Goal: Information Seeking & Learning: Learn about a topic

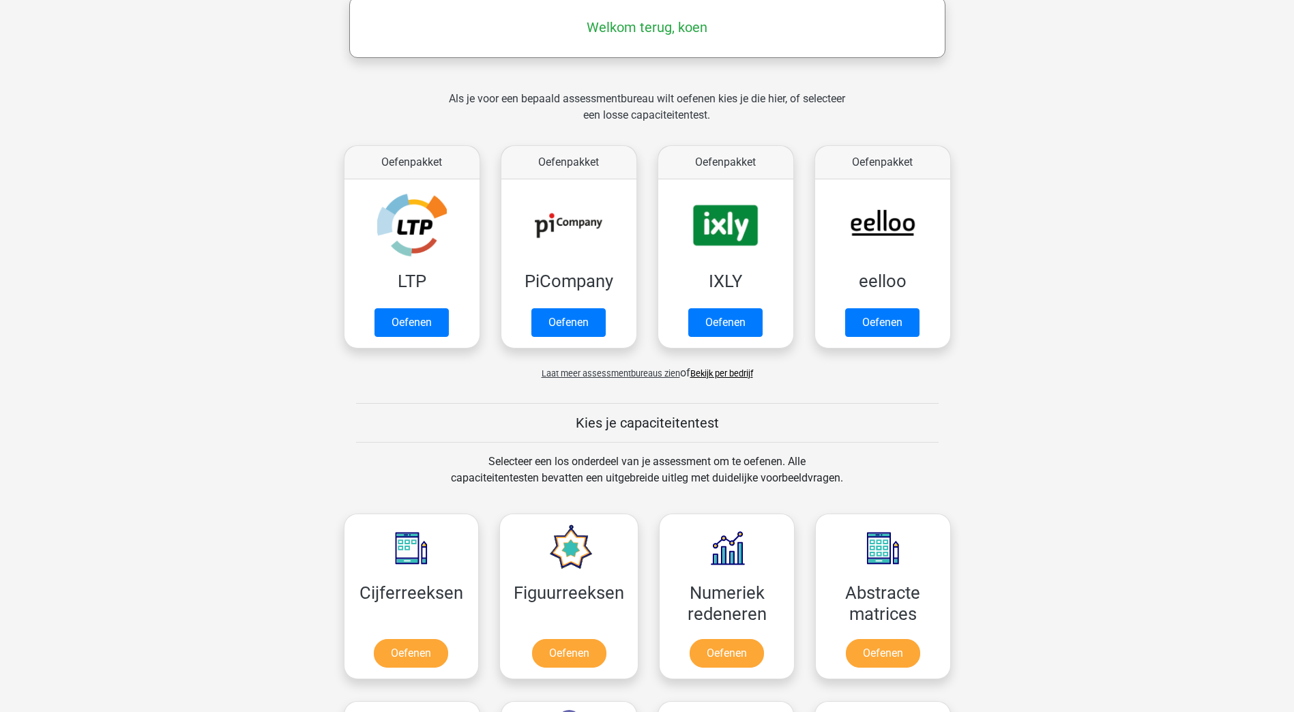
scroll to position [205, 0]
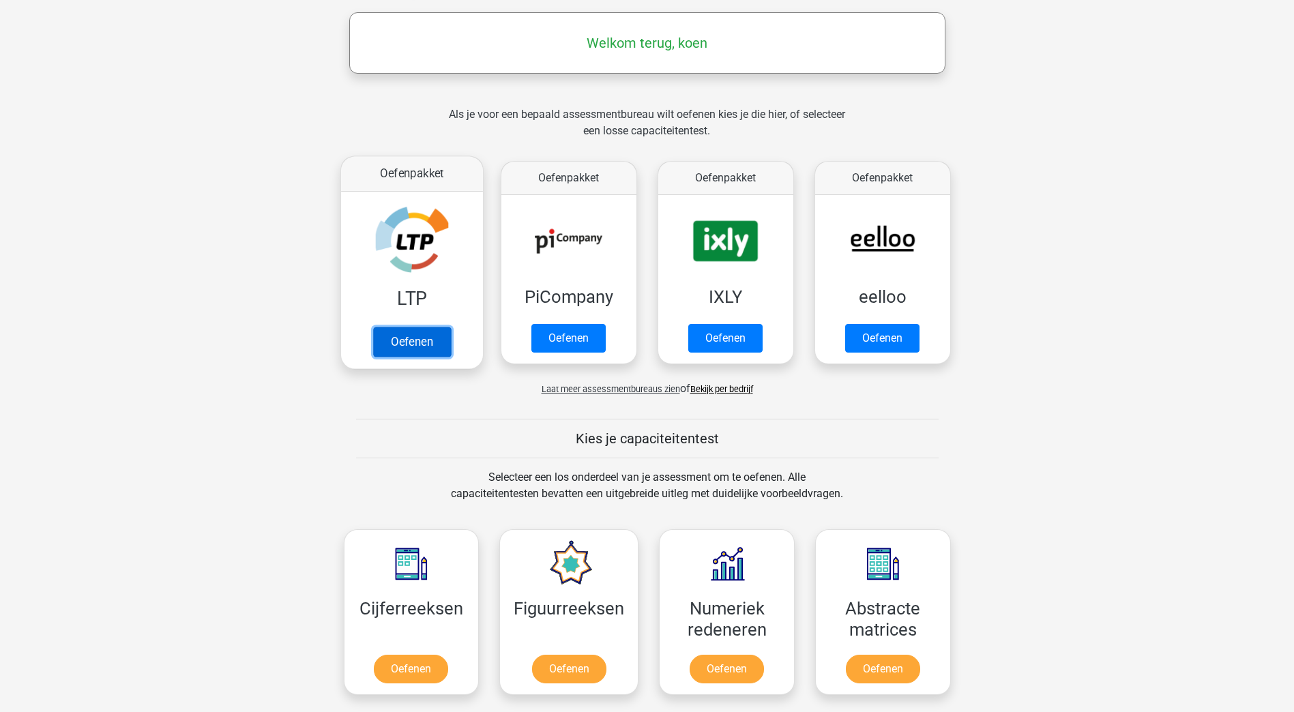
click at [425, 348] on link "Oefenen" at bounding box center [411, 342] width 78 height 30
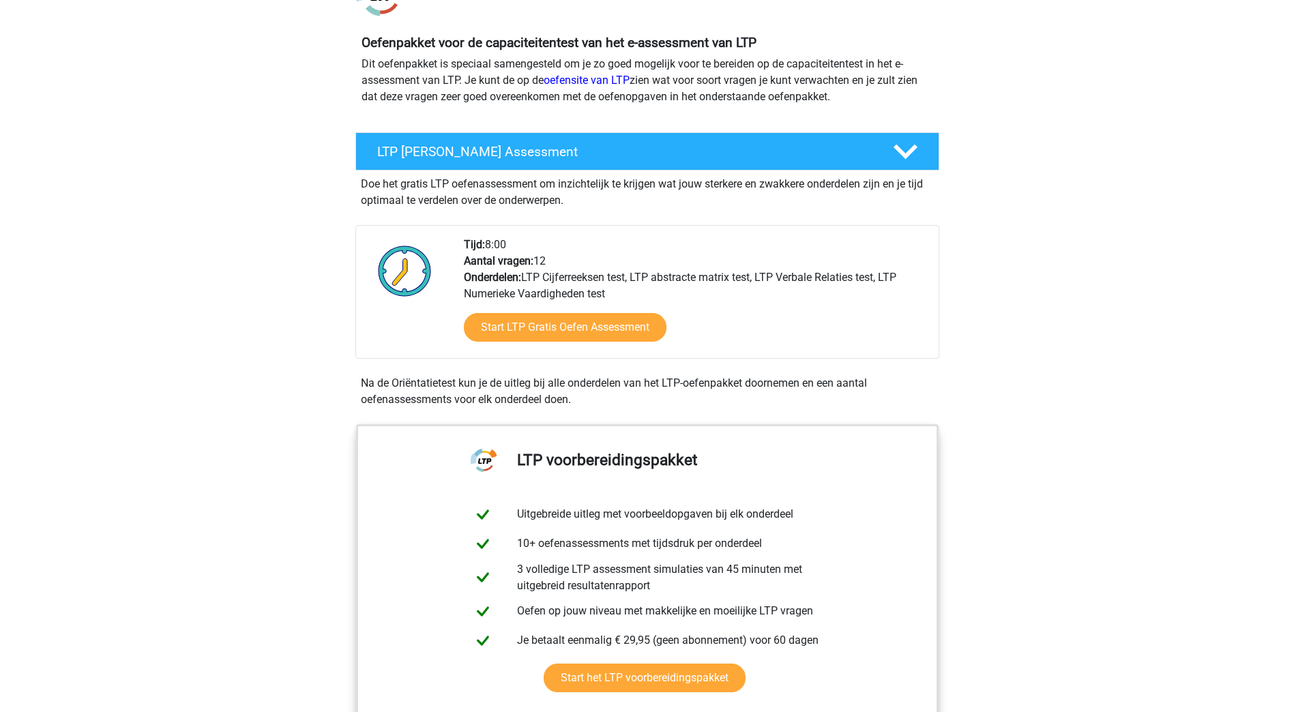
scroll to position [136, 0]
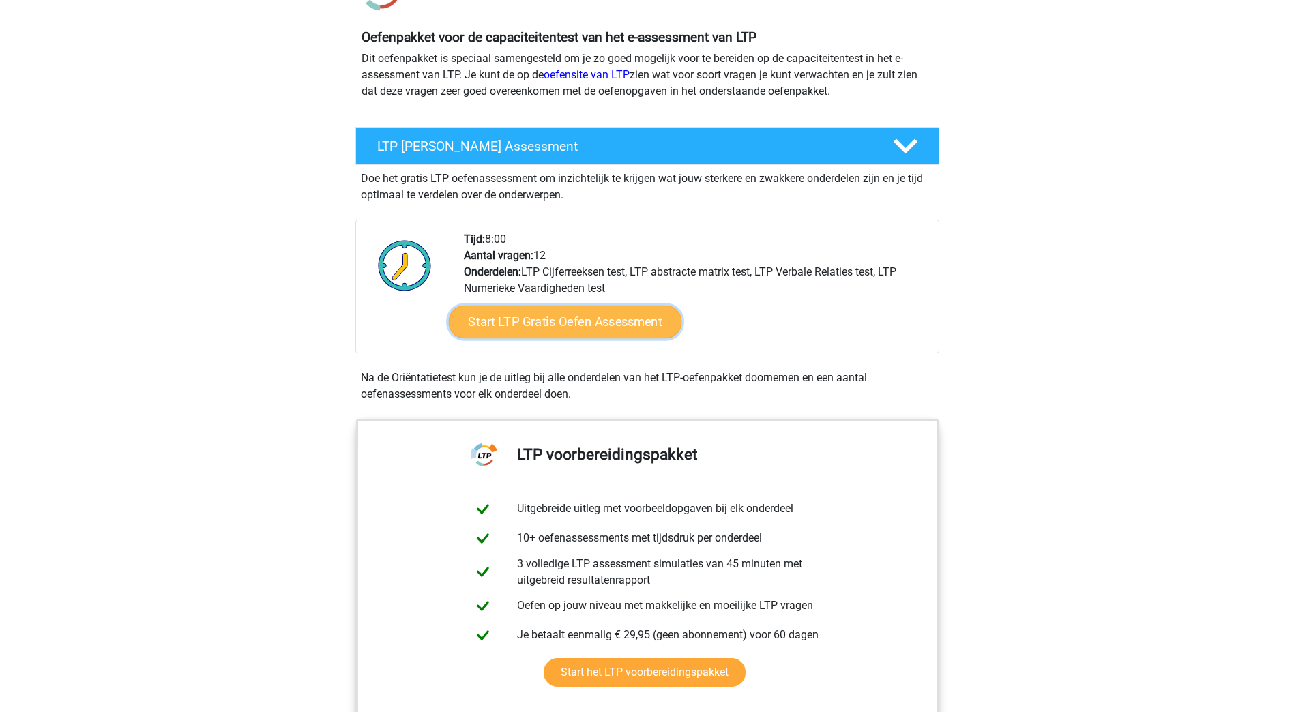
click at [512, 324] on link "Start LTP Gratis Oefen Assessment" at bounding box center [564, 322] width 233 height 33
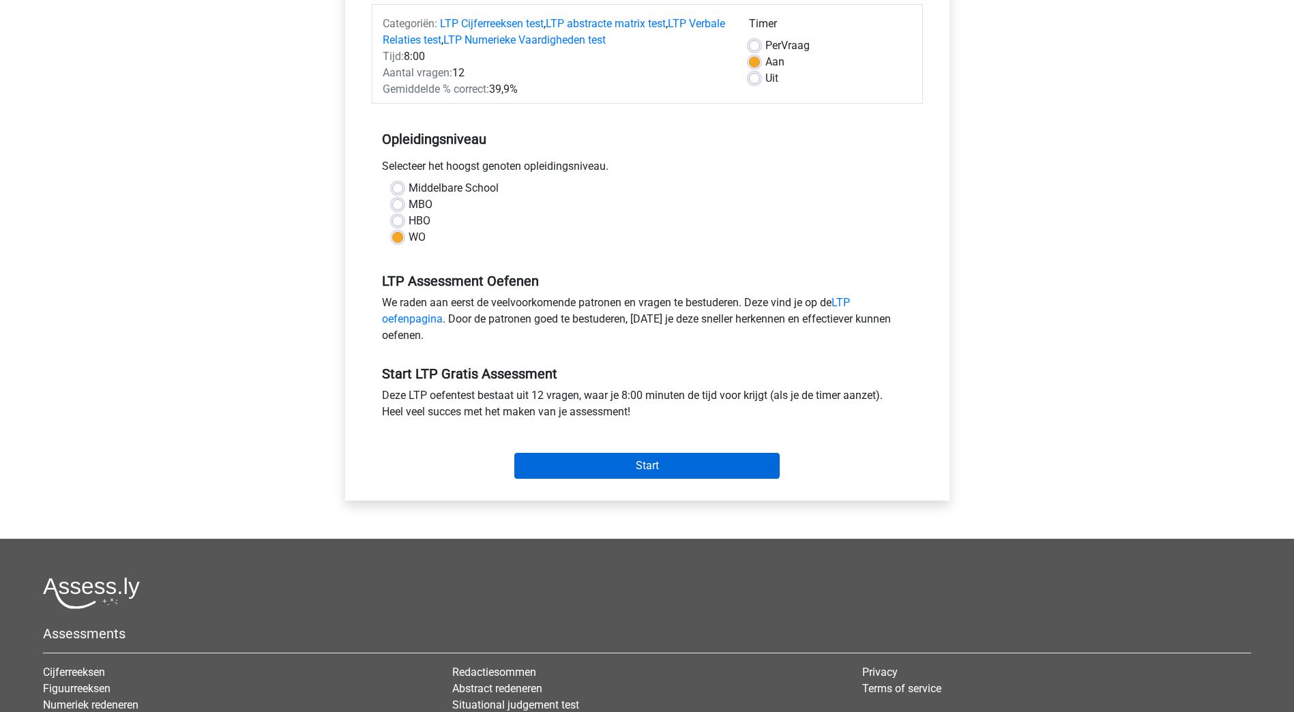
scroll to position [205, 0]
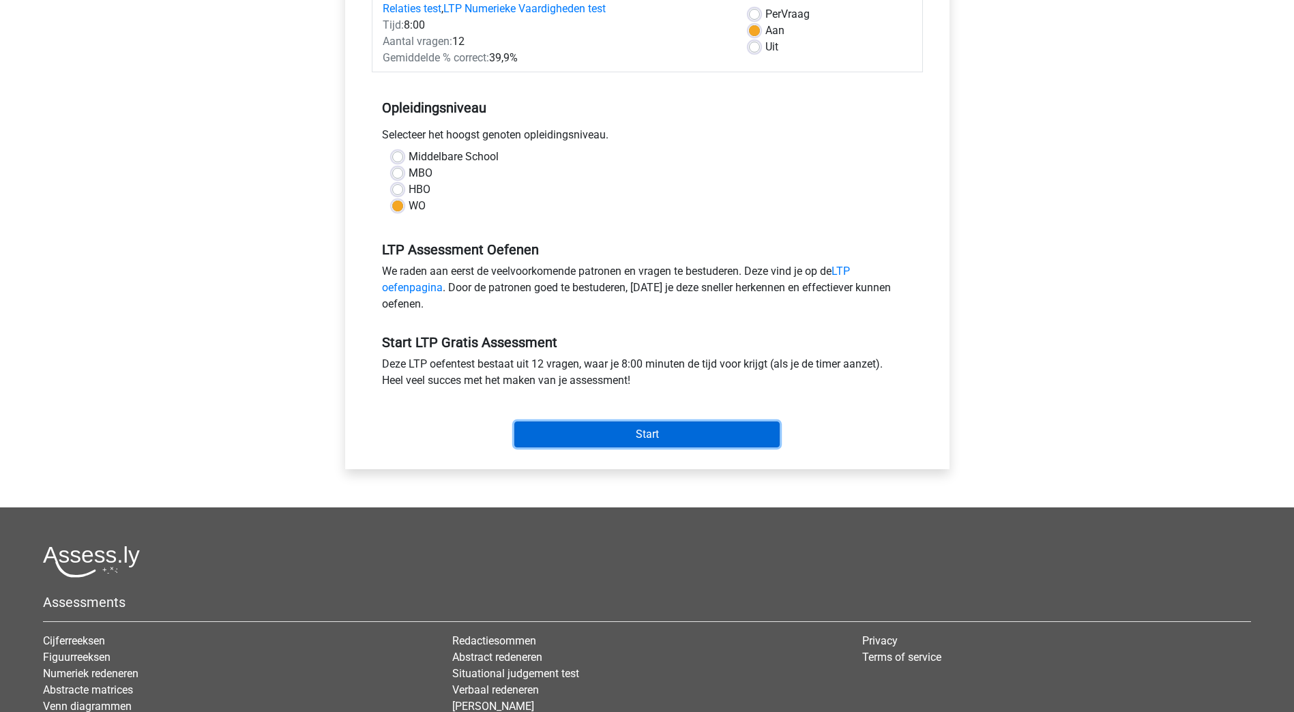
click at [675, 434] on input "Start" at bounding box center [646, 435] width 265 height 26
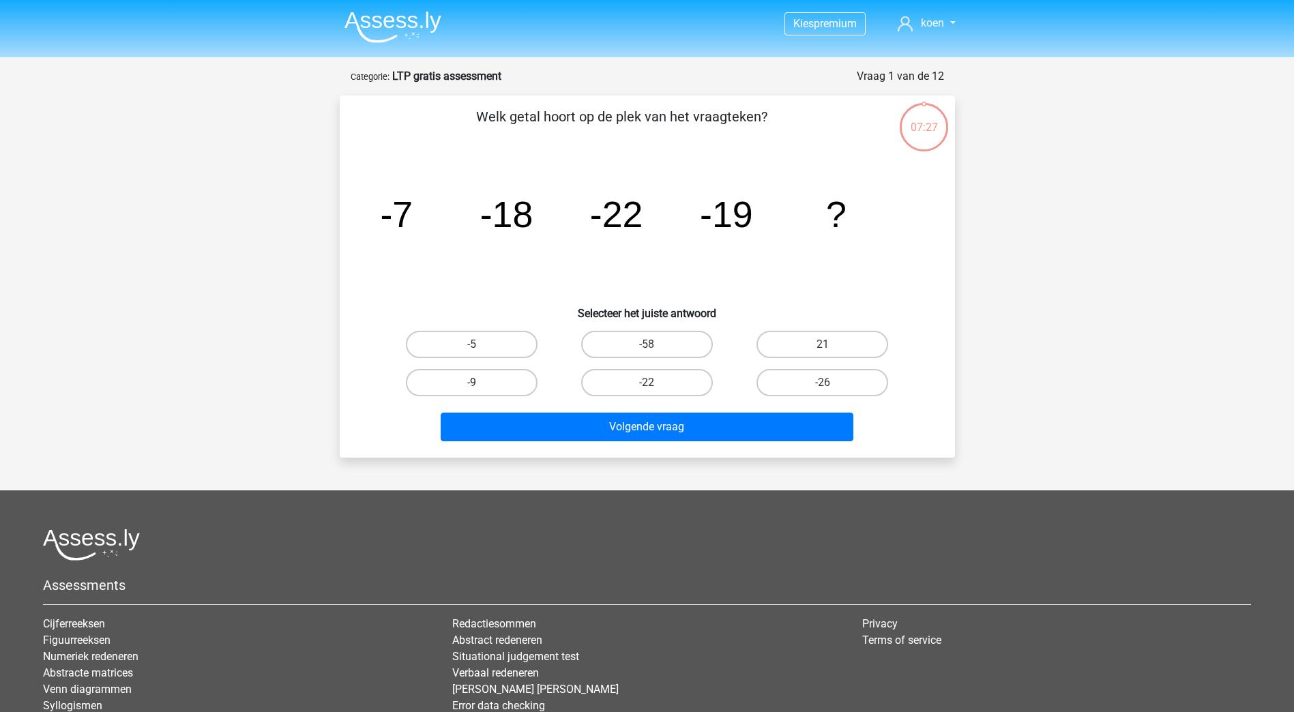
click at [488, 379] on label "-9" at bounding box center [472, 382] width 132 height 27
click at [480, 383] on input "-9" at bounding box center [475, 387] width 9 height 9
radio input "true"
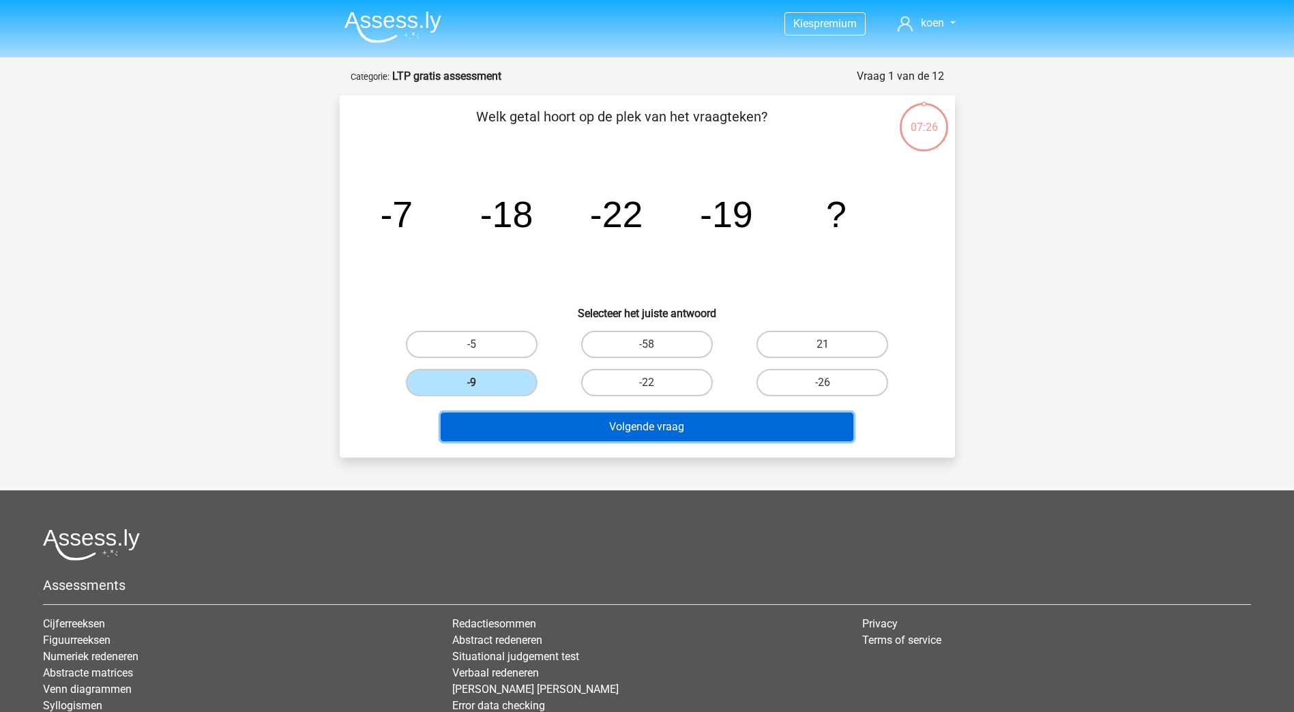
click at [611, 422] on button "Volgende vraag" at bounding box center [647, 427] width 413 height 29
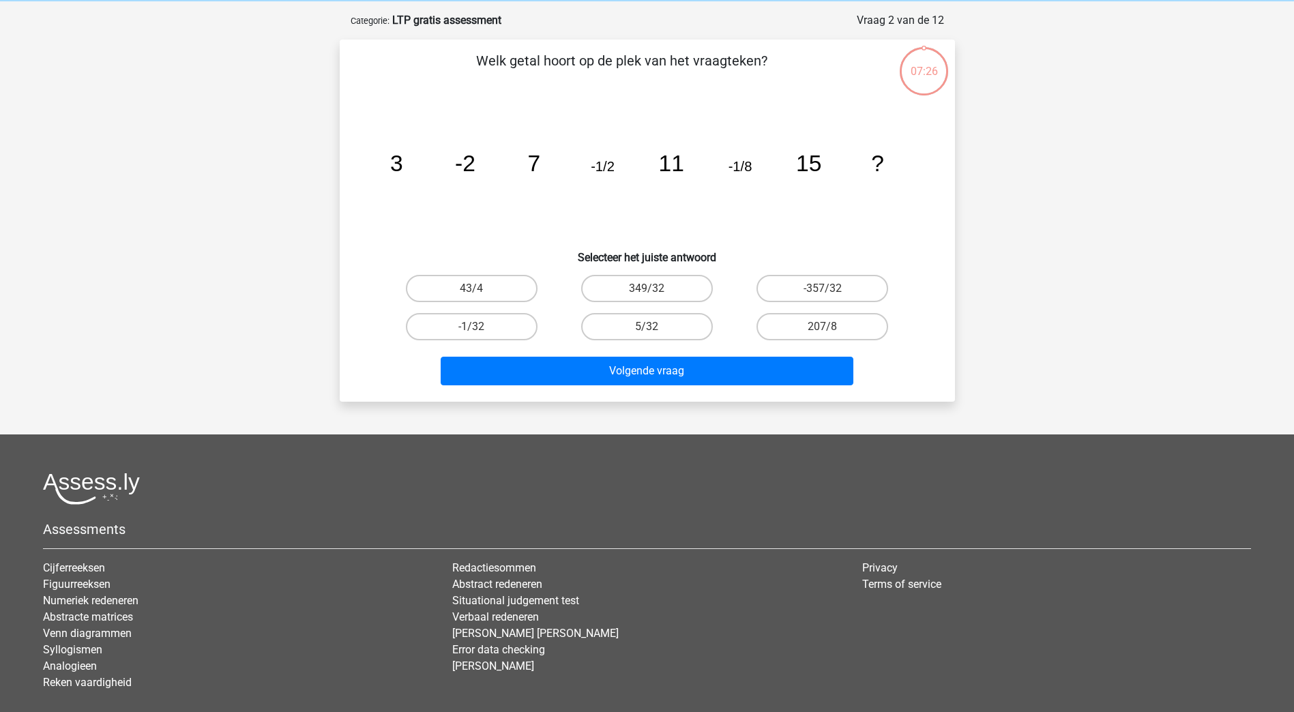
scroll to position [68, 0]
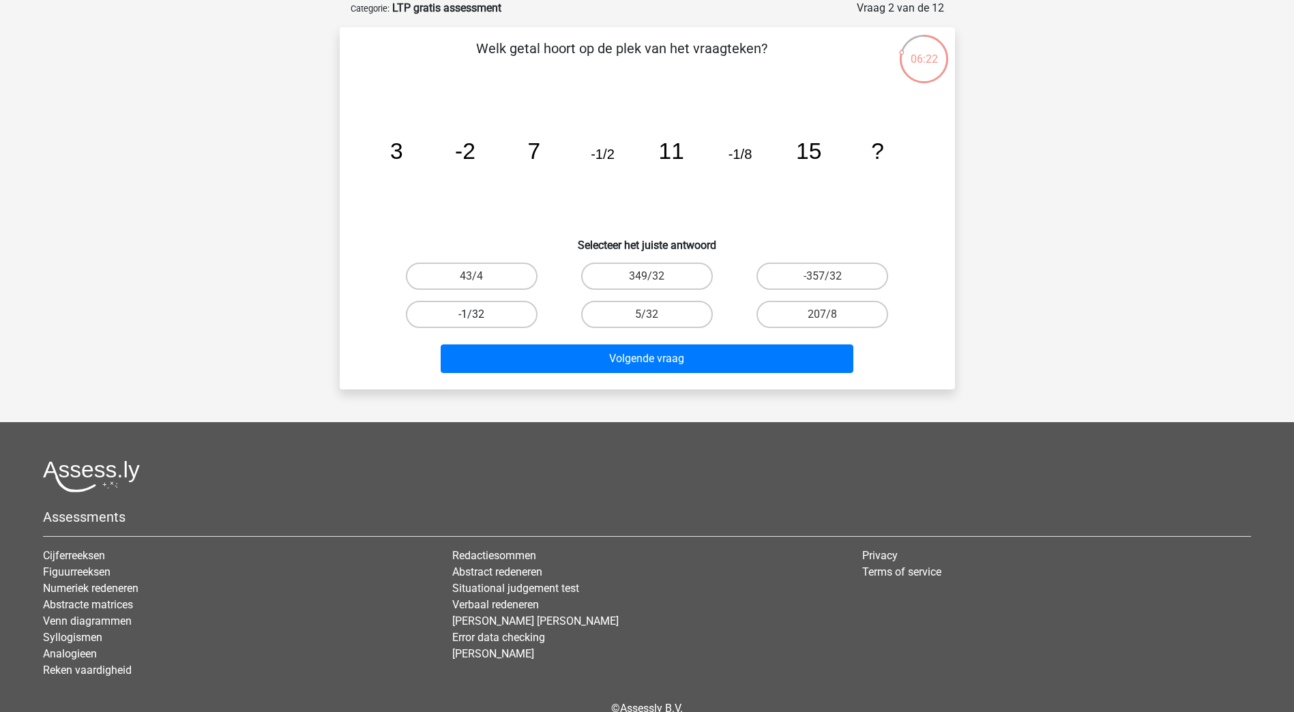
click at [490, 317] on label "-1/32" at bounding box center [472, 314] width 132 height 27
click at [480, 317] on input "-1/32" at bounding box center [475, 318] width 9 height 9
radio input "true"
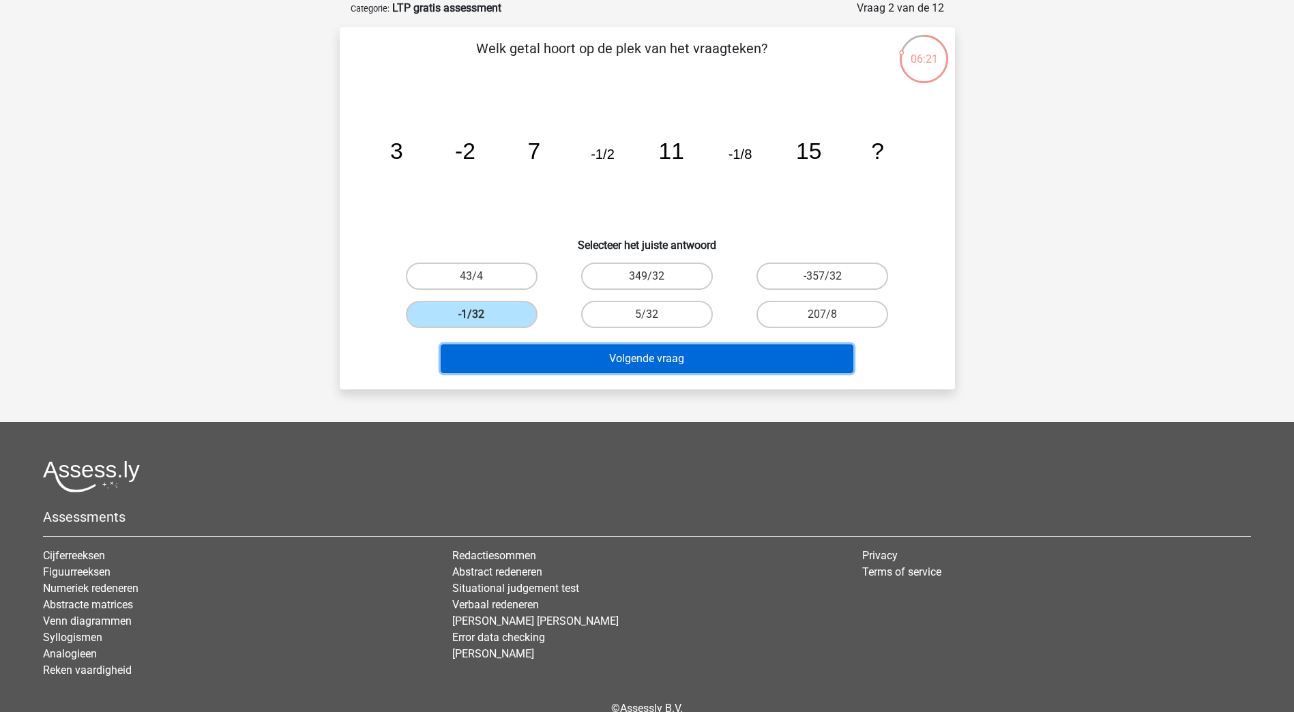
click at [663, 364] on button "Volgende vraag" at bounding box center [647, 358] width 413 height 29
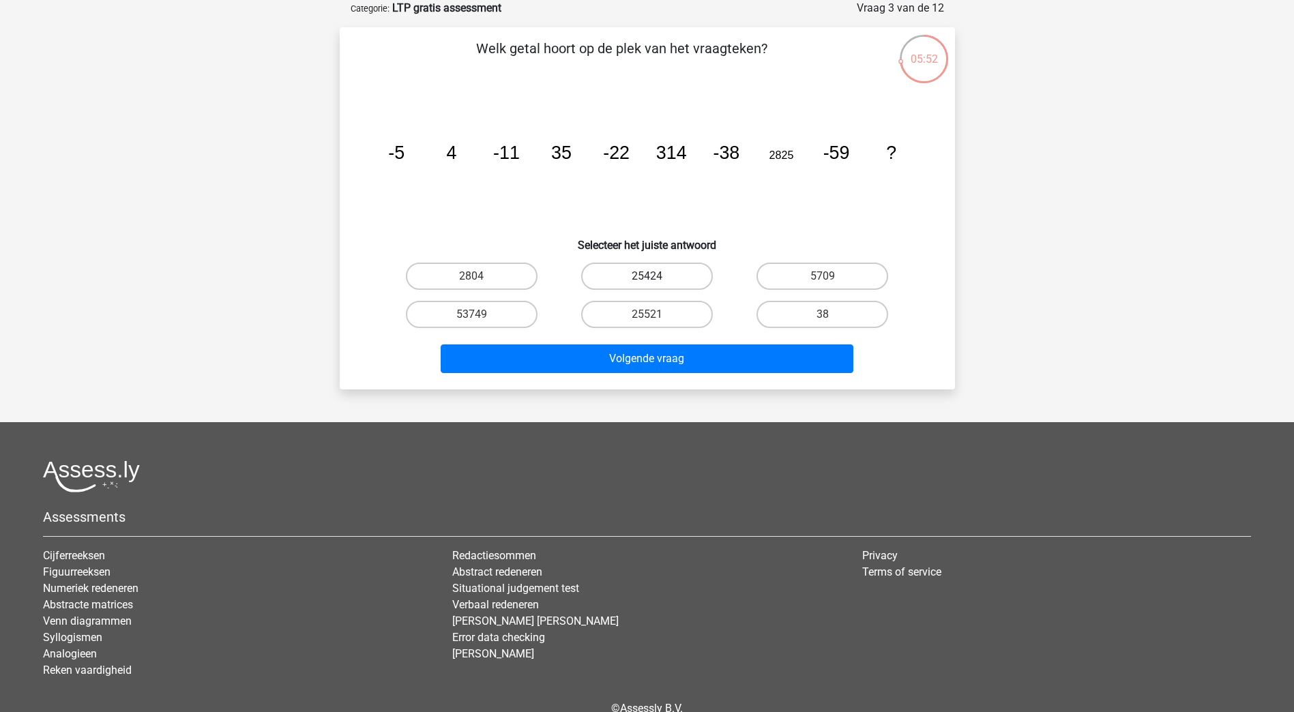
click at [651, 271] on label "25424" at bounding box center [647, 276] width 132 height 27
click at [651, 276] on input "25424" at bounding box center [651, 280] width 9 height 9
radio input "true"
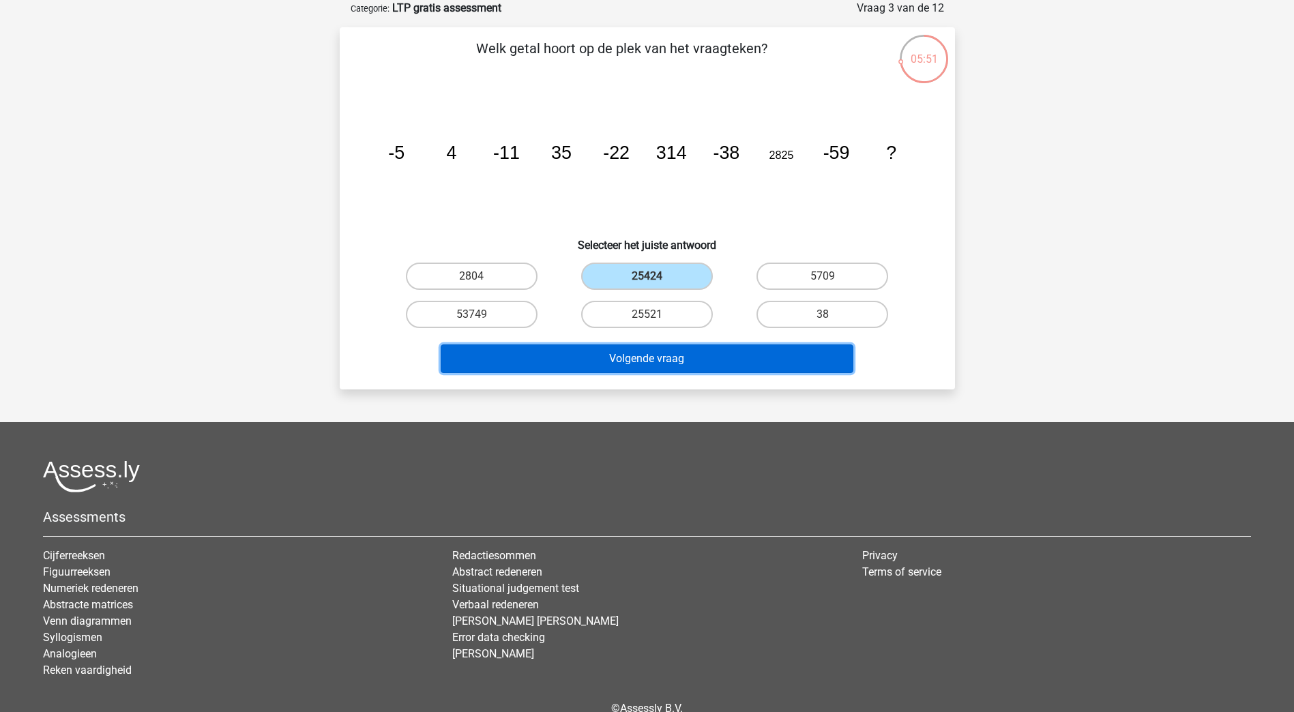
click at [651, 357] on button "Volgende vraag" at bounding box center [647, 358] width 413 height 29
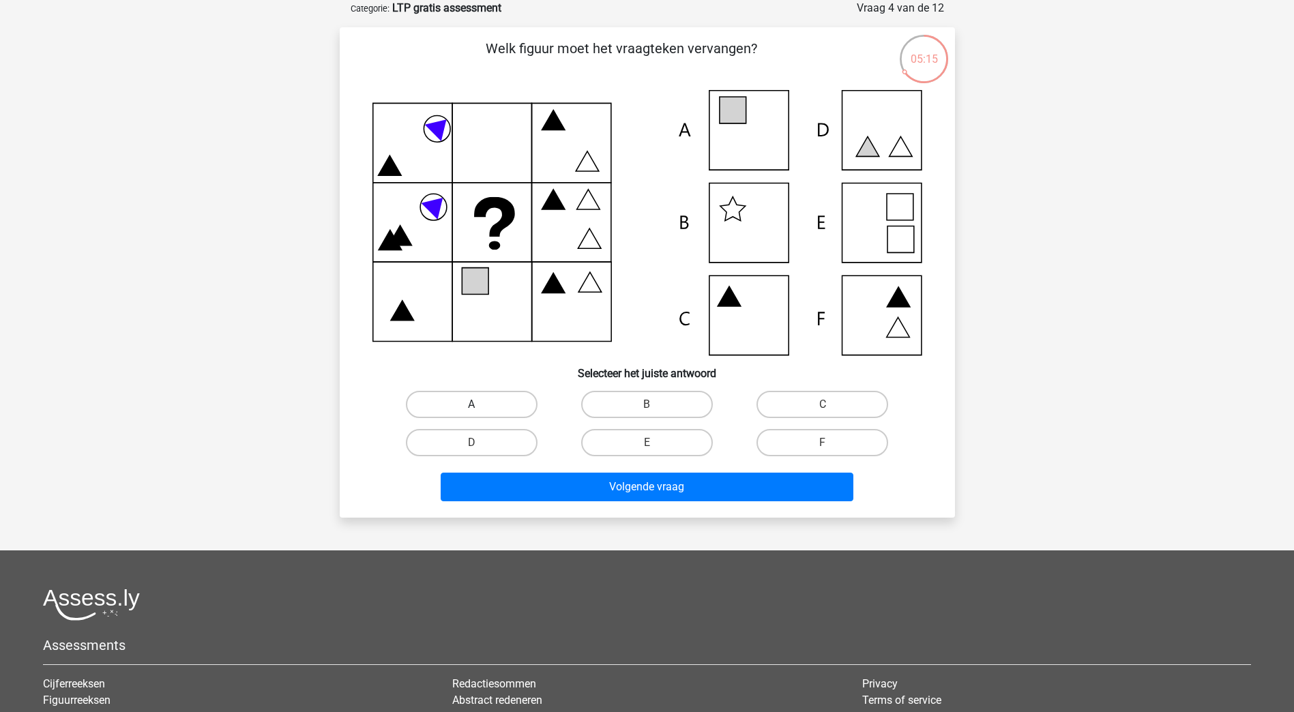
click at [483, 406] on label "A" at bounding box center [472, 404] width 132 height 27
click at [480, 406] on input "A" at bounding box center [475, 408] width 9 height 9
radio input "true"
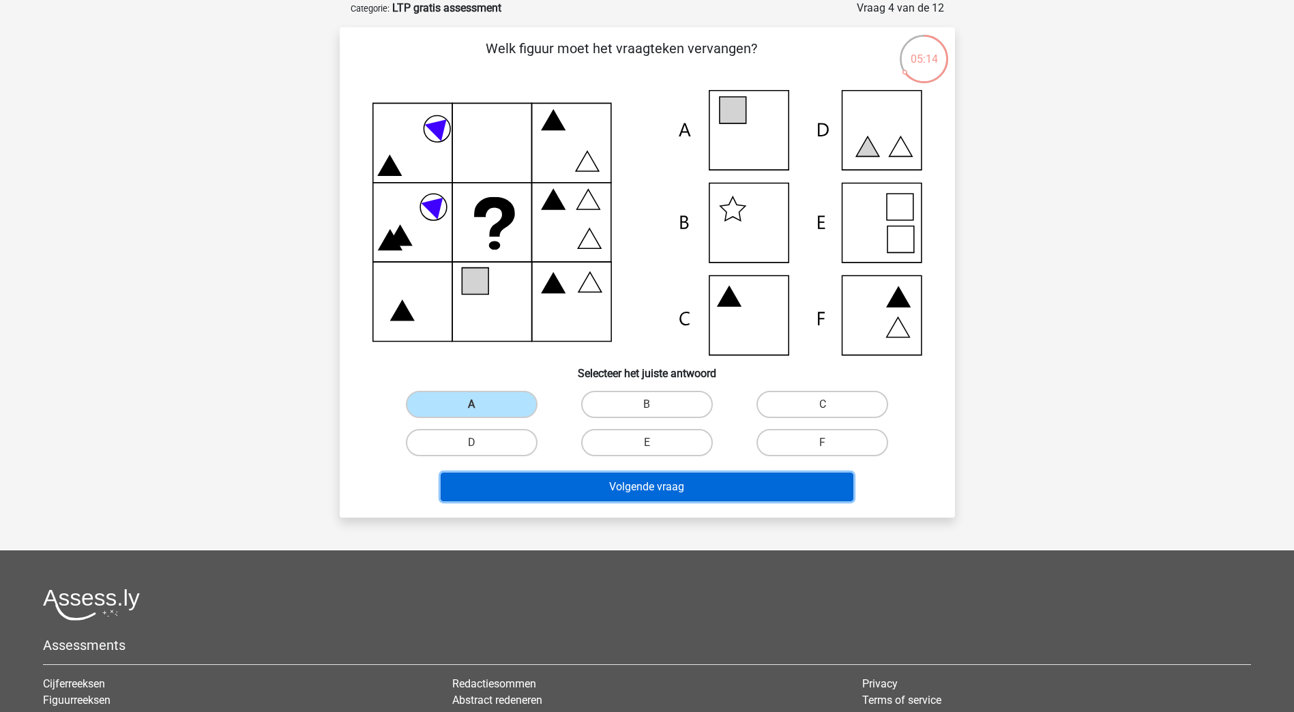
click at [619, 484] on button "Volgende vraag" at bounding box center [647, 487] width 413 height 29
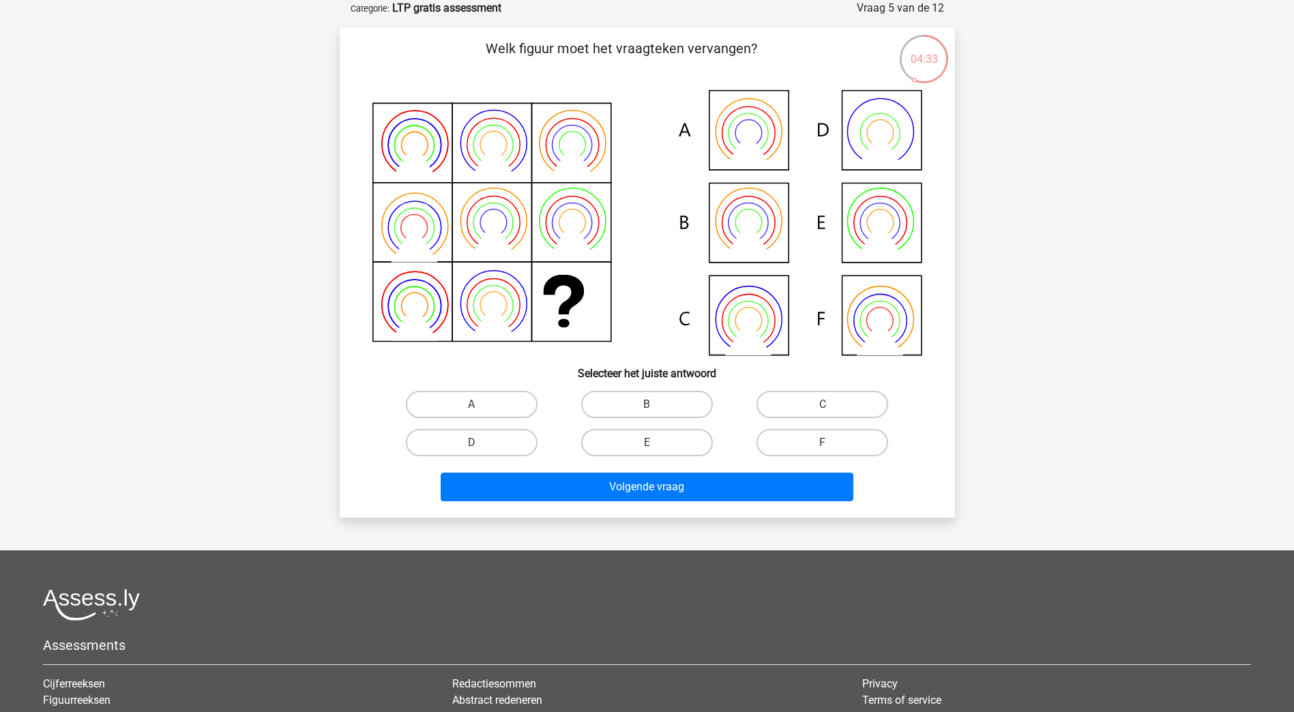
click at [742, 308] on icon at bounding box center [647, 222] width 550 height 265
click at [781, 399] on label "C" at bounding box center [822, 404] width 132 height 27
click at [823, 404] on input "C" at bounding box center [827, 408] width 9 height 9
radio input "true"
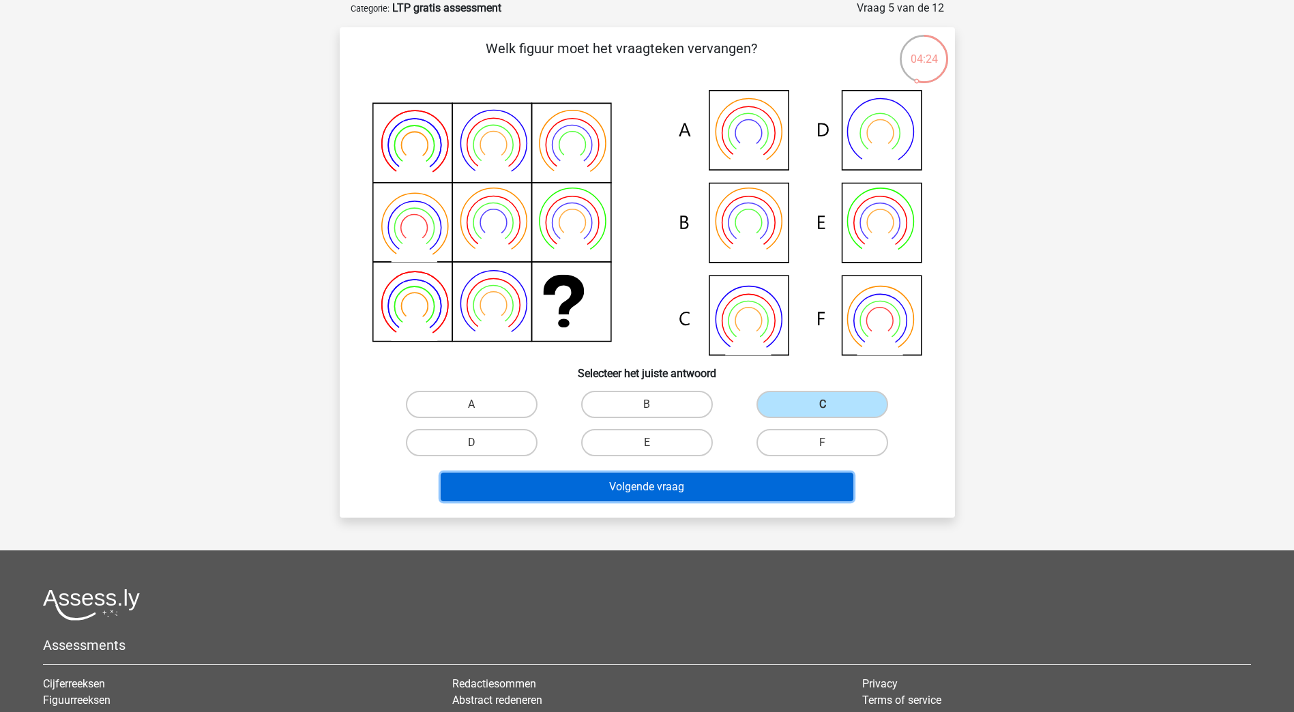
click at [678, 483] on button "Volgende vraag" at bounding box center [647, 487] width 413 height 29
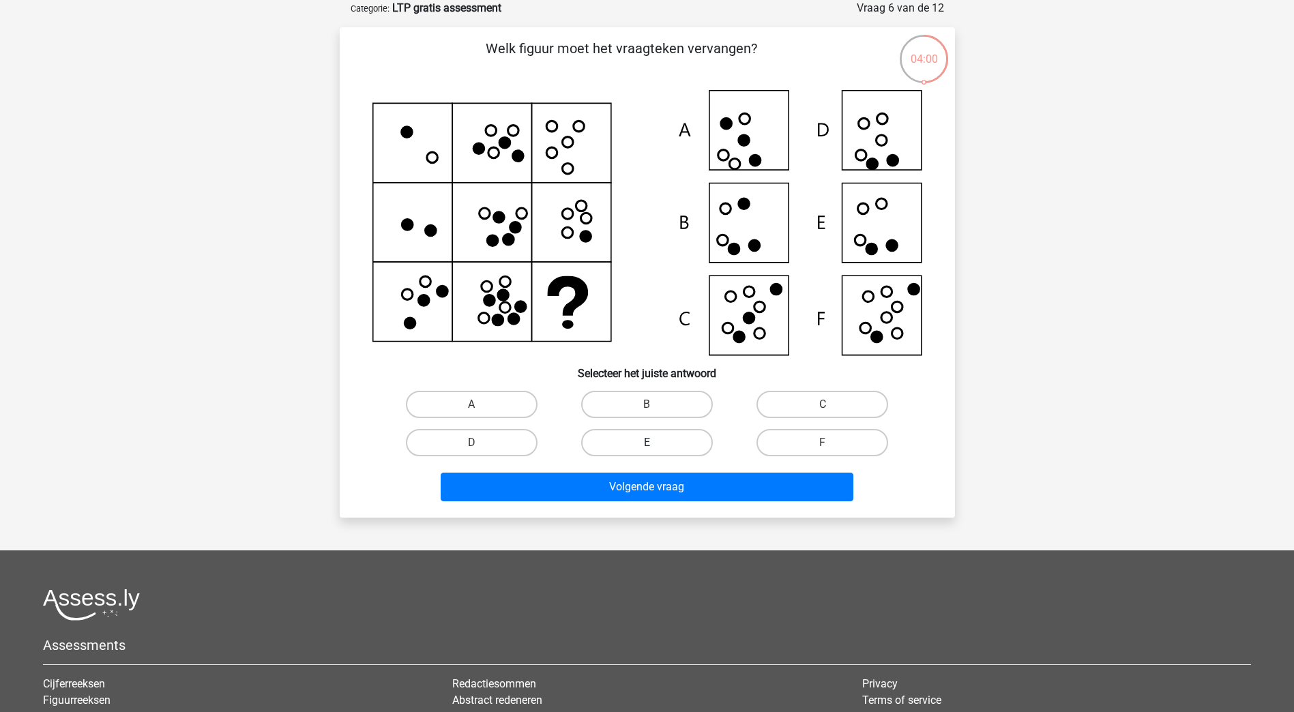
click at [637, 443] on label "E" at bounding box center [647, 442] width 132 height 27
click at [647, 443] on input "E" at bounding box center [651, 447] width 9 height 9
radio input "true"
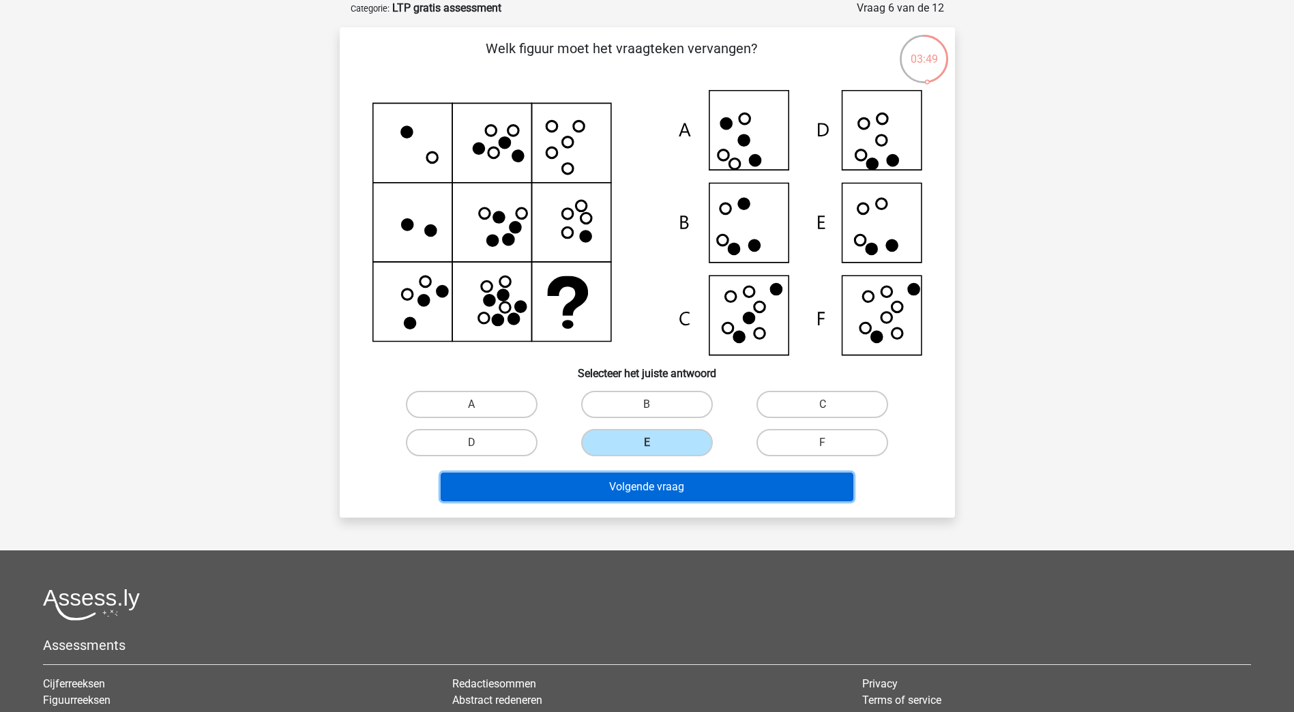
click at [624, 487] on button "Volgende vraag" at bounding box center [647, 487] width 413 height 29
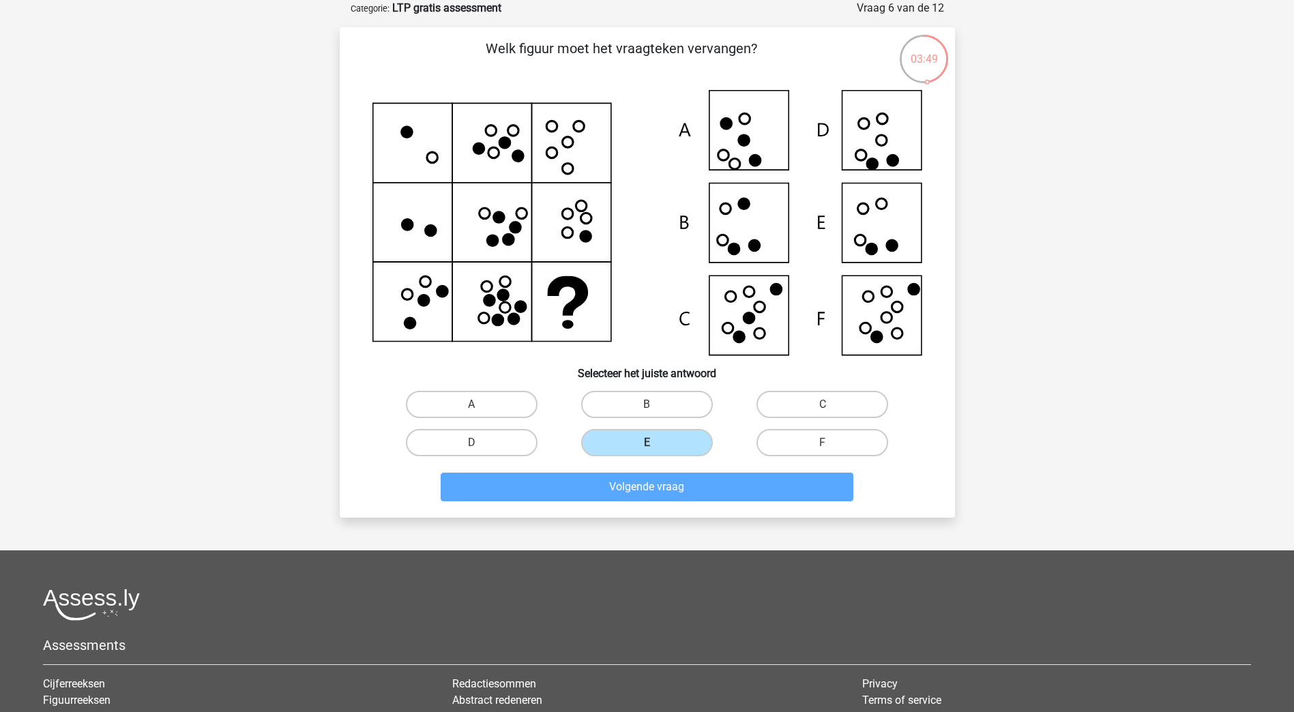
scroll to position [39, 0]
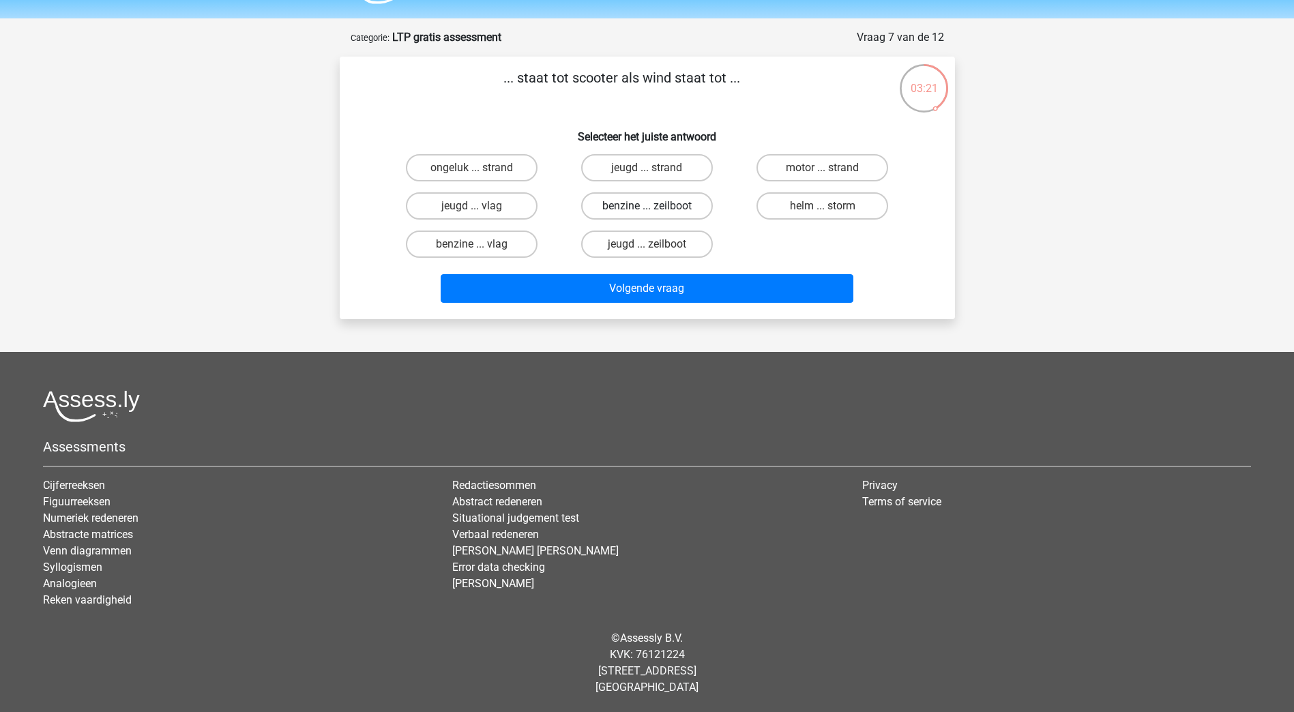
click at [654, 201] on label "benzine ... zeilboot" at bounding box center [647, 205] width 132 height 27
click at [654, 206] on input "benzine ... zeilboot" at bounding box center [651, 210] width 9 height 9
radio input "true"
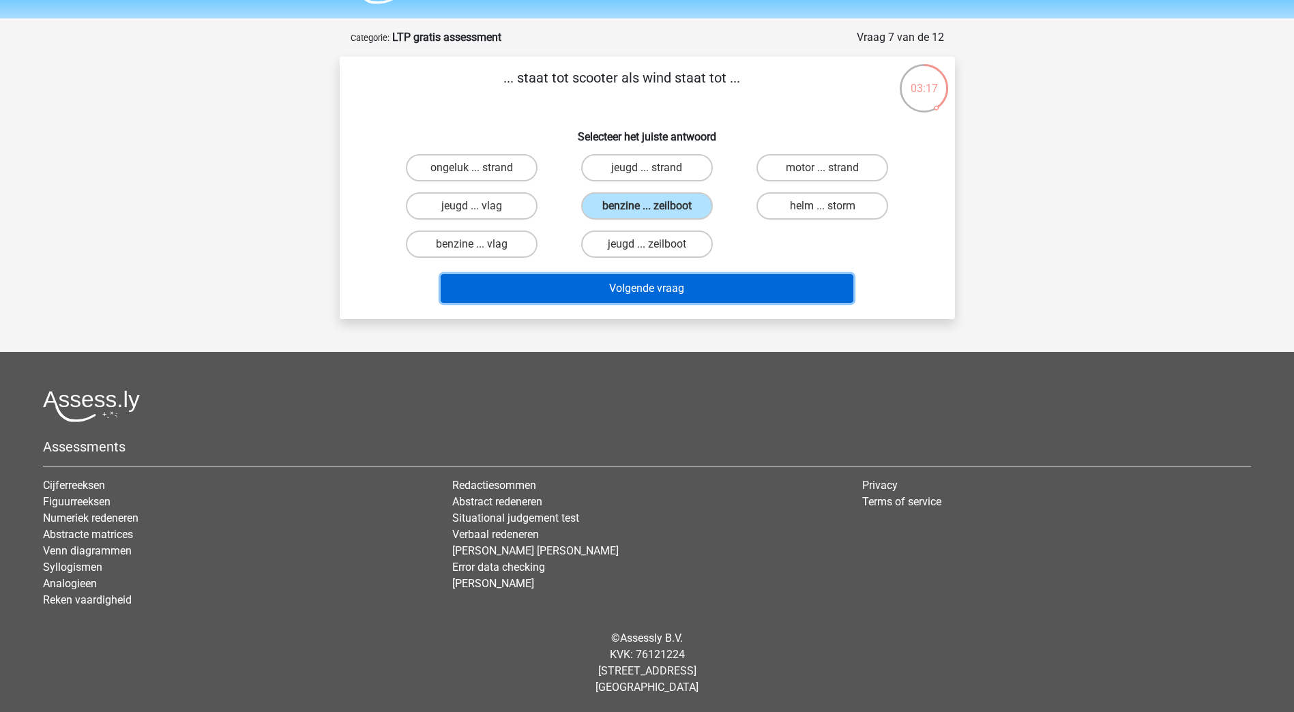
click at [655, 292] on button "Volgende vraag" at bounding box center [647, 288] width 413 height 29
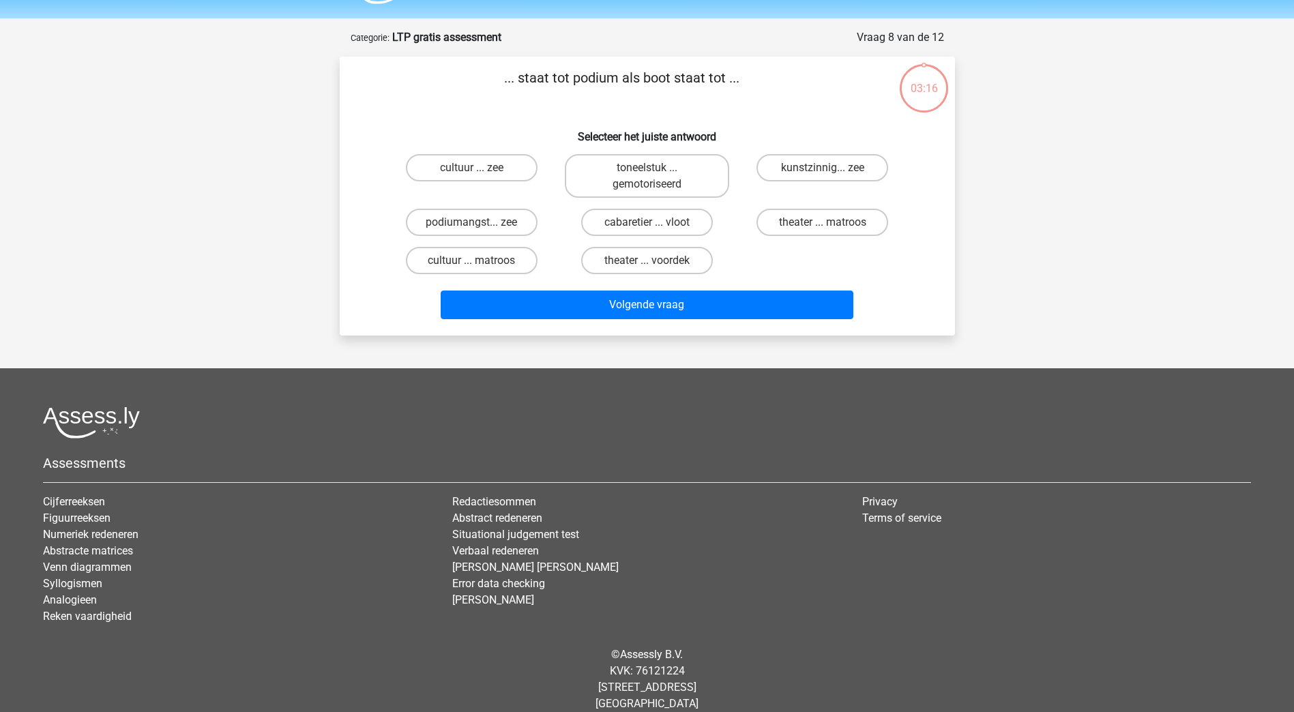
scroll to position [55, 0]
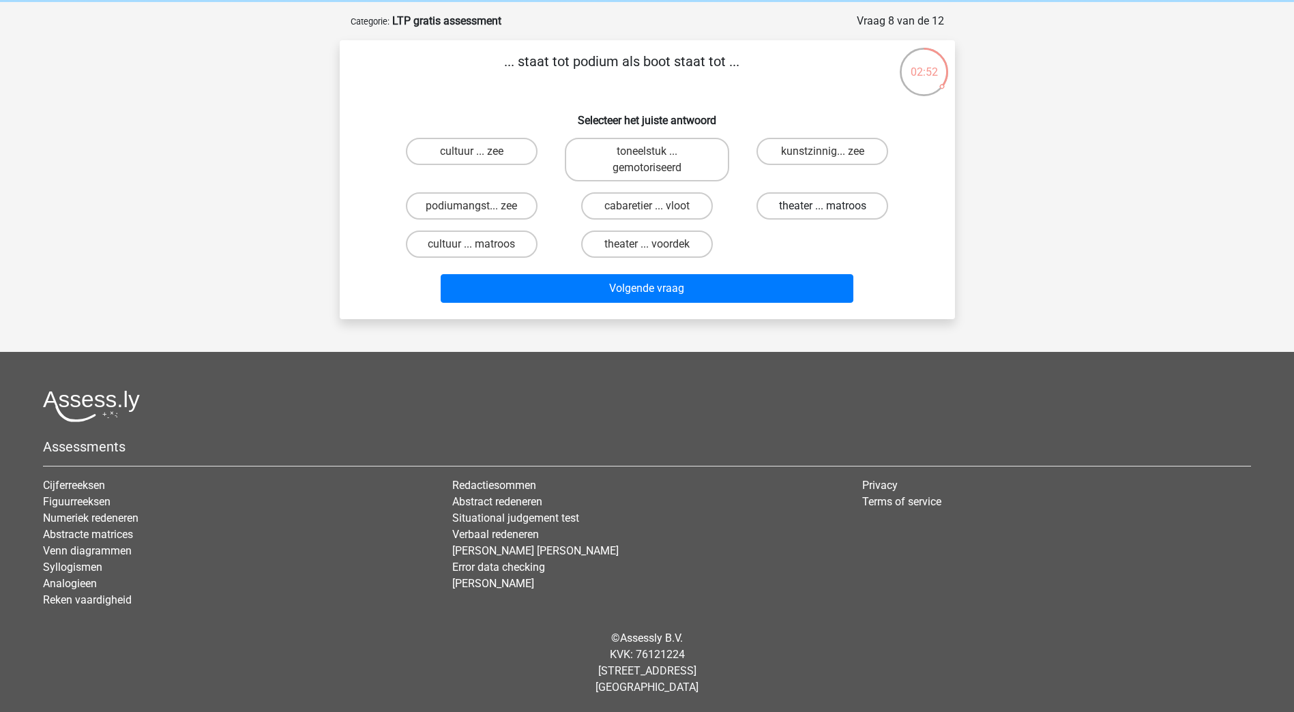
click at [782, 211] on label "theater ... matroos" at bounding box center [822, 205] width 132 height 27
click at [823, 211] on input "theater ... matroos" at bounding box center [827, 210] width 9 height 9
radio input "true"
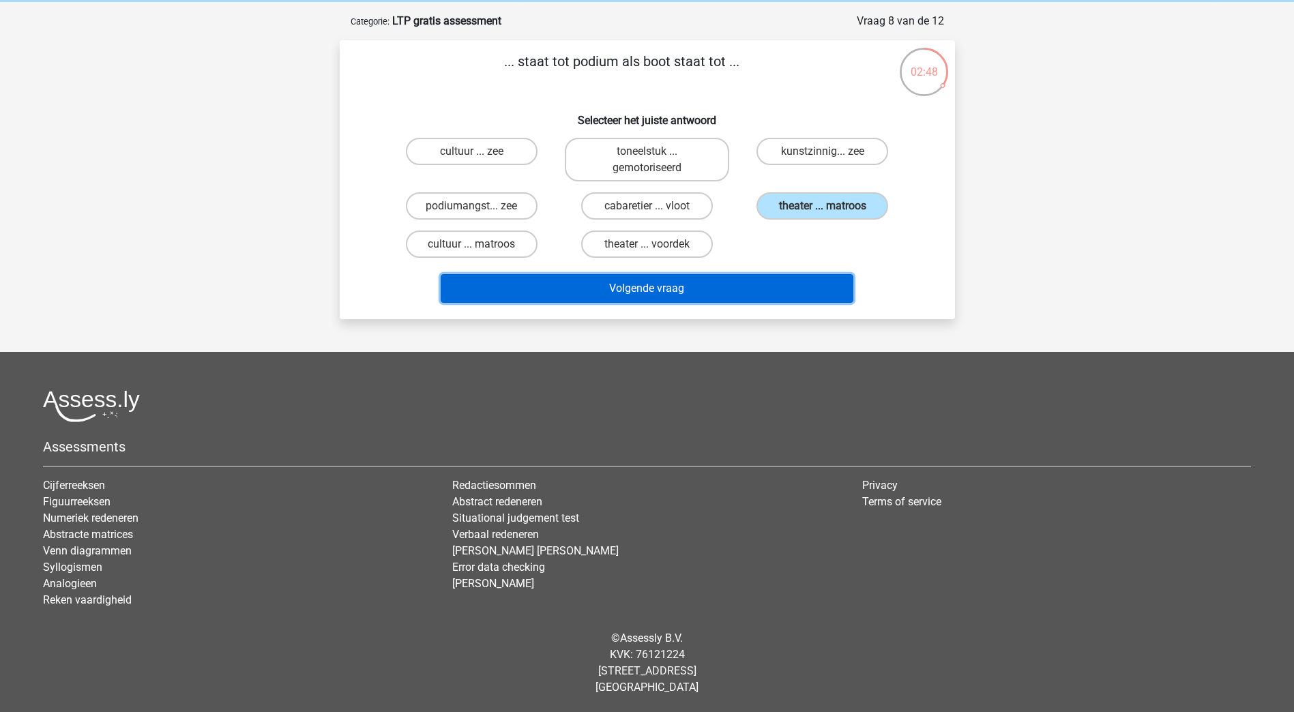
click at [670, 285] on button "Volgende vraag" at bounding box center [647, 288] width 413 height 29
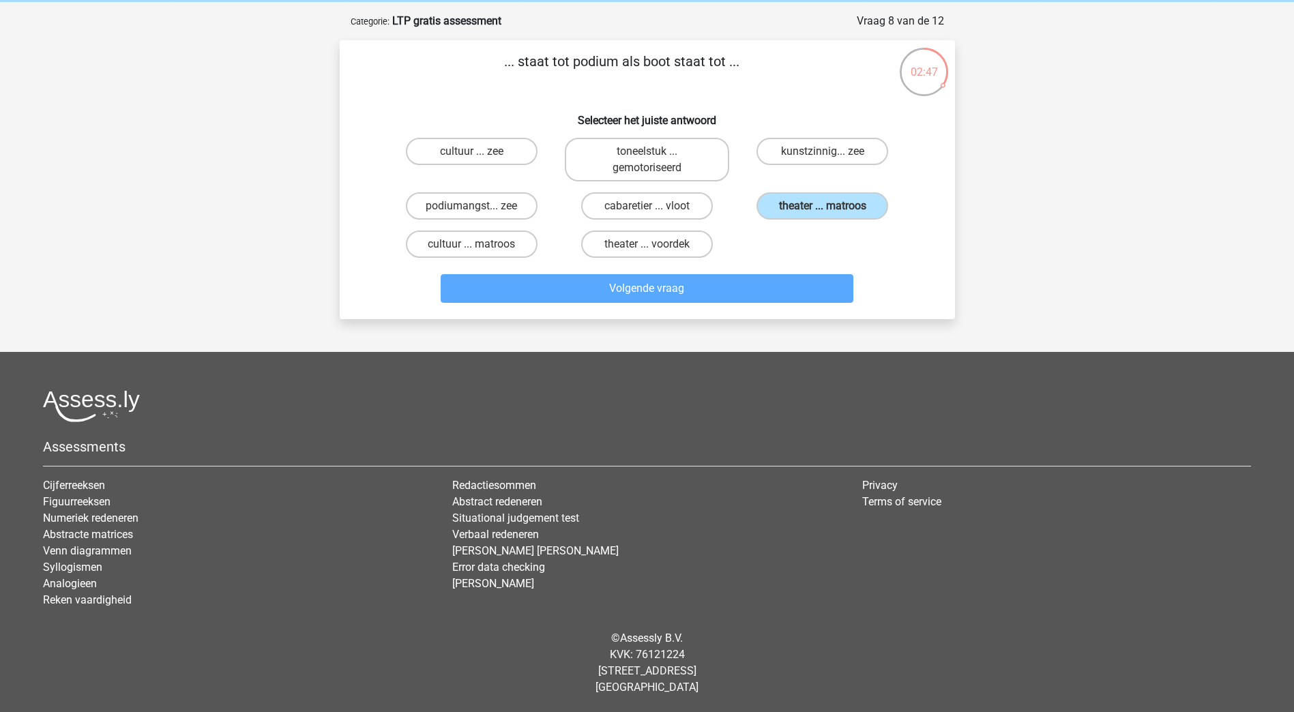
scroll to position [39, 0]
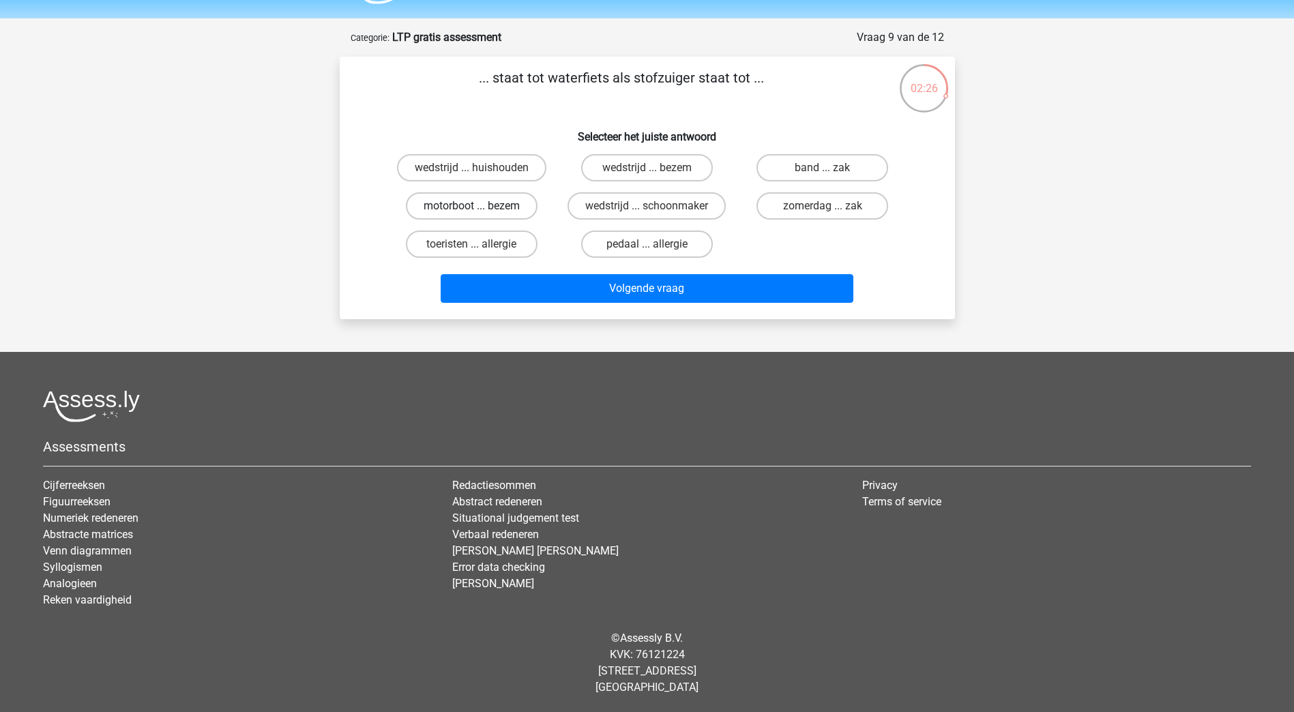
click at [496, 211] on label "motorboot ... bezem" at bounding box center [472, 205] width 132 height 27
click at [480, 211] on input "motorboot ... bezem" at bounding box center [475, 210] width 9 height 9
radio input "true"
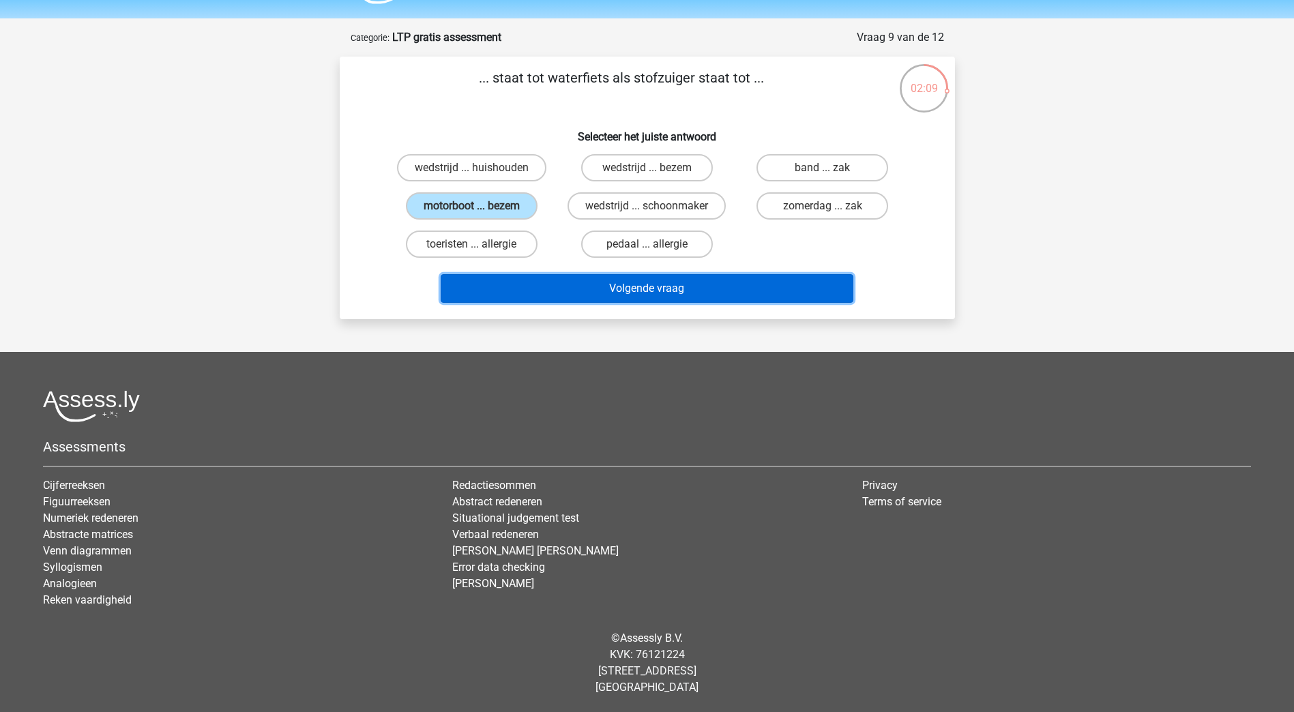
click at [638, 285] on button "Volgende vraag" at bounding box center [647, 288] width 413 height 29
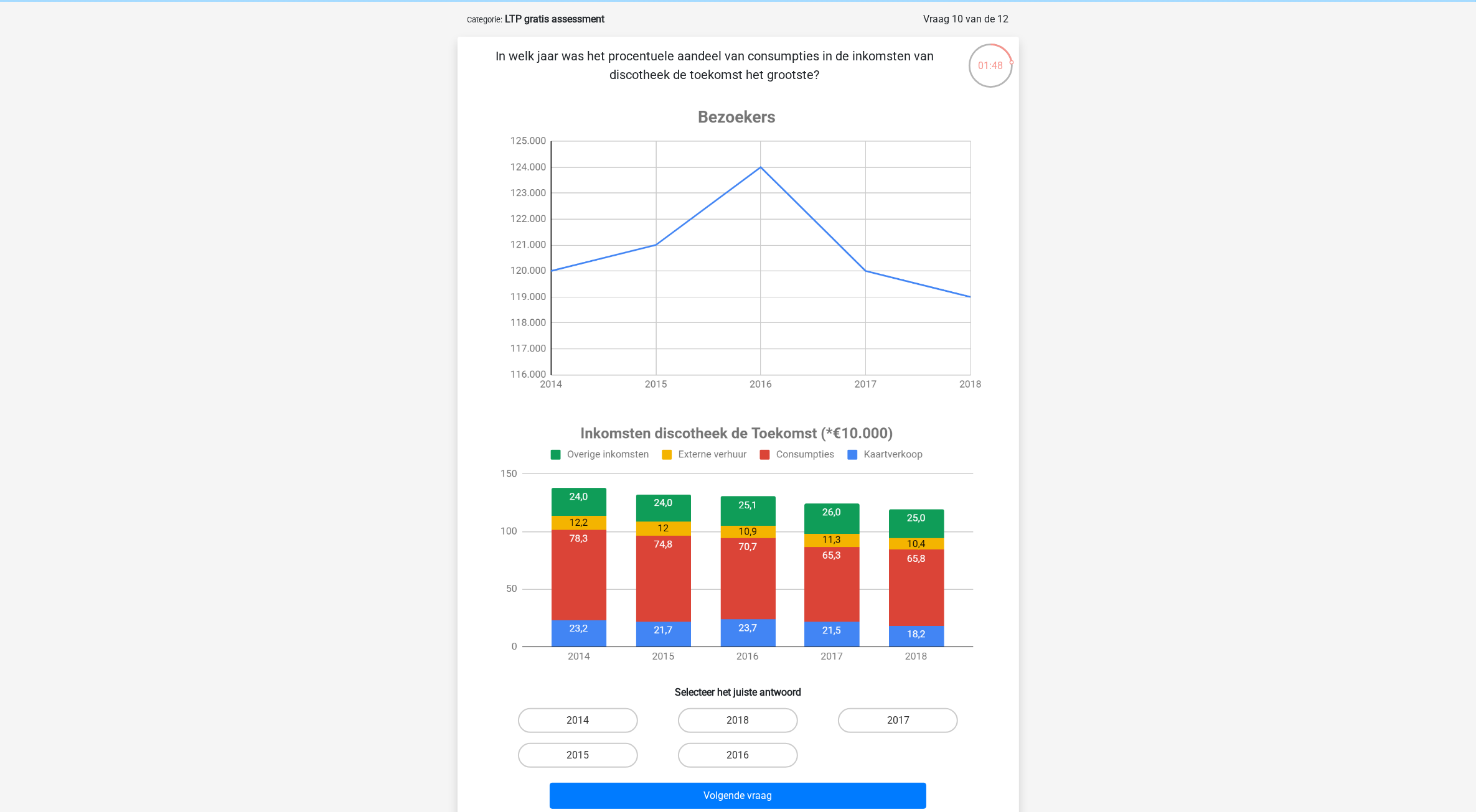
scroll to position [78, 0]
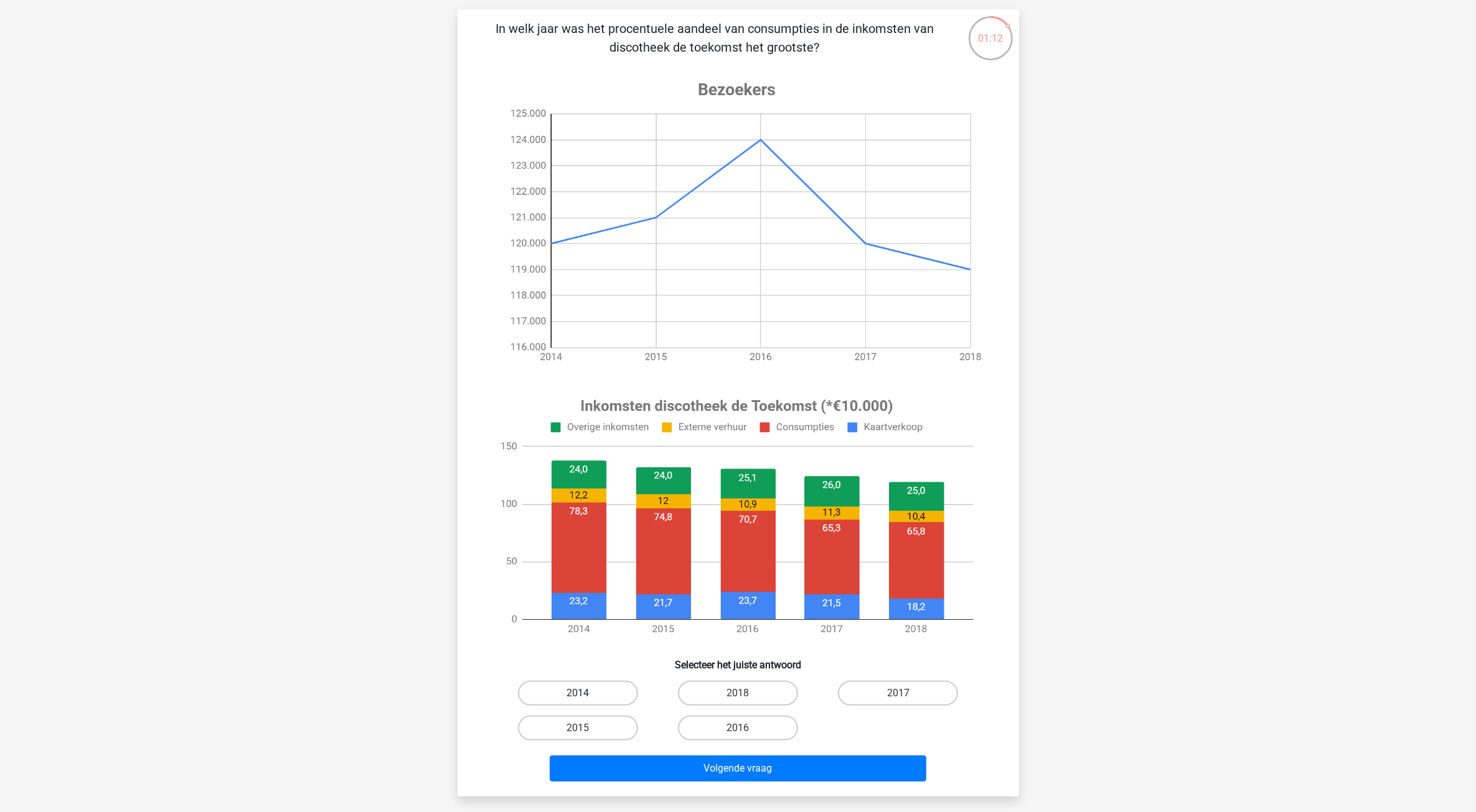
click at [610, 649] on label "2014" at bounding box center [578, 692] width 120 height 25
click at [586, 649] on input "2014" at bounding box center [581, 697] width 8 height 8
radio input "true"
click at [704, 649] on button "Volgende vraag" at bounding box center [738, 768] width 377 height 26
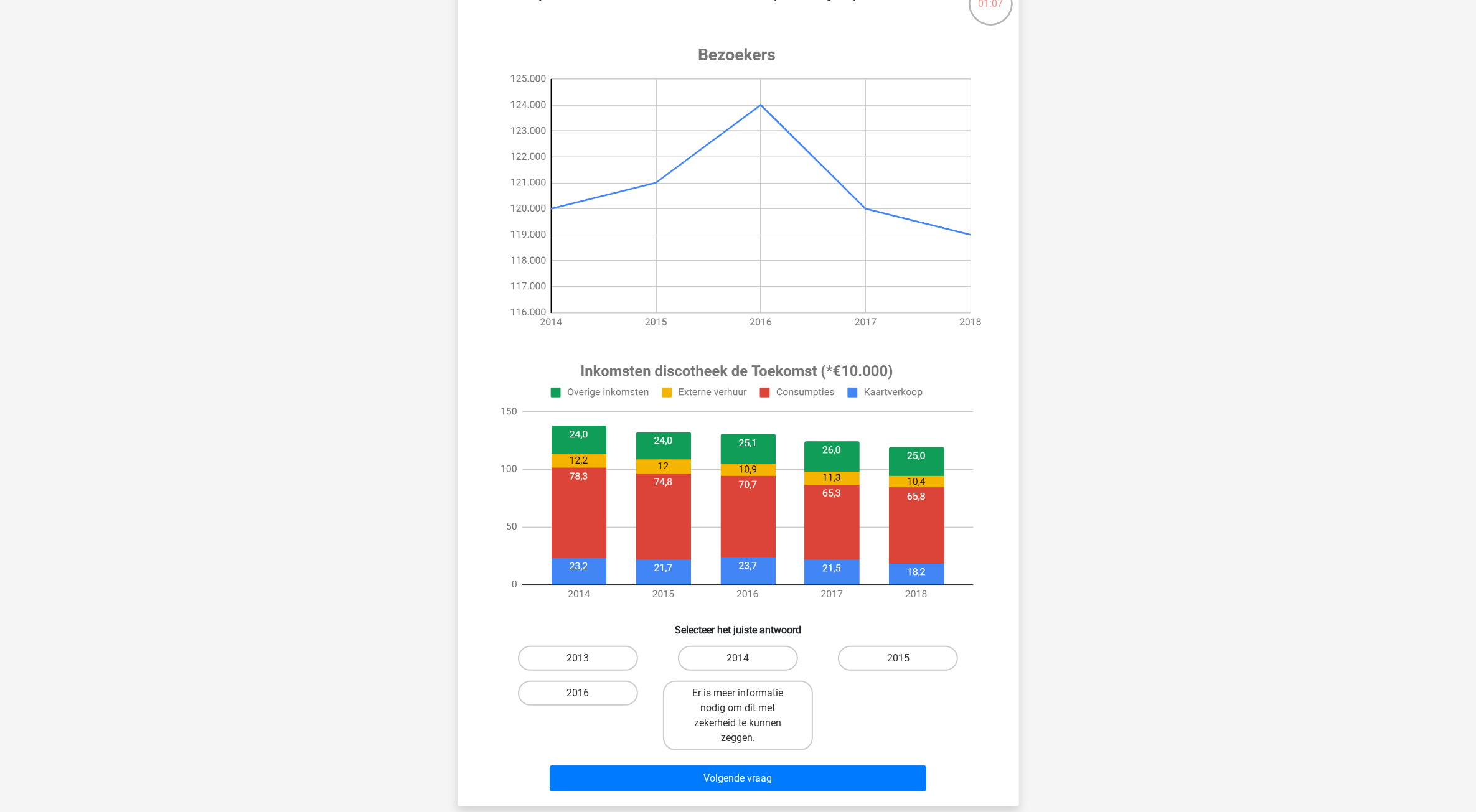
scroll to position [140, 0]
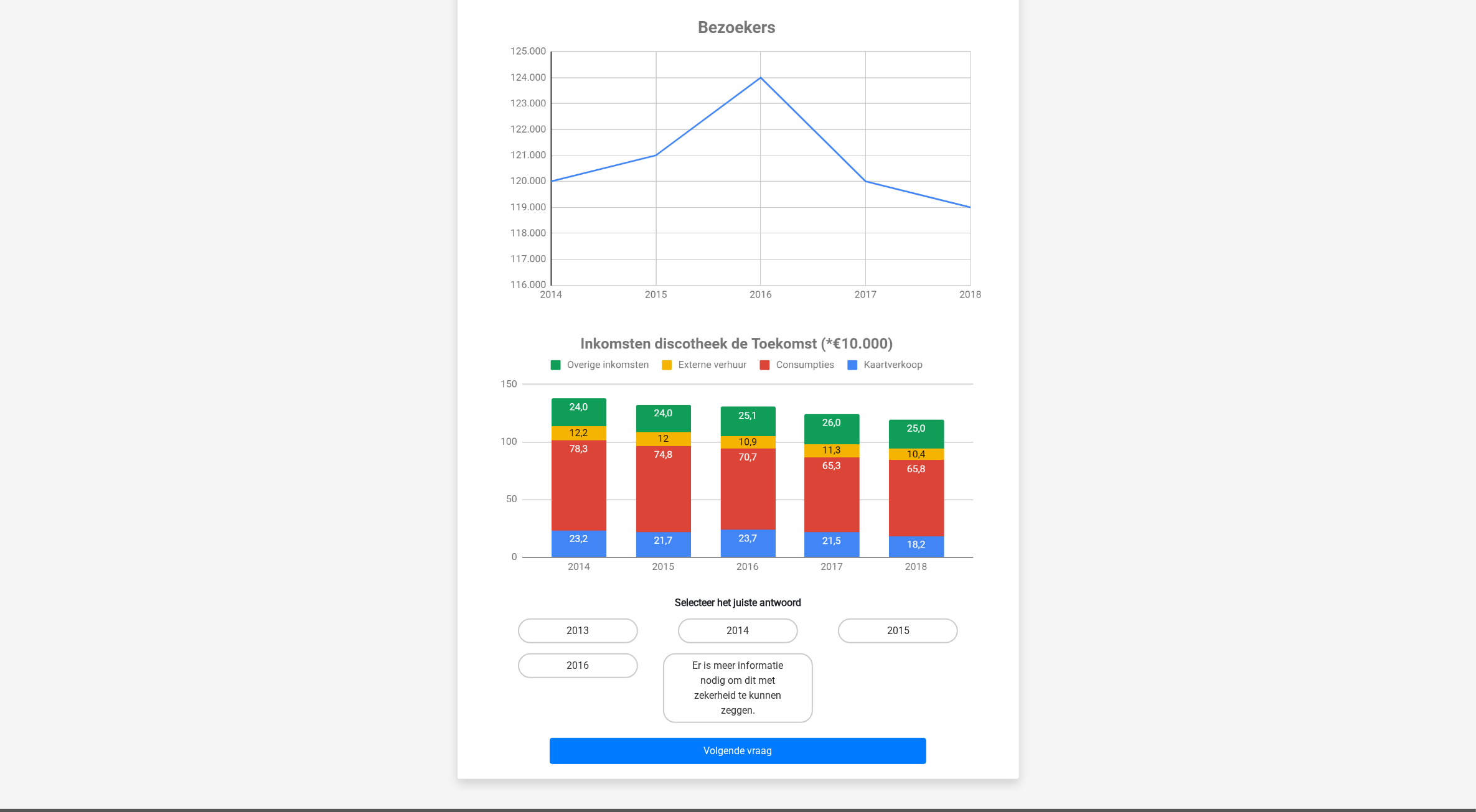
click at [738, 633] on input "2014" at bounding box center [741, 635] width 8 height 8
radio input "true"
click at [748, 649] on button "Volgende vraag" at bounding box center [738, 751] width 377 height 26
click at [612, 649] on label "Er is meer informatie nodig om dit met zekerheid te kunnen zeggen." at bounding box center [578, 653] width 150 height 69
click at [586, 639] on input "Er is meer informatie nodig om dit met zekerheid te kunnen zeggen." at bounding box center [581, 635] width 8 height 8
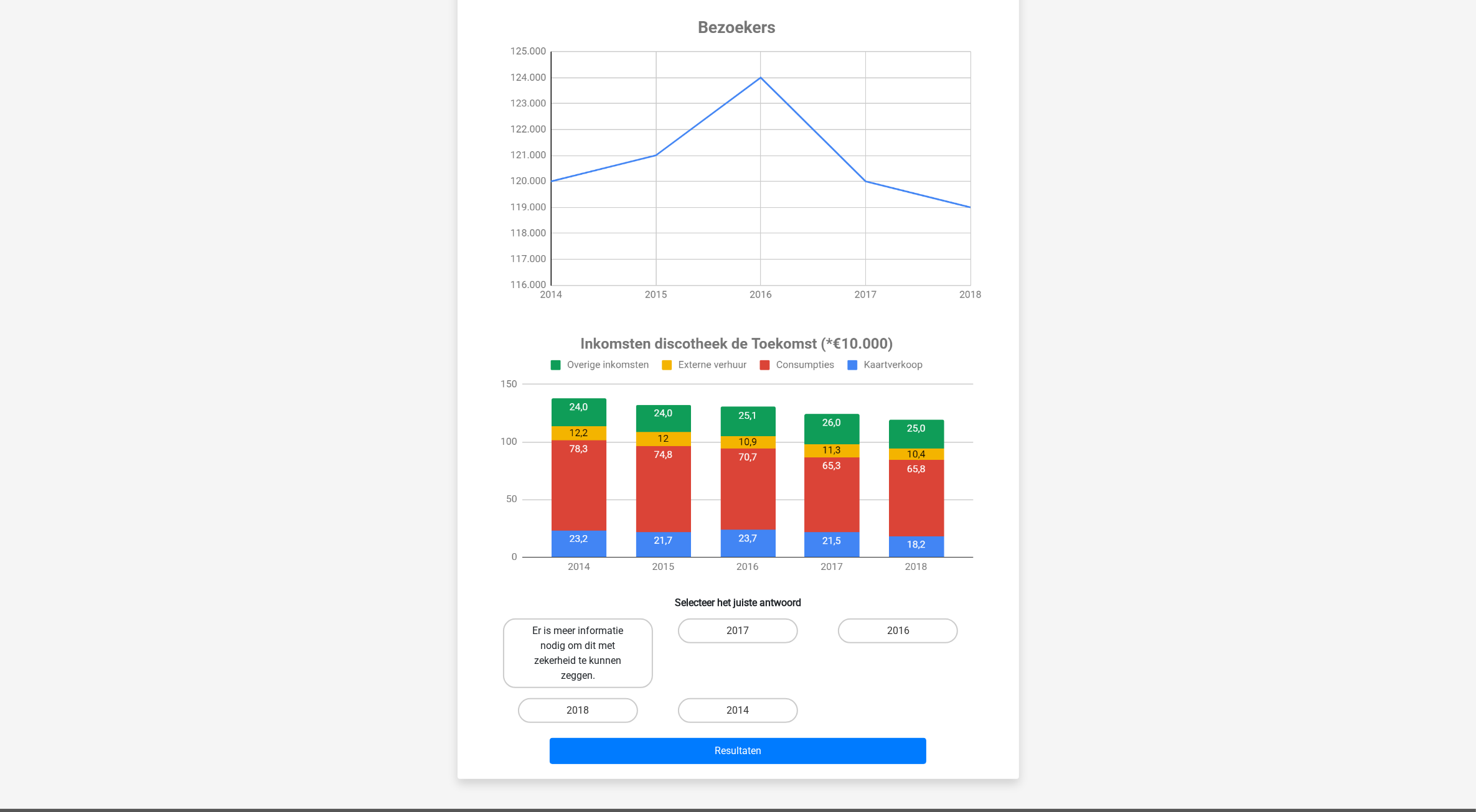
radio input "true"
click at [728, 649] on label "2014" at bounding box center [738, 710] width 120 height 25
click at [738, 649] on input "2014" at bounding box center [741, 714] width 8 height 8
radio input "true"
click at [733, 649] on button "Resultaten" at bounding box center [738, 751] width 377 height 26
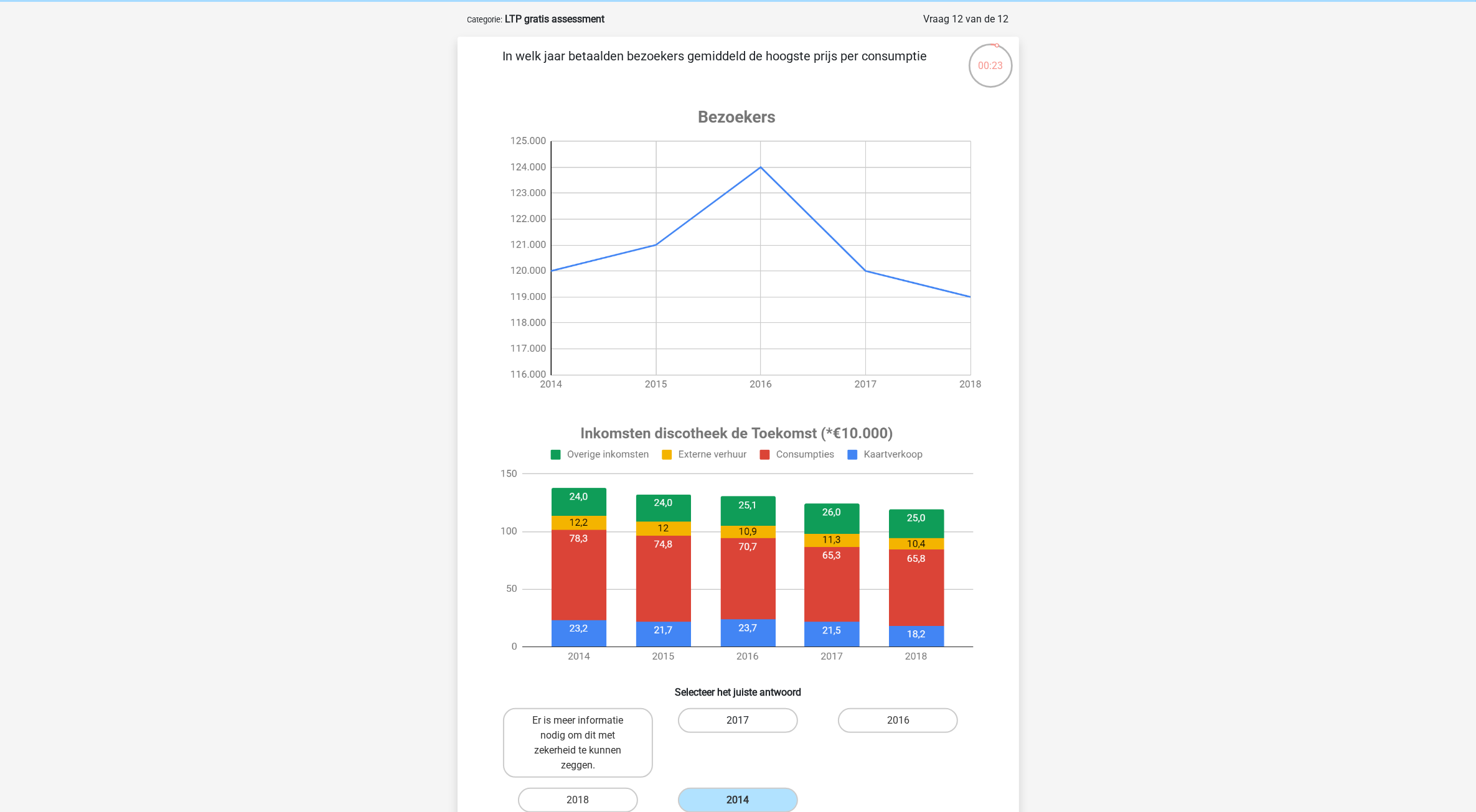
scroll to position [234, 0]
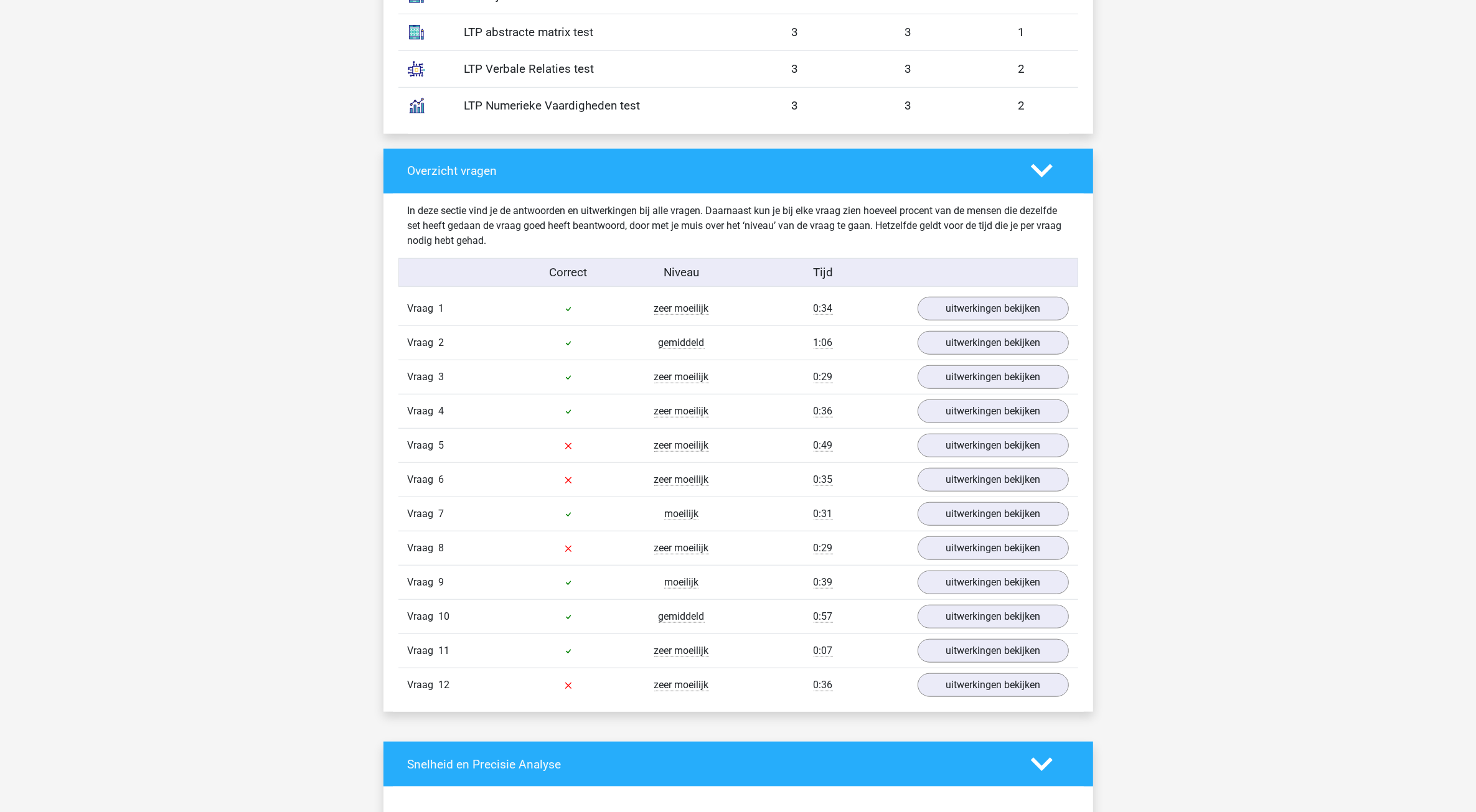
scroll to position [1167, 0]
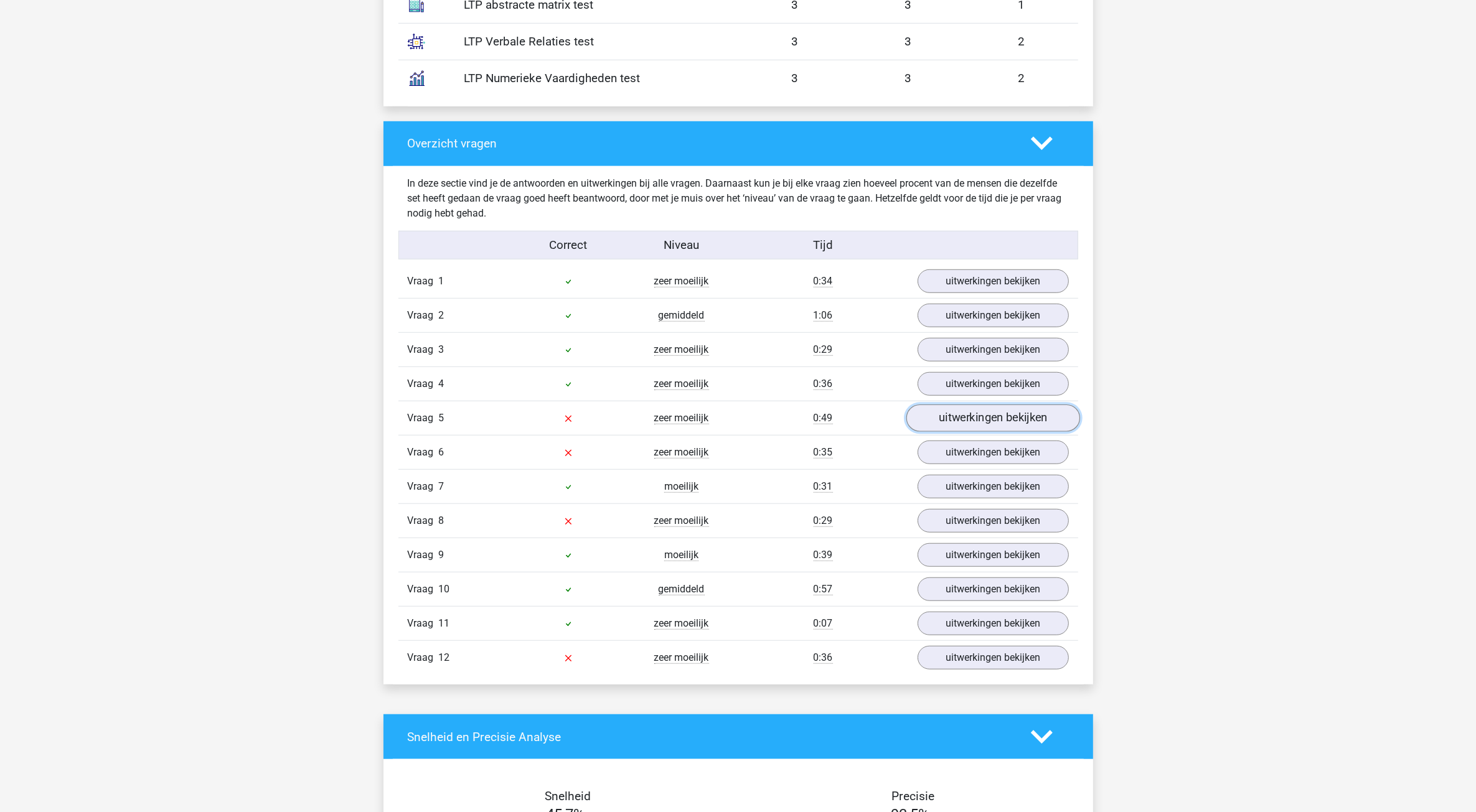
click at [953, 417] on link "uitwerkingen bekijken" at bounding box center [992, 418] width 173 height 27
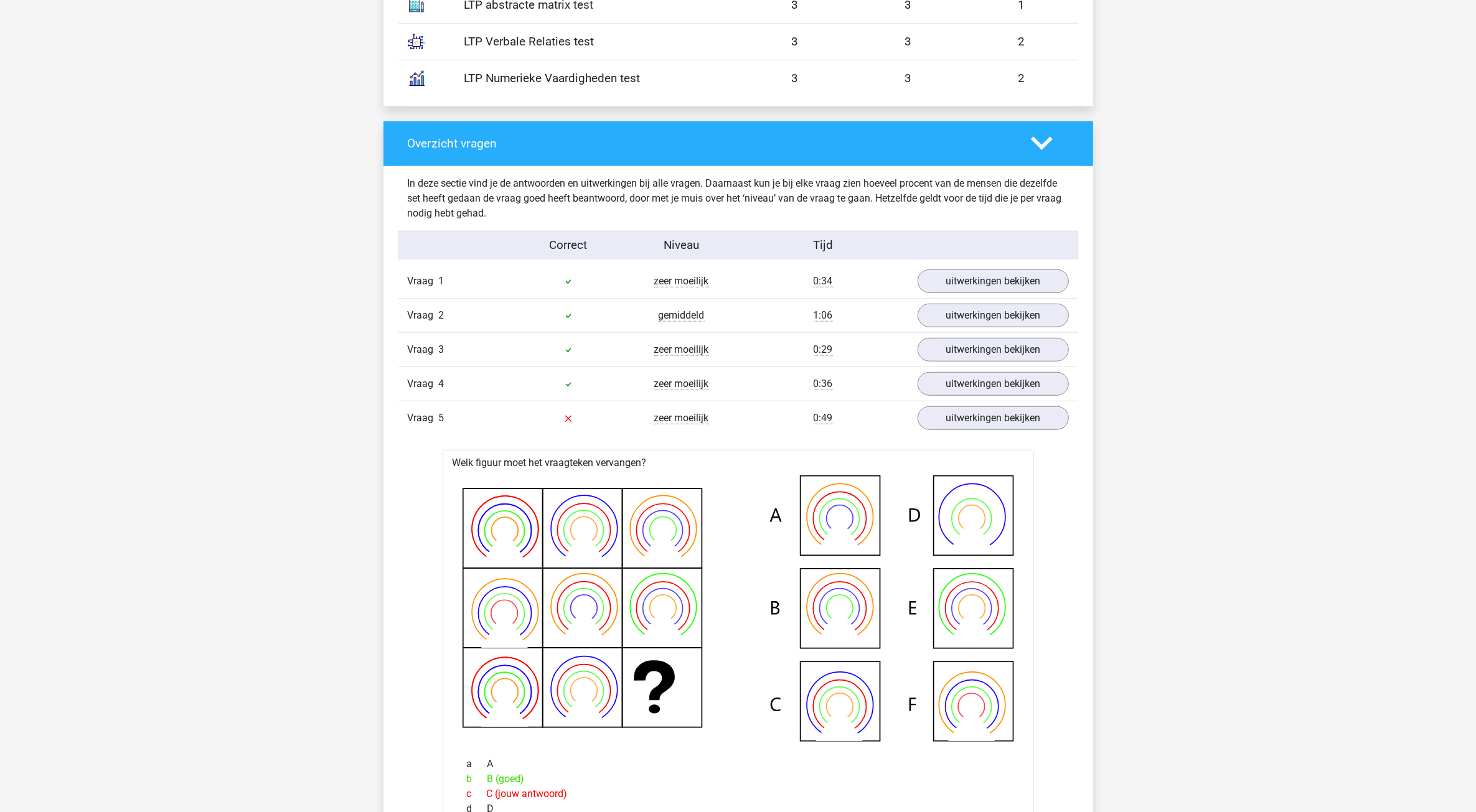
click at [688, 424] on span "zeer moeilijk" at bounding box center [682, 419] width 55 height 13
click at [947, 422] on link "uitwerkingen bekijken" at bounding box center [992, 418] width 173 height 27
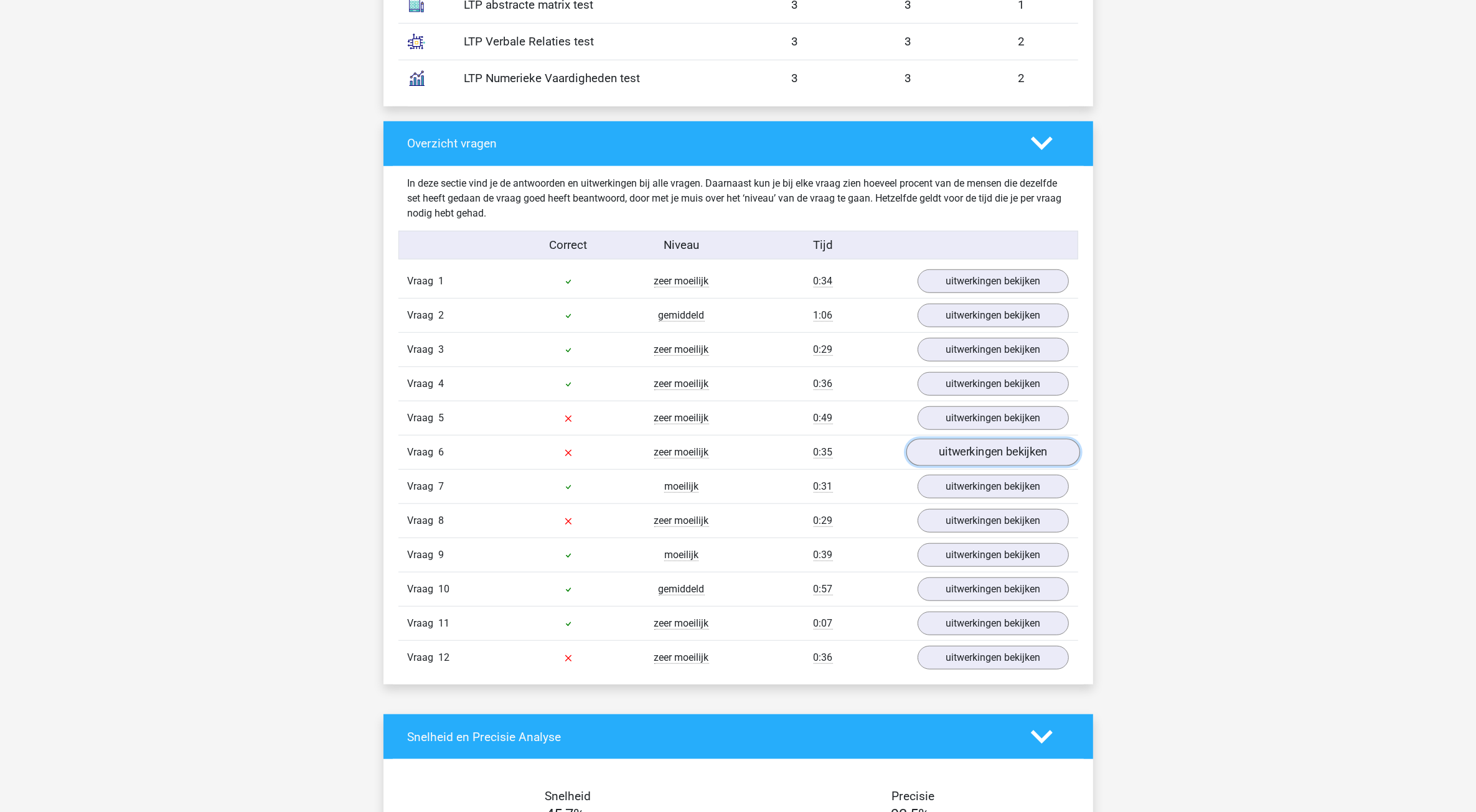
click at [956, 462] on link "uitwerkingen bekijken" at bounding box center [992, 453] width 173 height 27
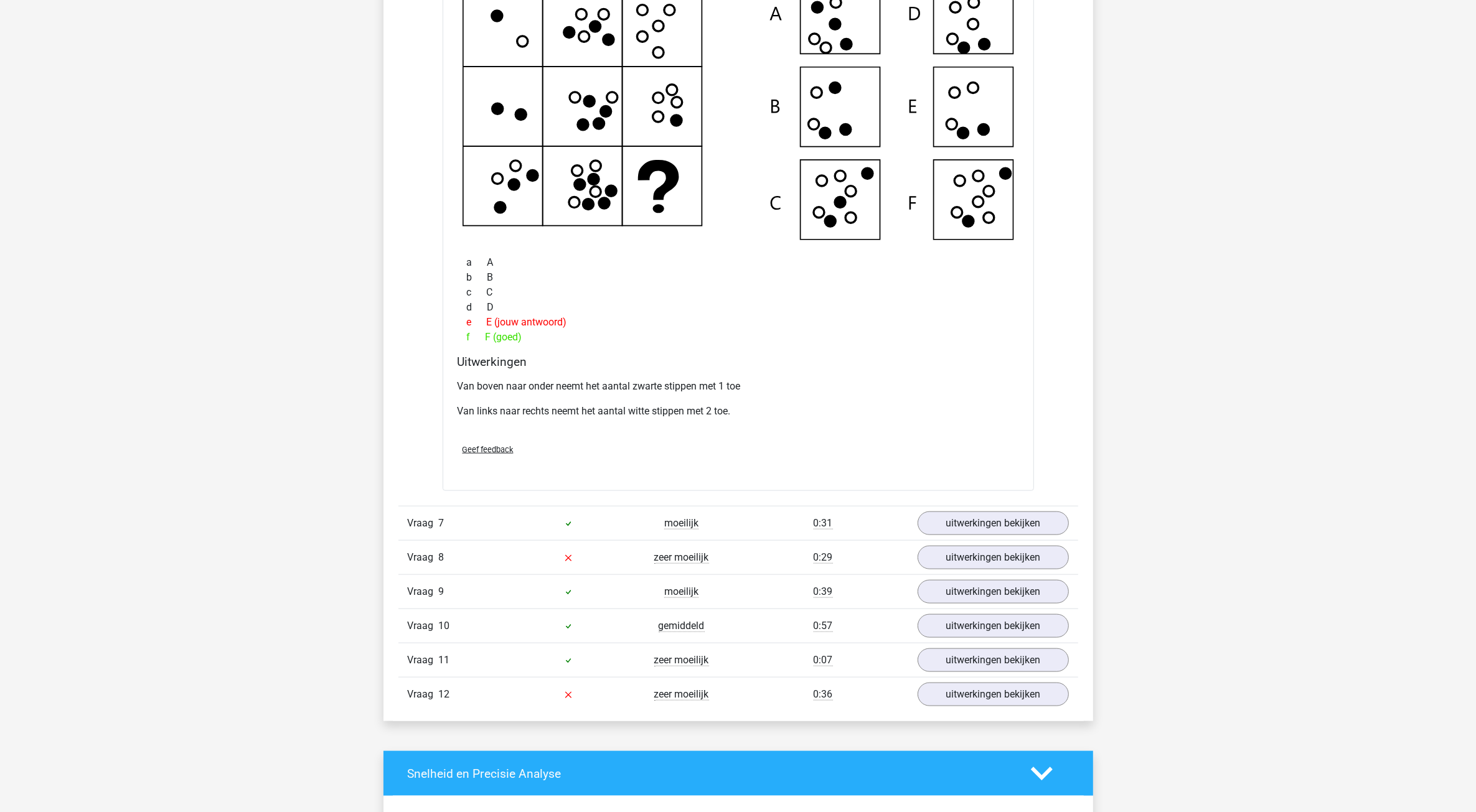
scroll to position [1712, 0]
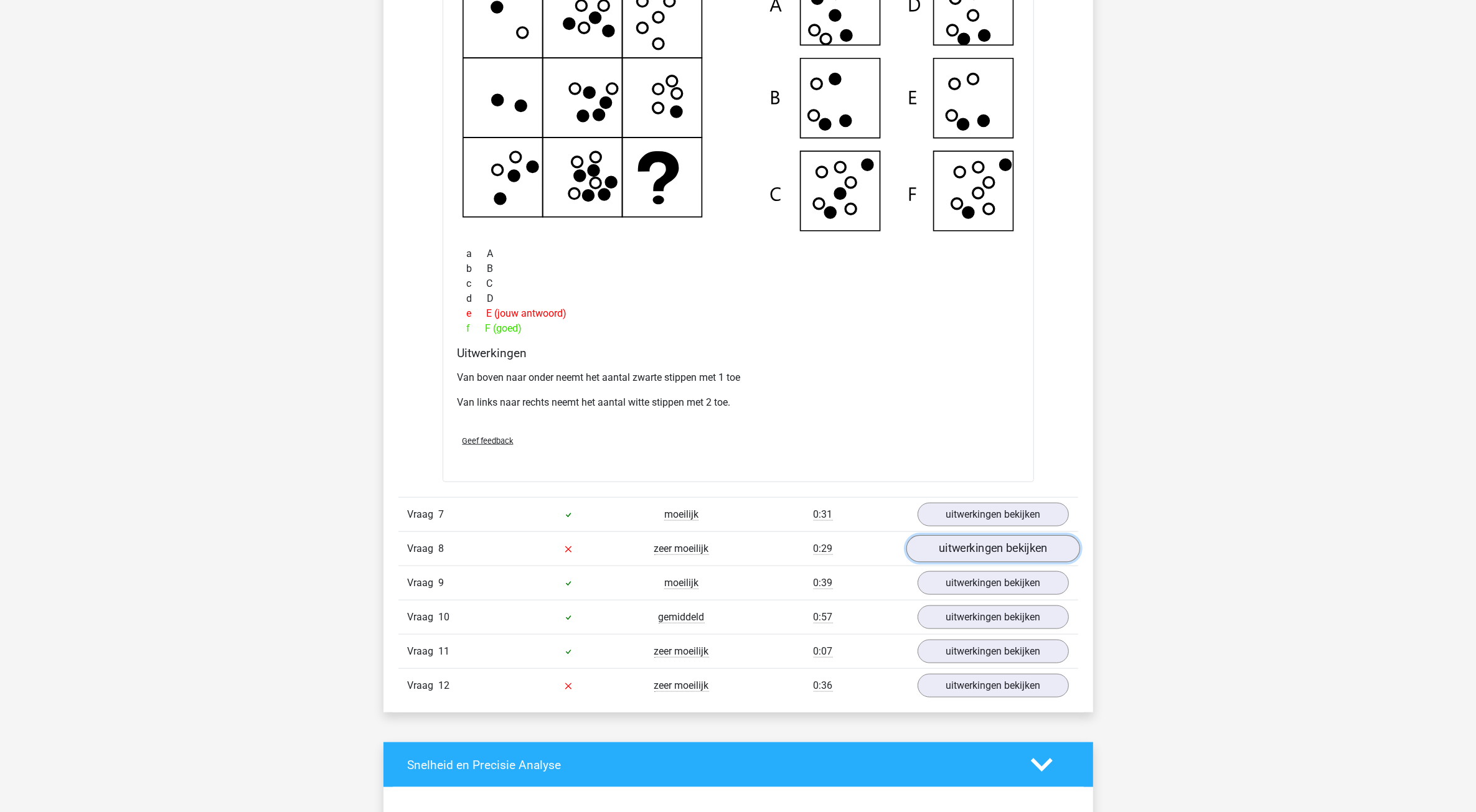
click at [957, 554] on link "uitwerkingen bekijken" at bounding box center [992, 549] width 173 height 27
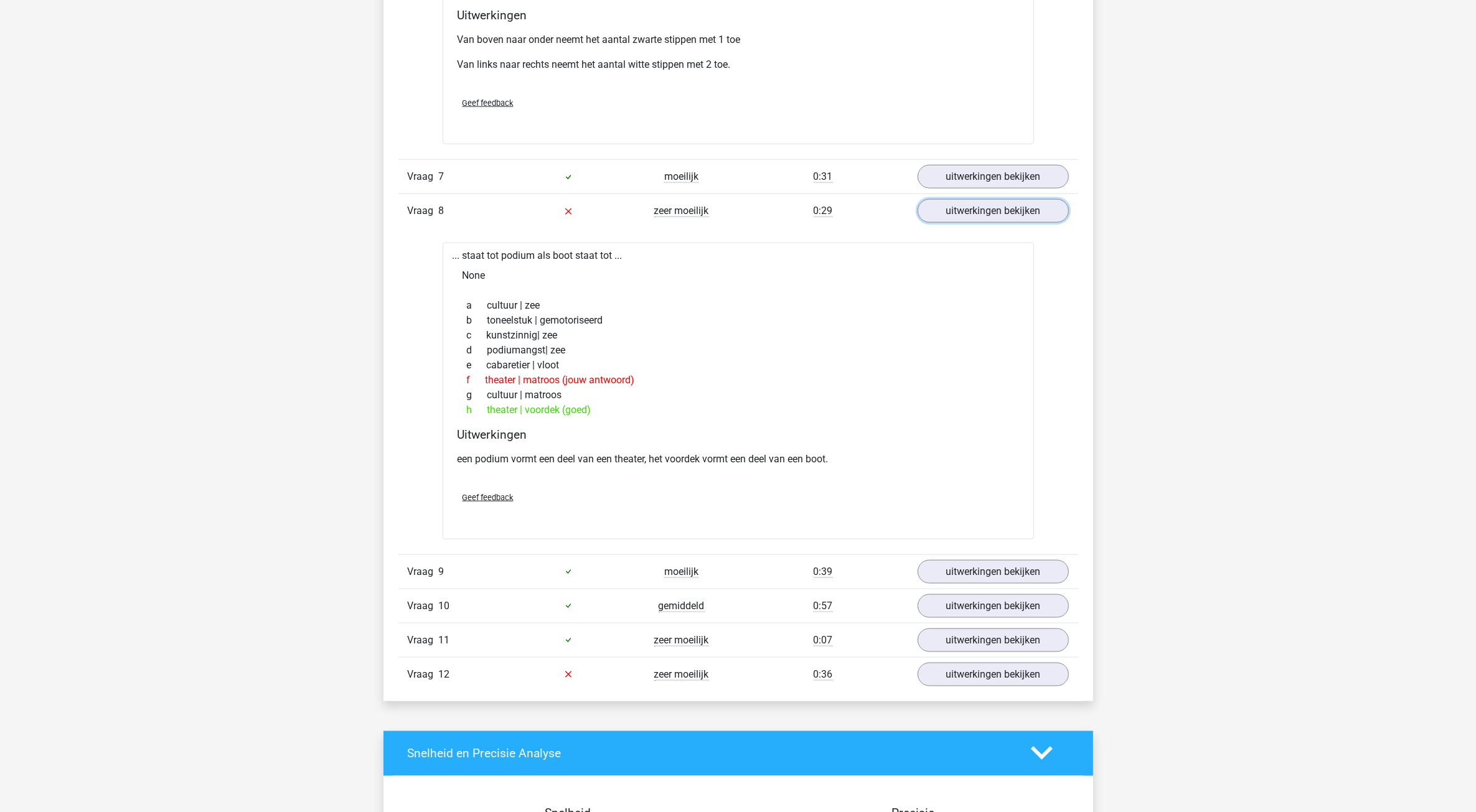
scroll to position [2023, 0]
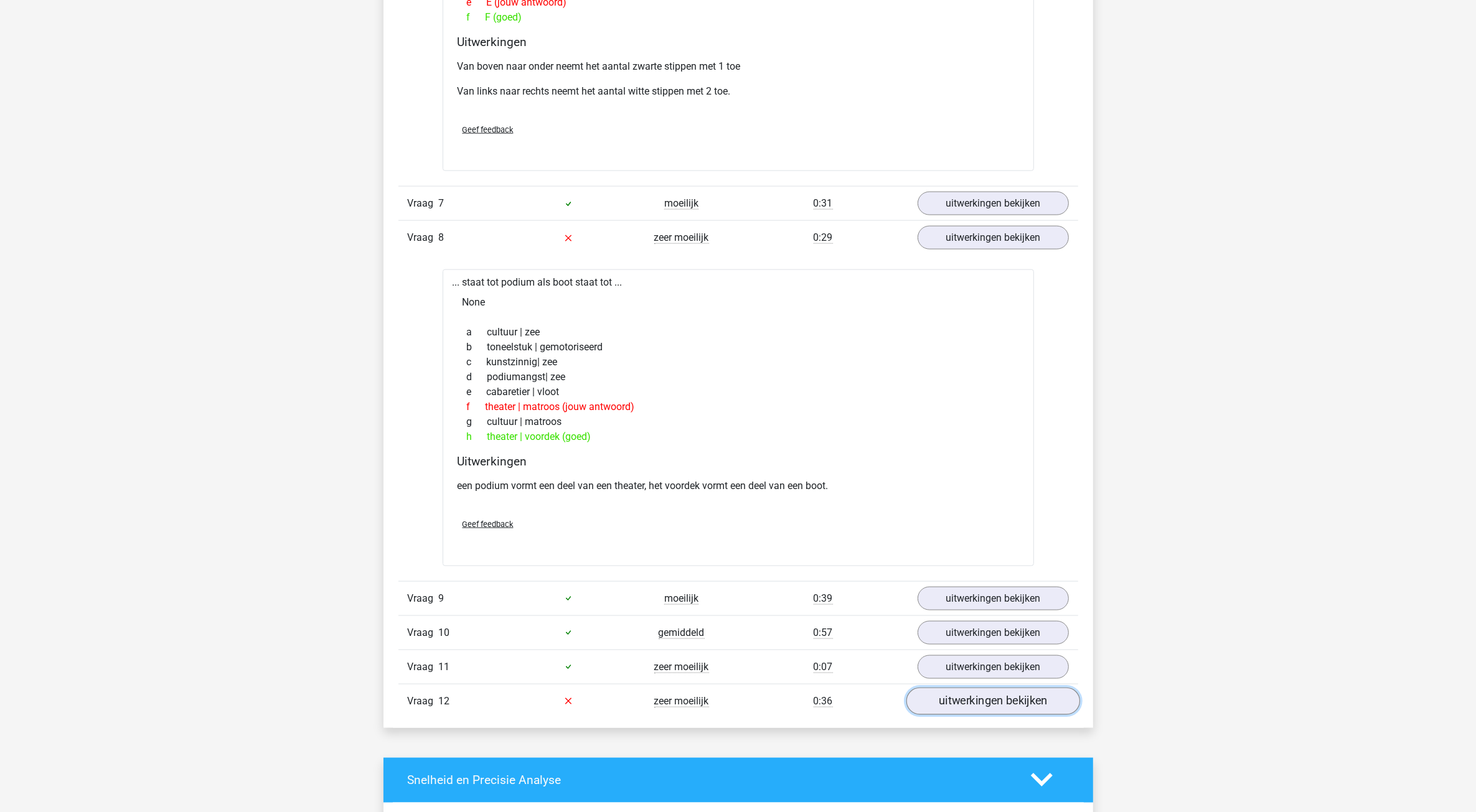
click at [976, 708] on link "uitwerkingen bekijken" at bounding box center [992, 702] width 173 height 27
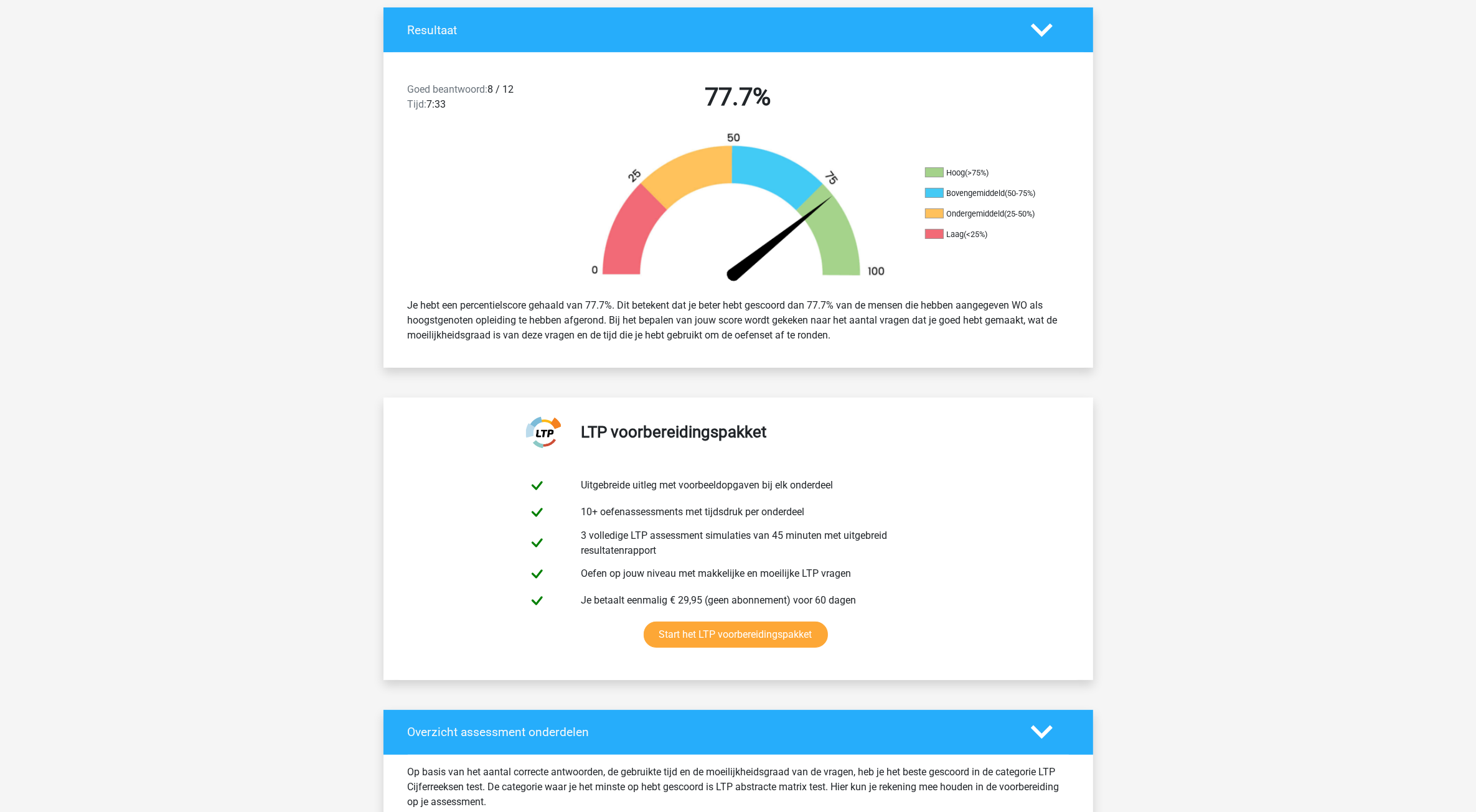
scroll to position [0, 0]
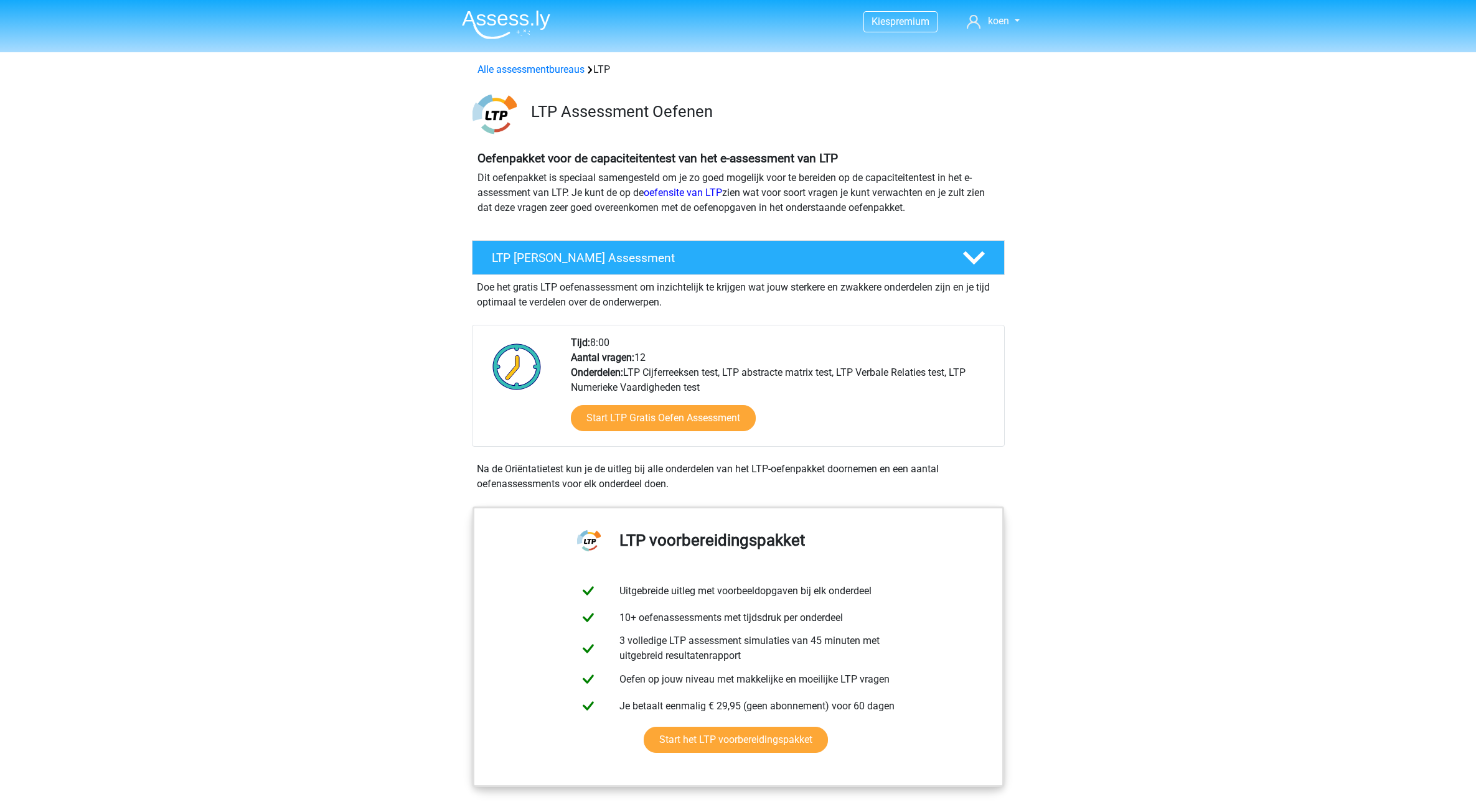
scroll to position [156, 0]
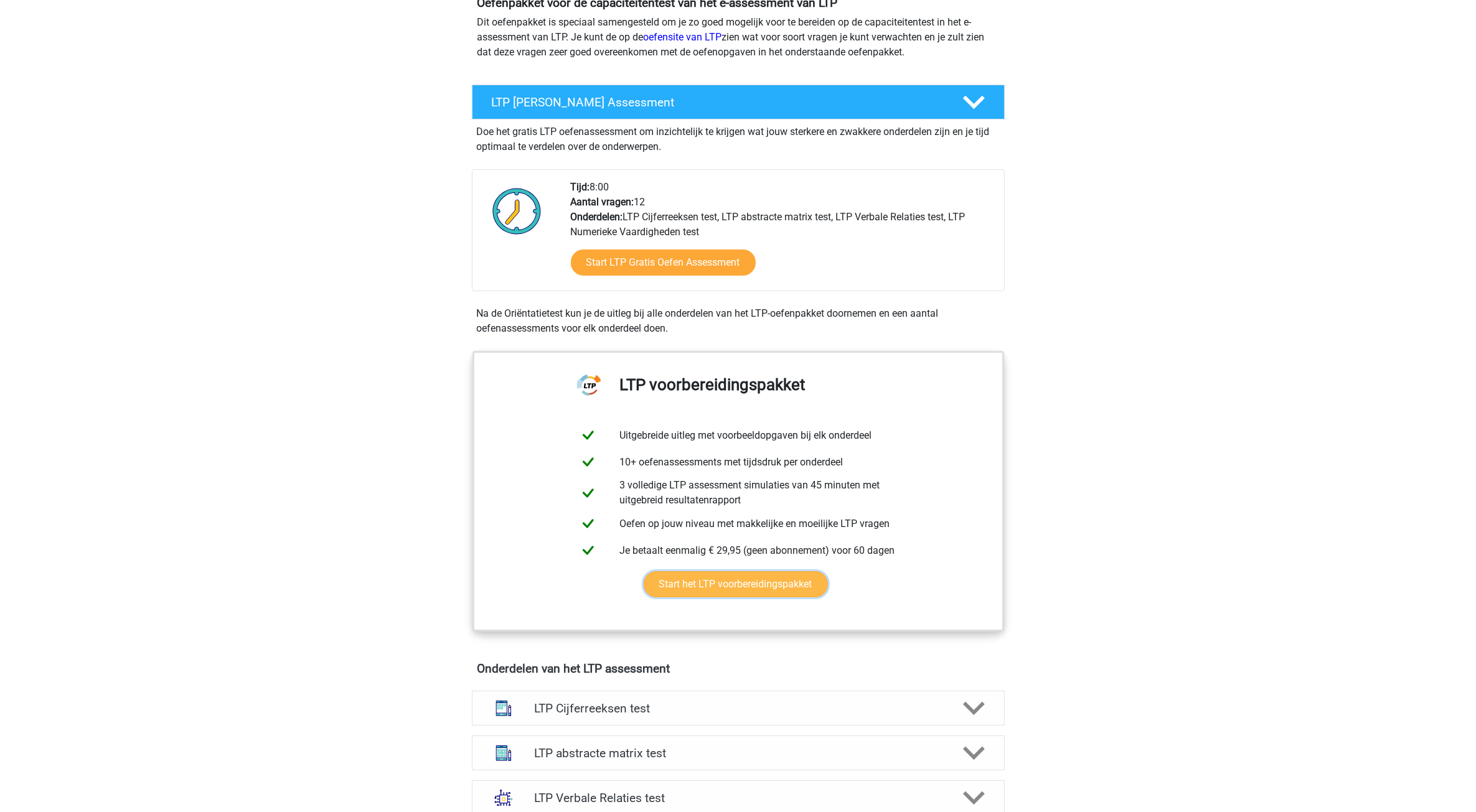
click at [695, 584] on link "Start het LTP voorbereidingspakket" at bounding box center [736, 584] width 184 height 26
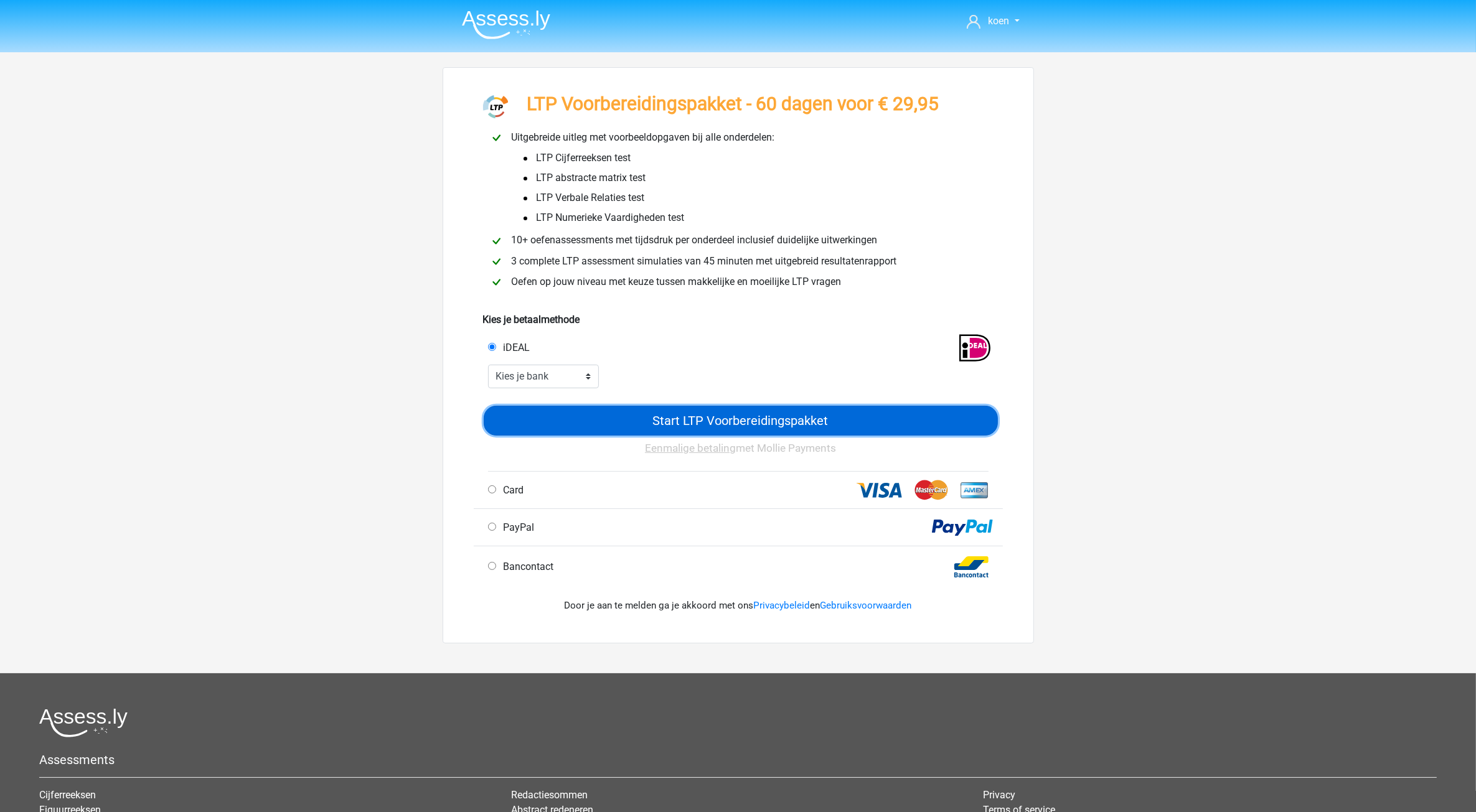
click at [706, 412] on input "Start LTP Voorbereidingspakket" at bounding box center [740, 421] width 514 height 29
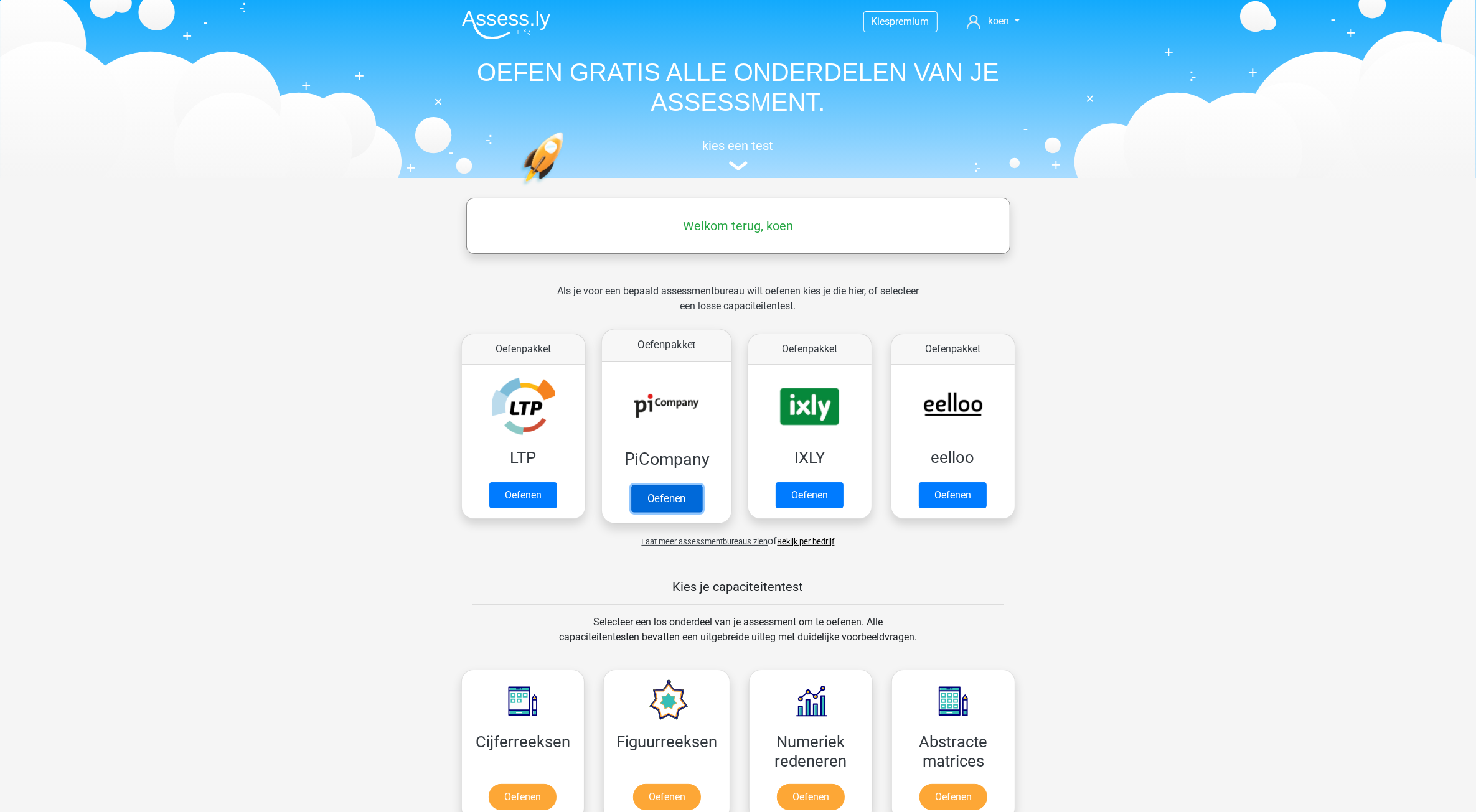
click at [655, 500] on link "Oefenen" at bounding box center [666, 498] width 71 height 27
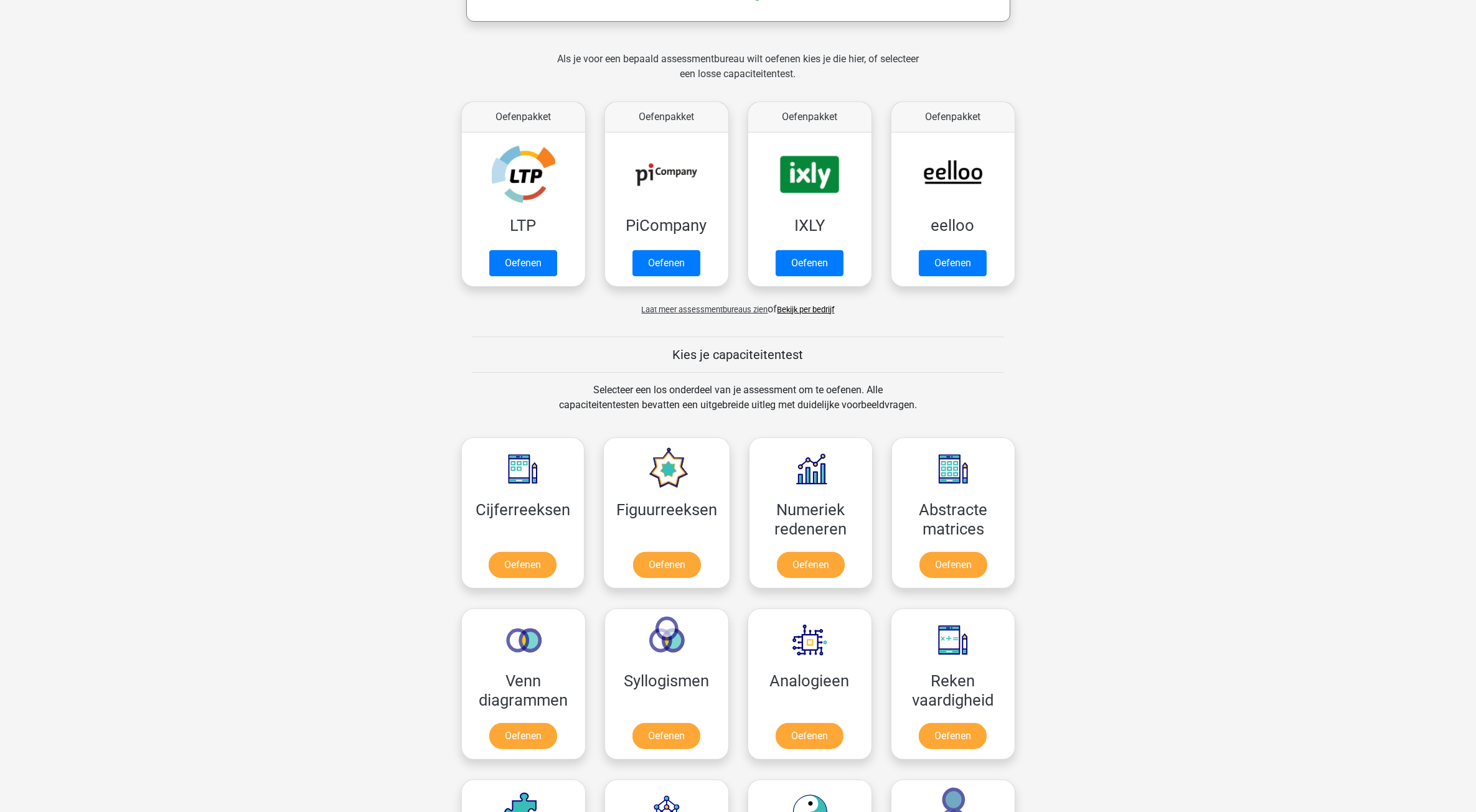
scroll to position [234, 0]
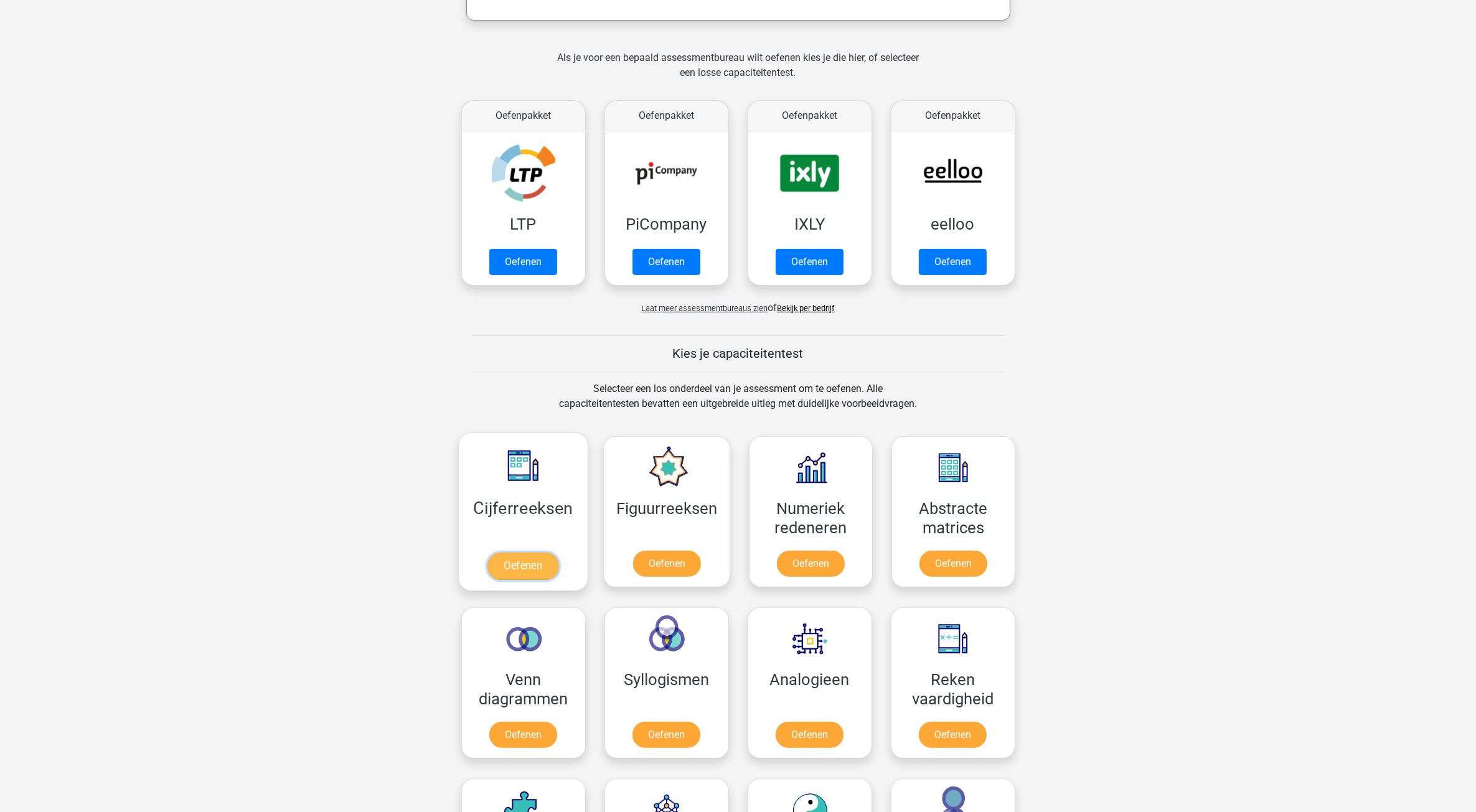
click at [525, 569] on link "Oefenen" at bounding box center [523, 567] width 71 height 27
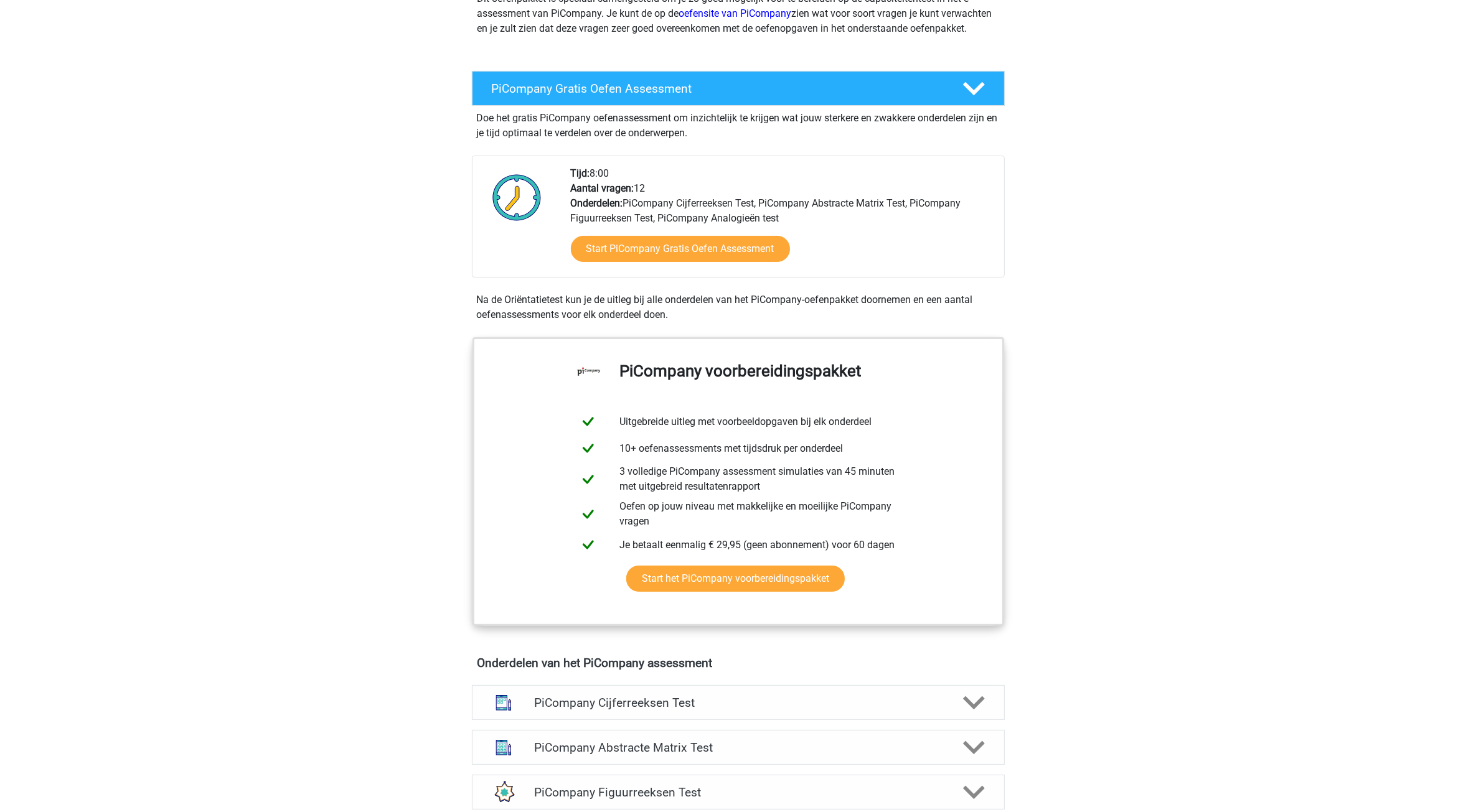
scroll to position [234, 0]
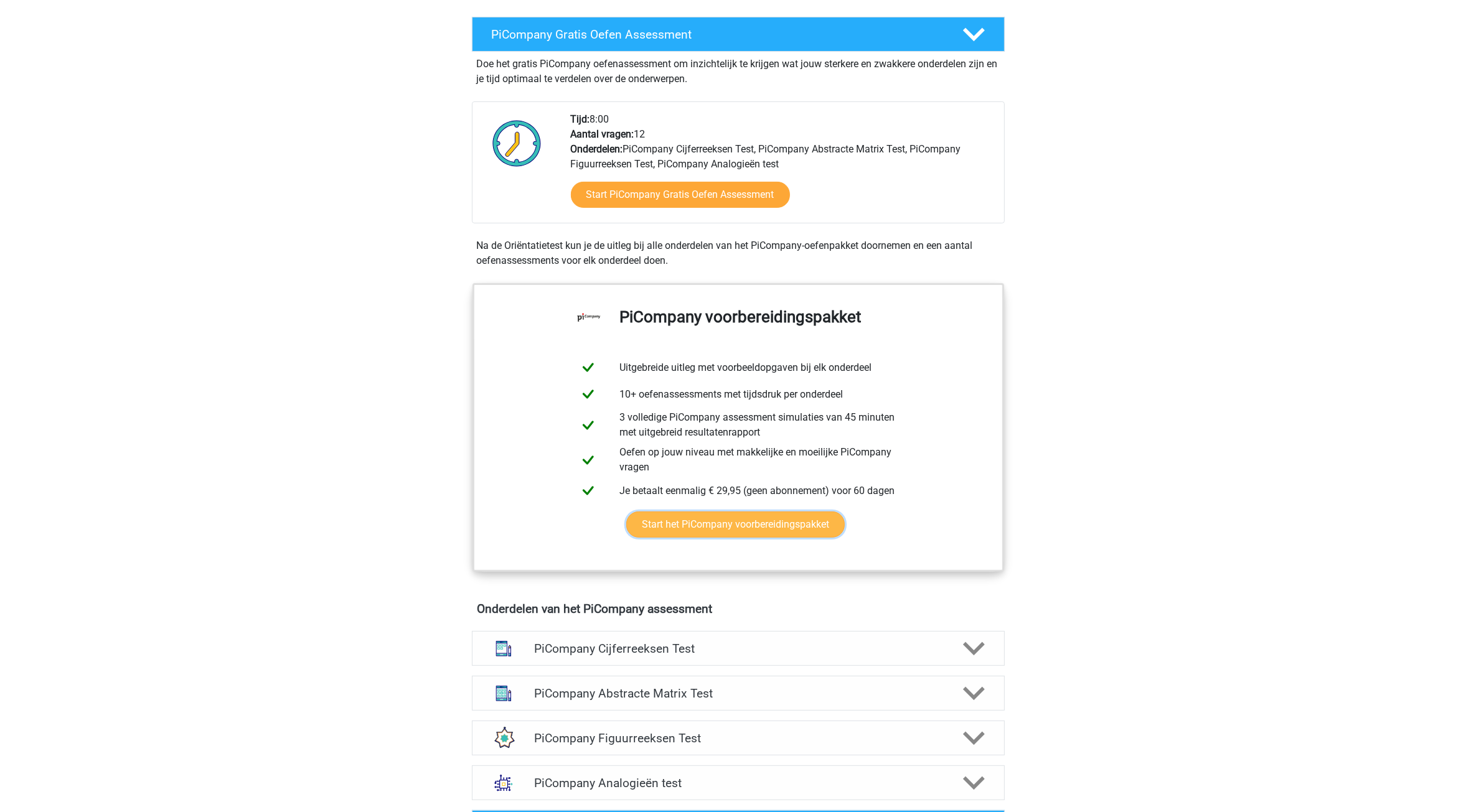
click at [698, 537] on link "Start het PiCompany voorbereidingspakket" at bounding box center [735, 525] width 218 height 26
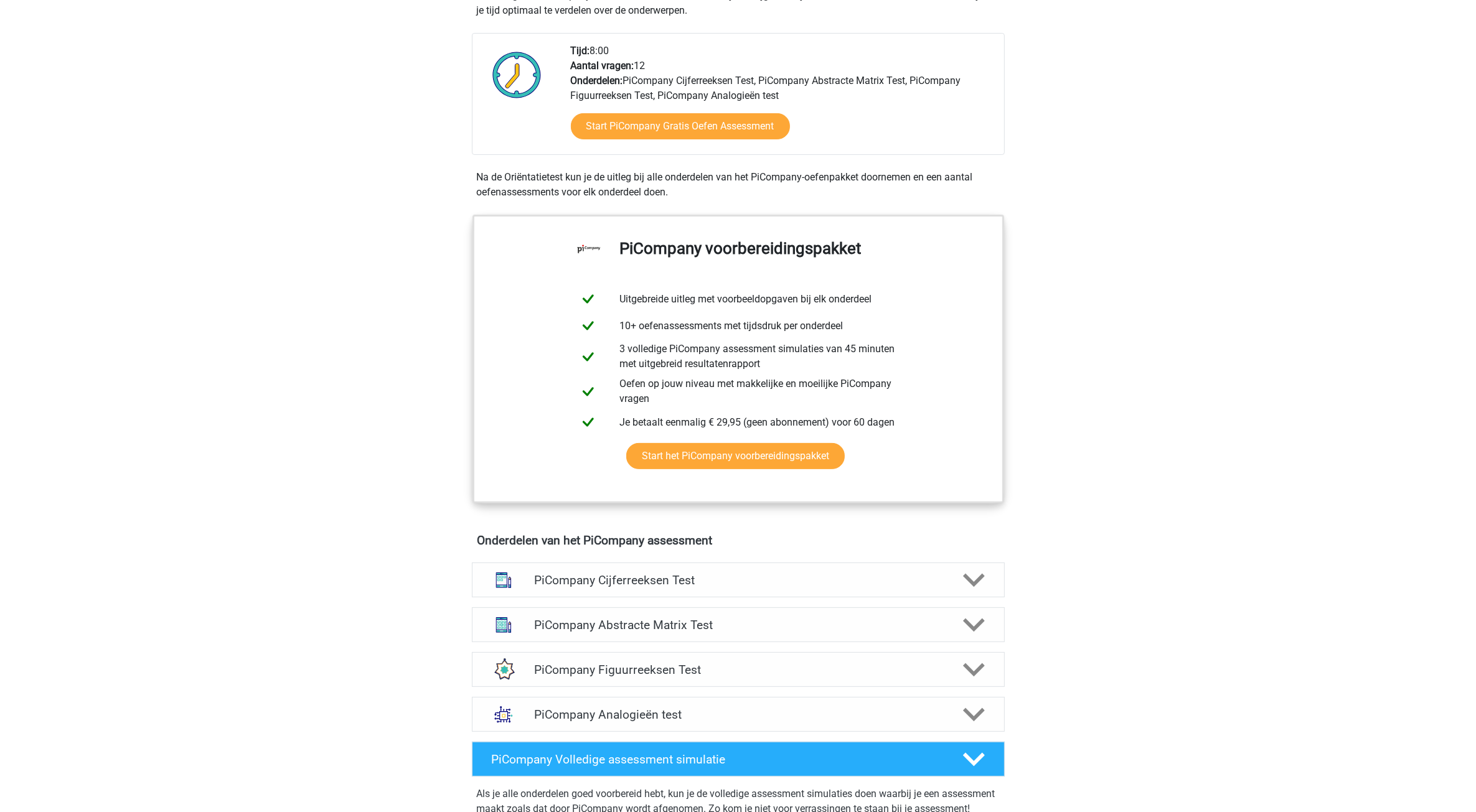
scroll to position [389, 0]
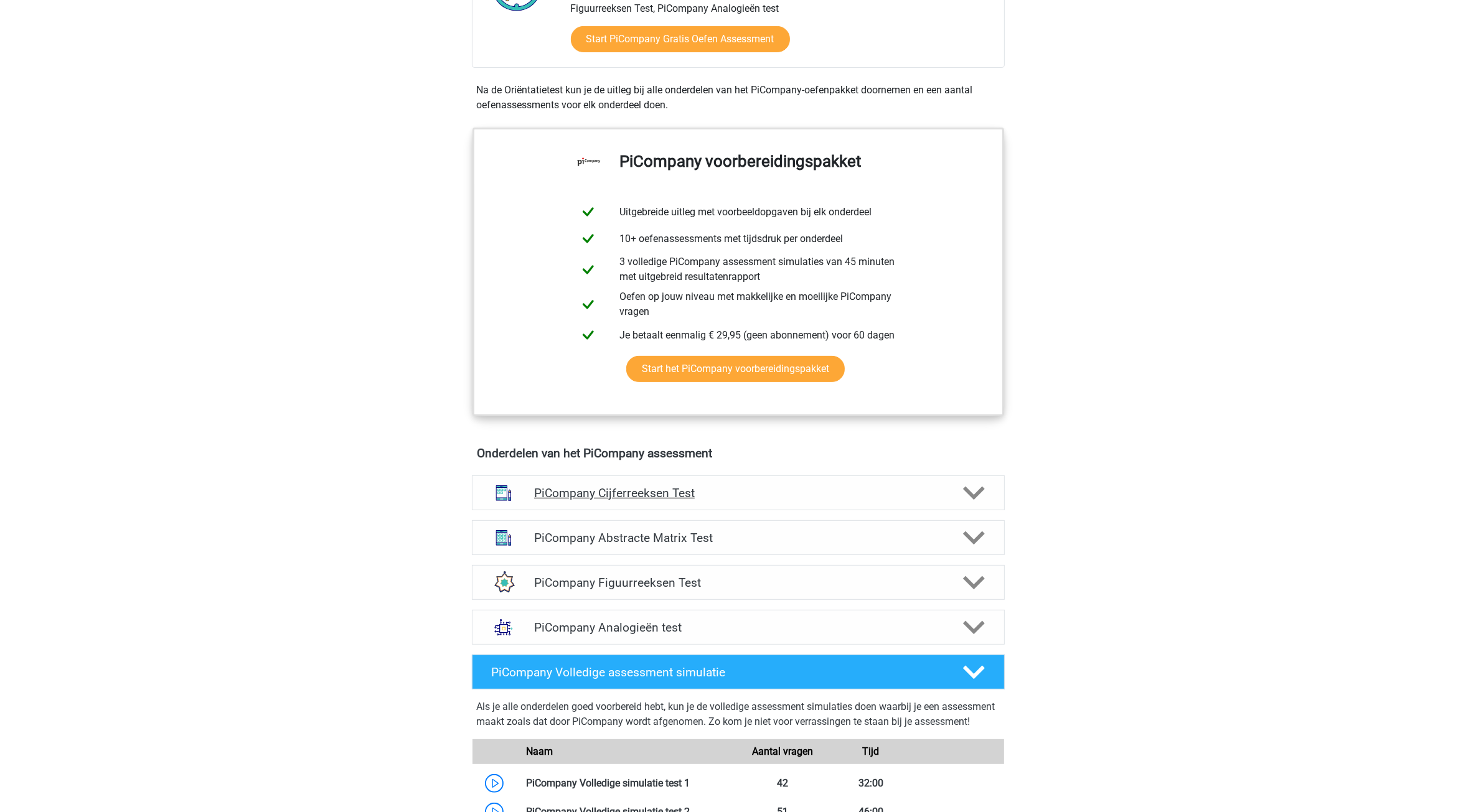
click at [589, 500] on h4 "PiCompany Cijferreeksen Test" at bounding box center [738, 494] width 408 height 15
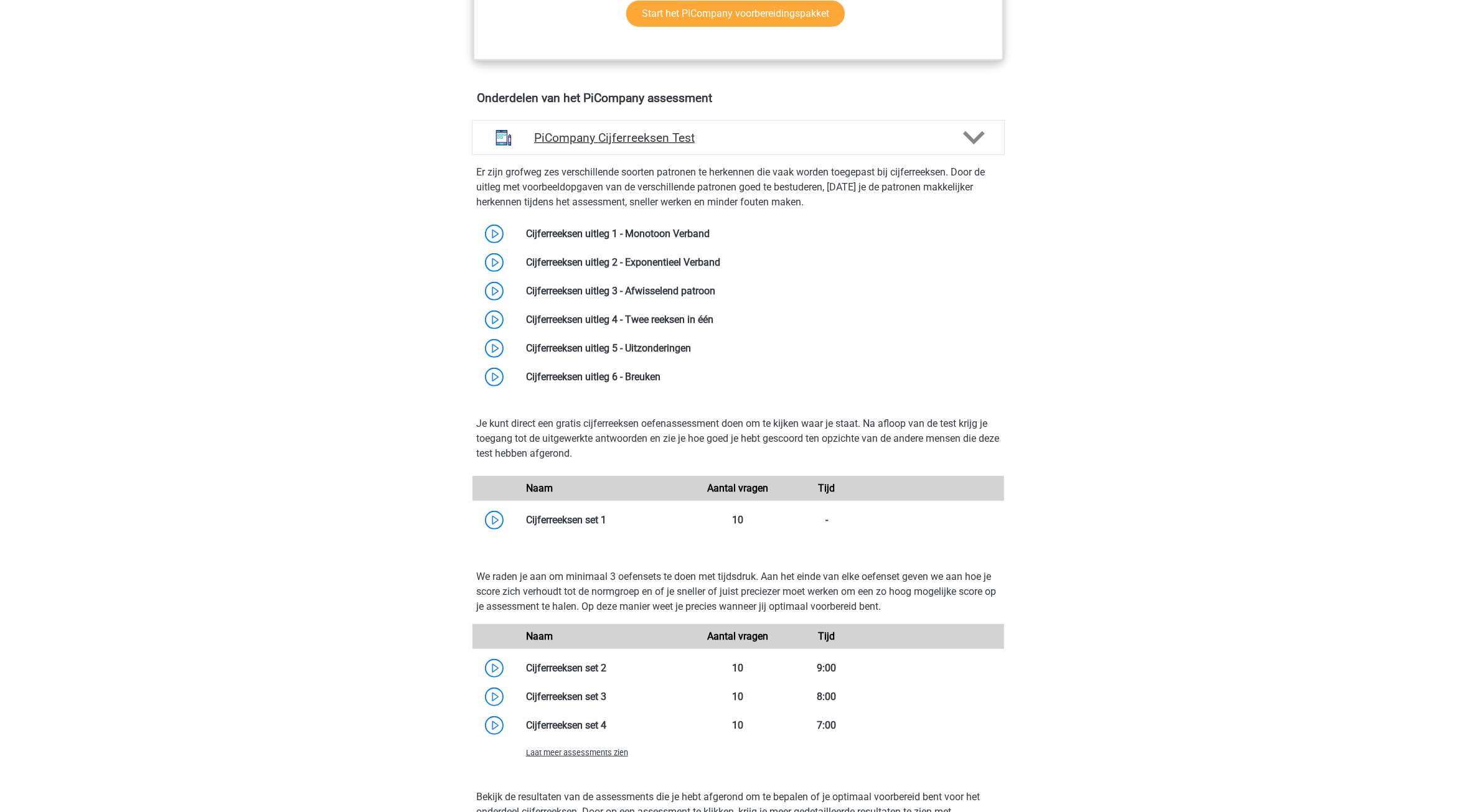
scroll to position [545, 0]
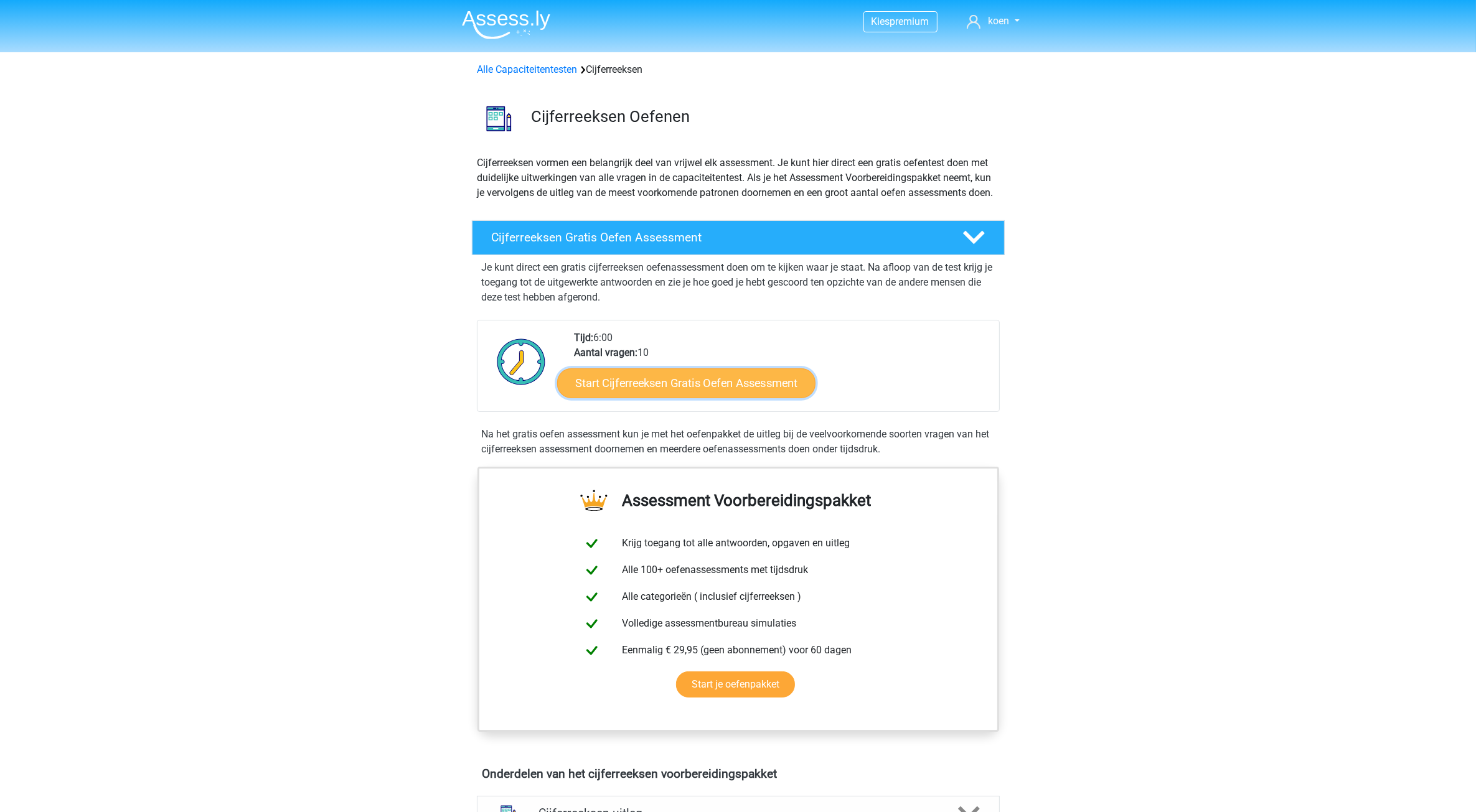
click at [645, 398] on link "Start Cijferreeksen Gratis Oefen Assessment" at bounding box center [686, 382] width 258 height 30
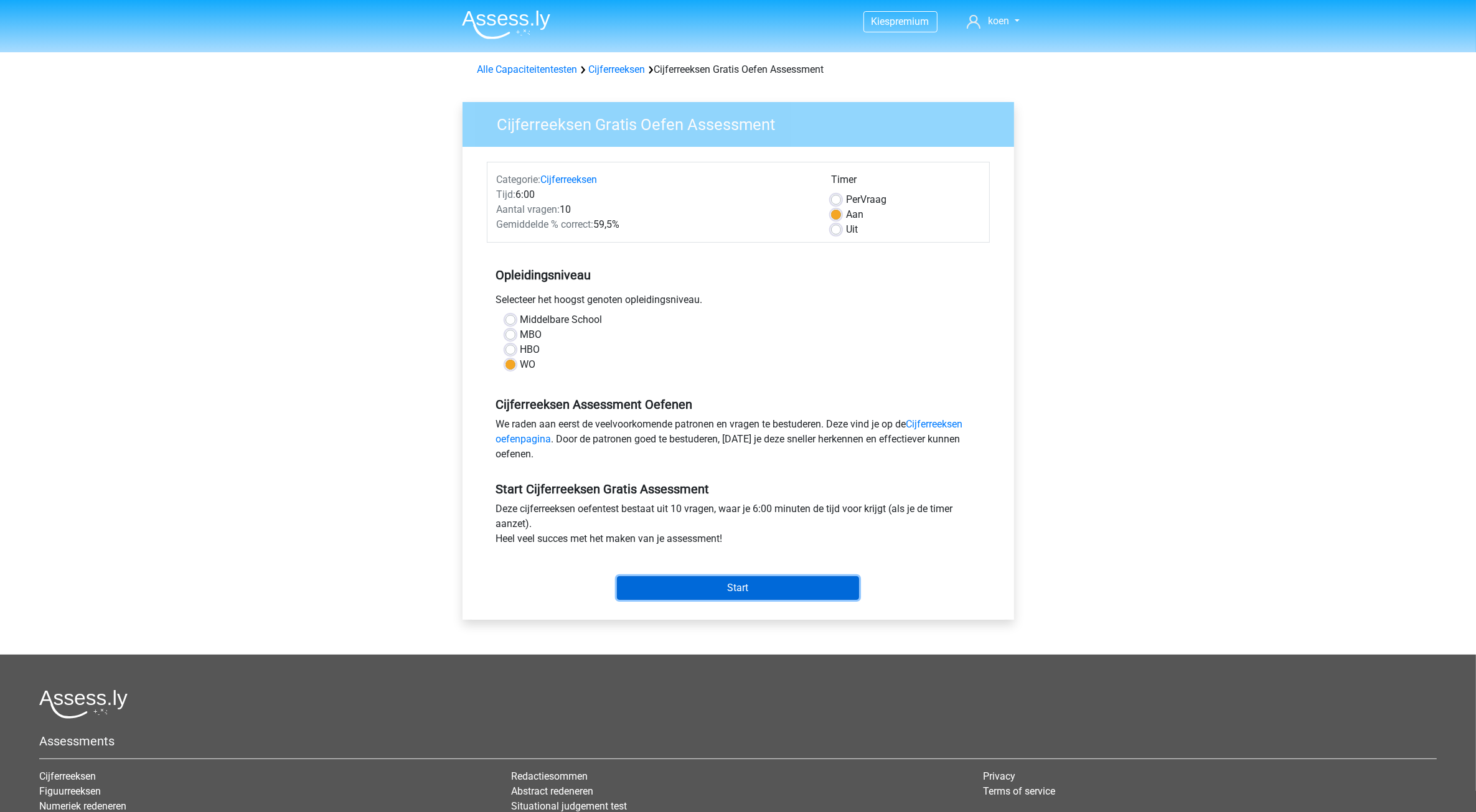
click at [735, 586] on input "Start" at bounding box center [738, 588] width 242 height 24
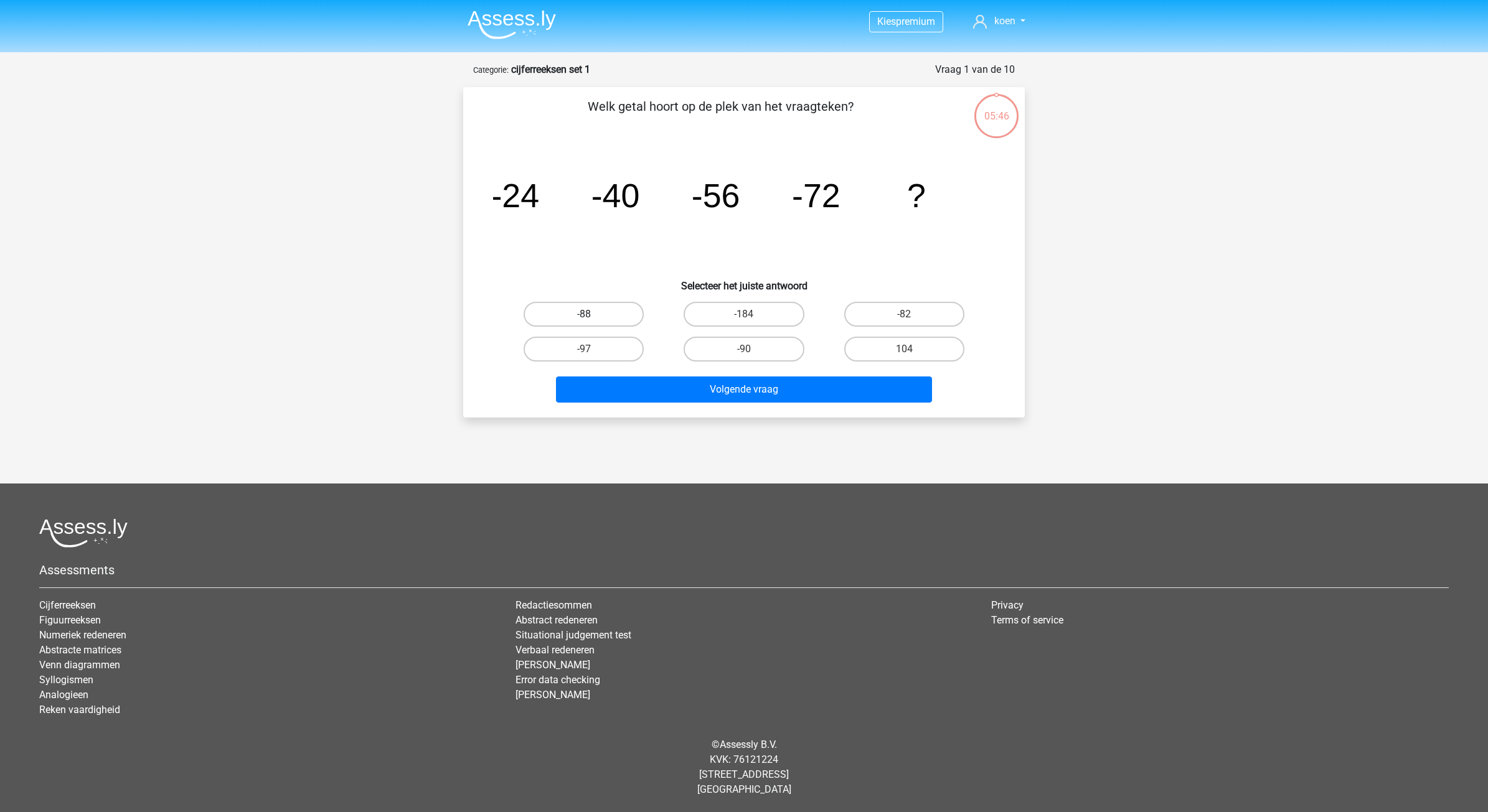
click at [581, 315] on label "-88" at bounding box center [584, 314] width 121 height 25
click at [584, 315] on input "-88" at bounding box center [588, 318] width 8 height 8
radio input "true"
click at [717, 387] on button "Volgende vraag" at bounding box center [744, 390] width 377 height 26
click at [781, 346] on label "-30" at bounding box center [744, 349] width 121 height 25
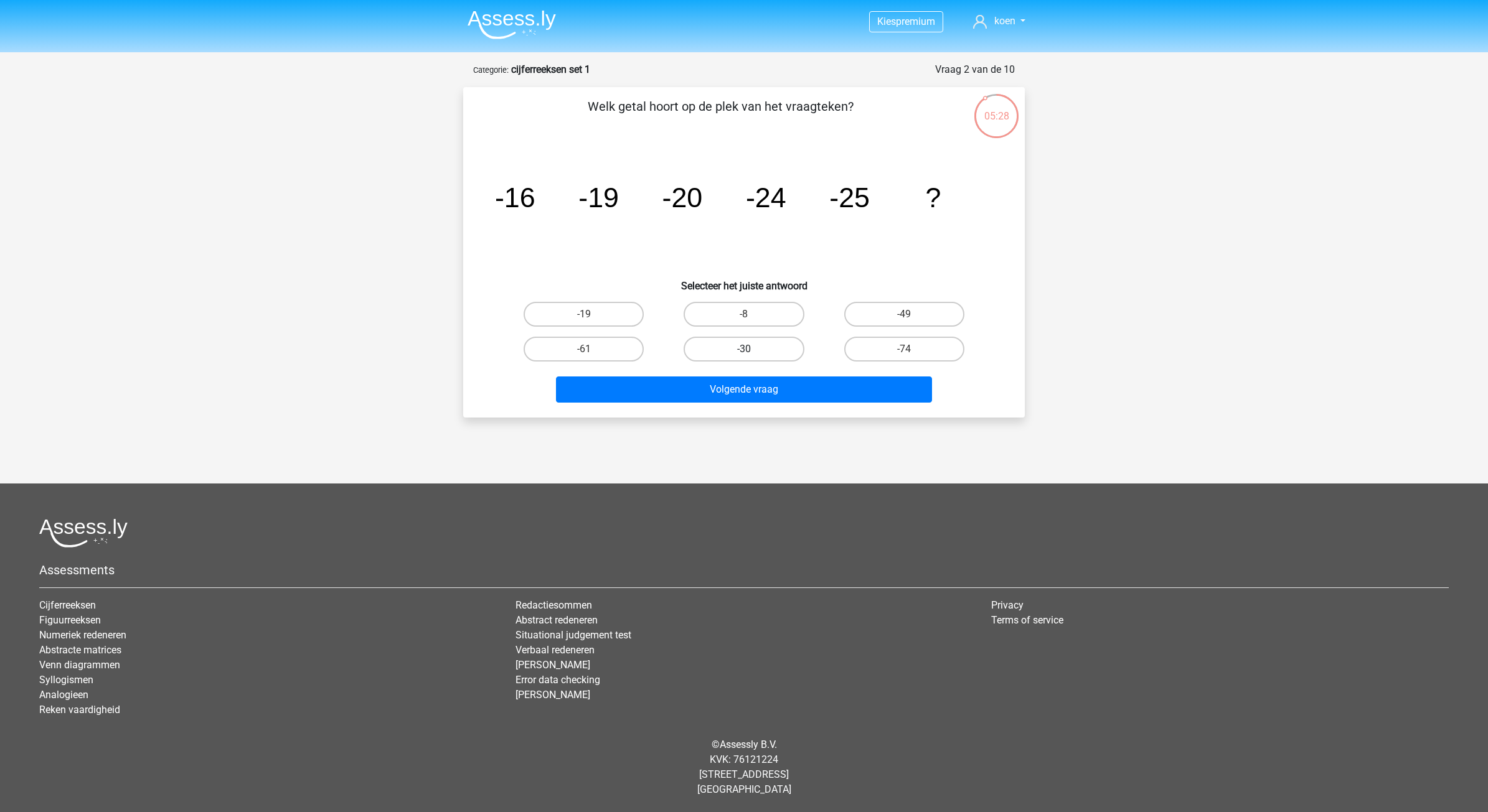
click at [752, 349] on input "-30" at bounding box center [748, 353] width 8 height 8
radio input "true"
click at [781, 390] on button "Volgende vraag" at bounding box center [744, 390] width 377 height 26
click at [872, 342] on label "-82" at bounding box center [905, 349] width 121 height 25
click at [904, 349] on input "-82" at bounding box center [907, 353] width 8 height 8
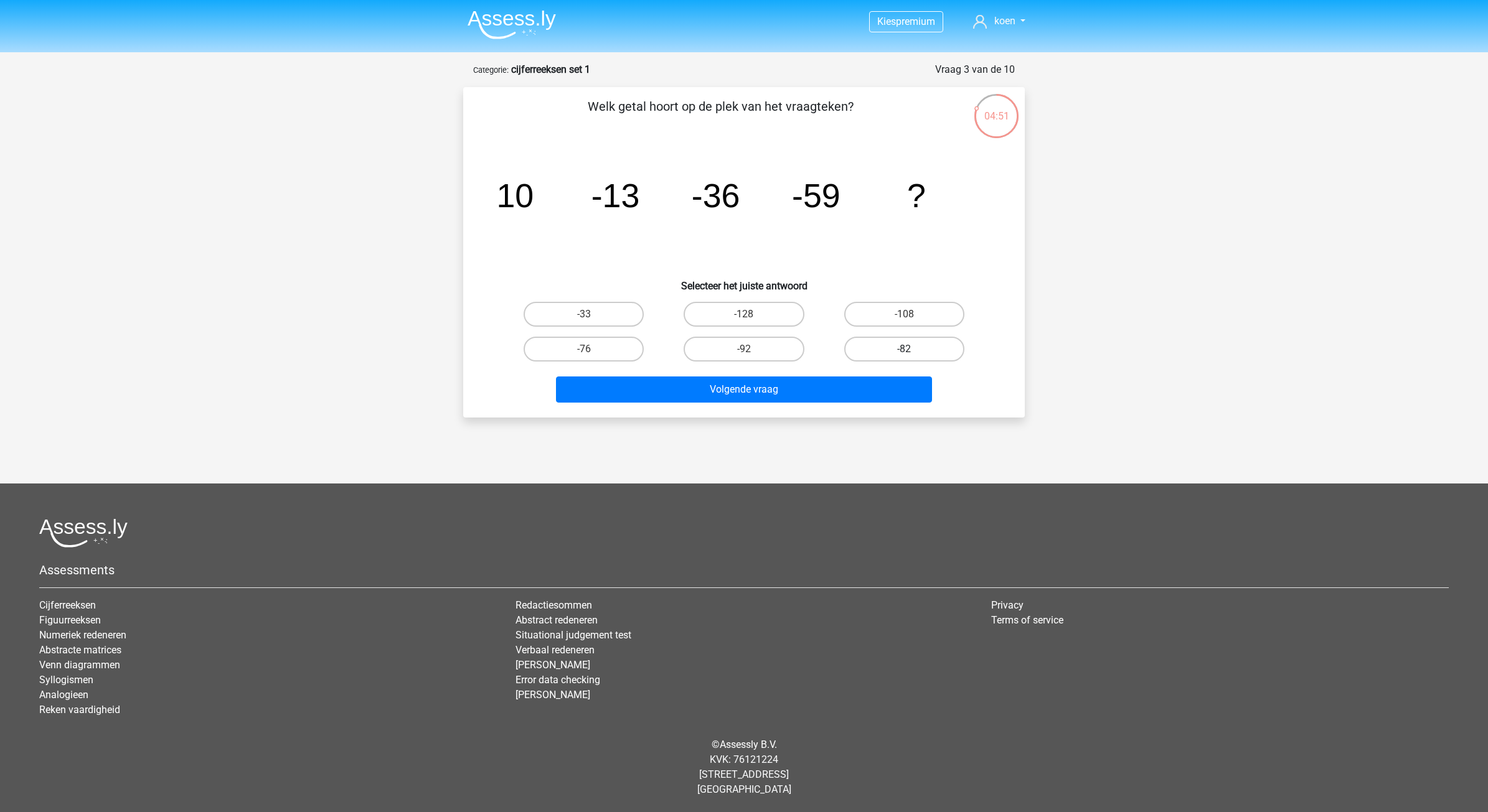
radio input "true"
click at [763, 390] on button "Volgende vraag" at bounding box center [744, 390] width 377 height 26
click at [579, 308] on label "28" at bounding box center [584, 314] width 121 height 25
click at [584, 314] on input "28" at bounding box center [588, 318] width 8 height 8
radio input "true"
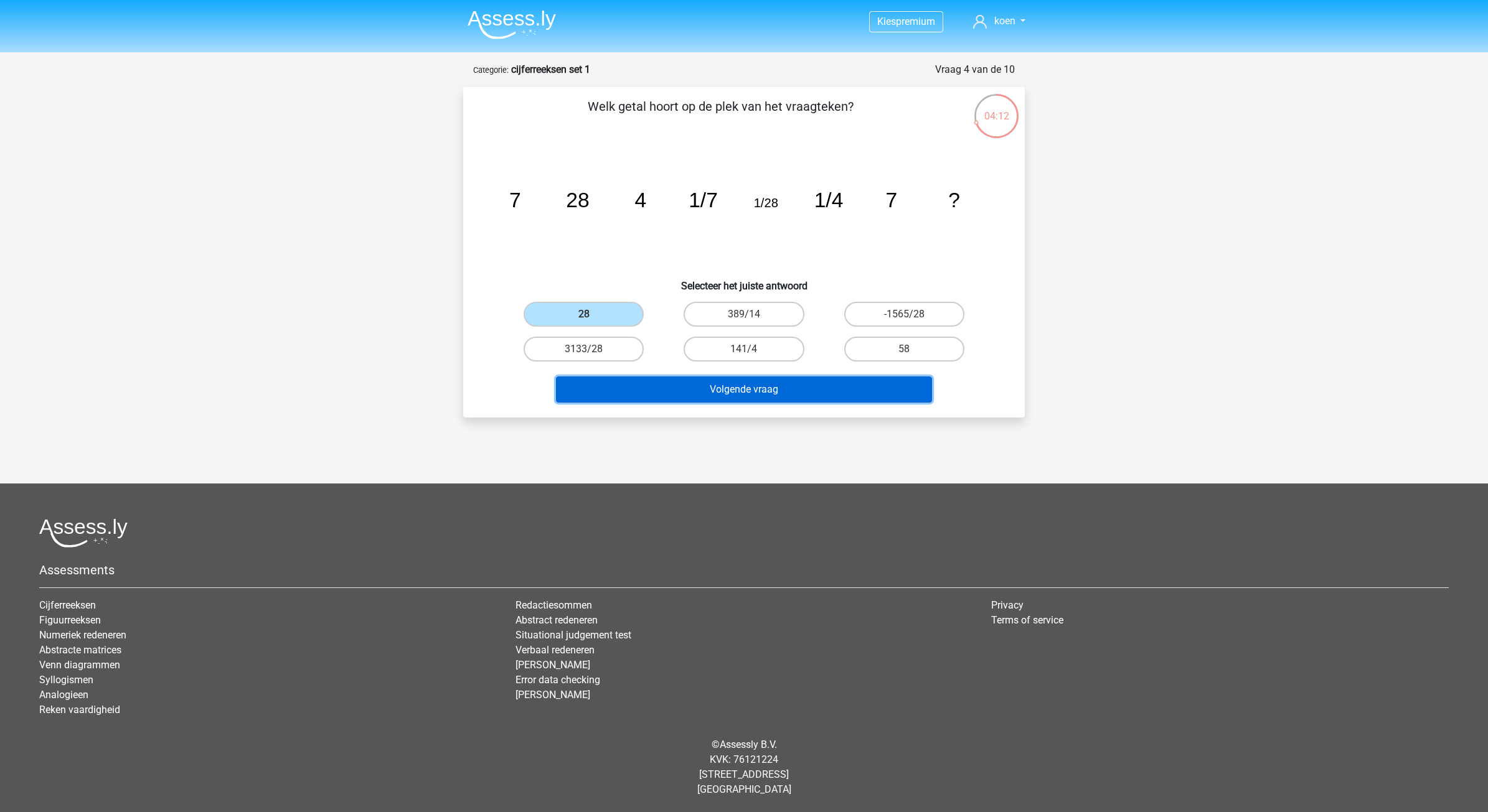
click at [733, 392] on button "Volgende vraag" at bounding box center [744, 390] width 377 height 26
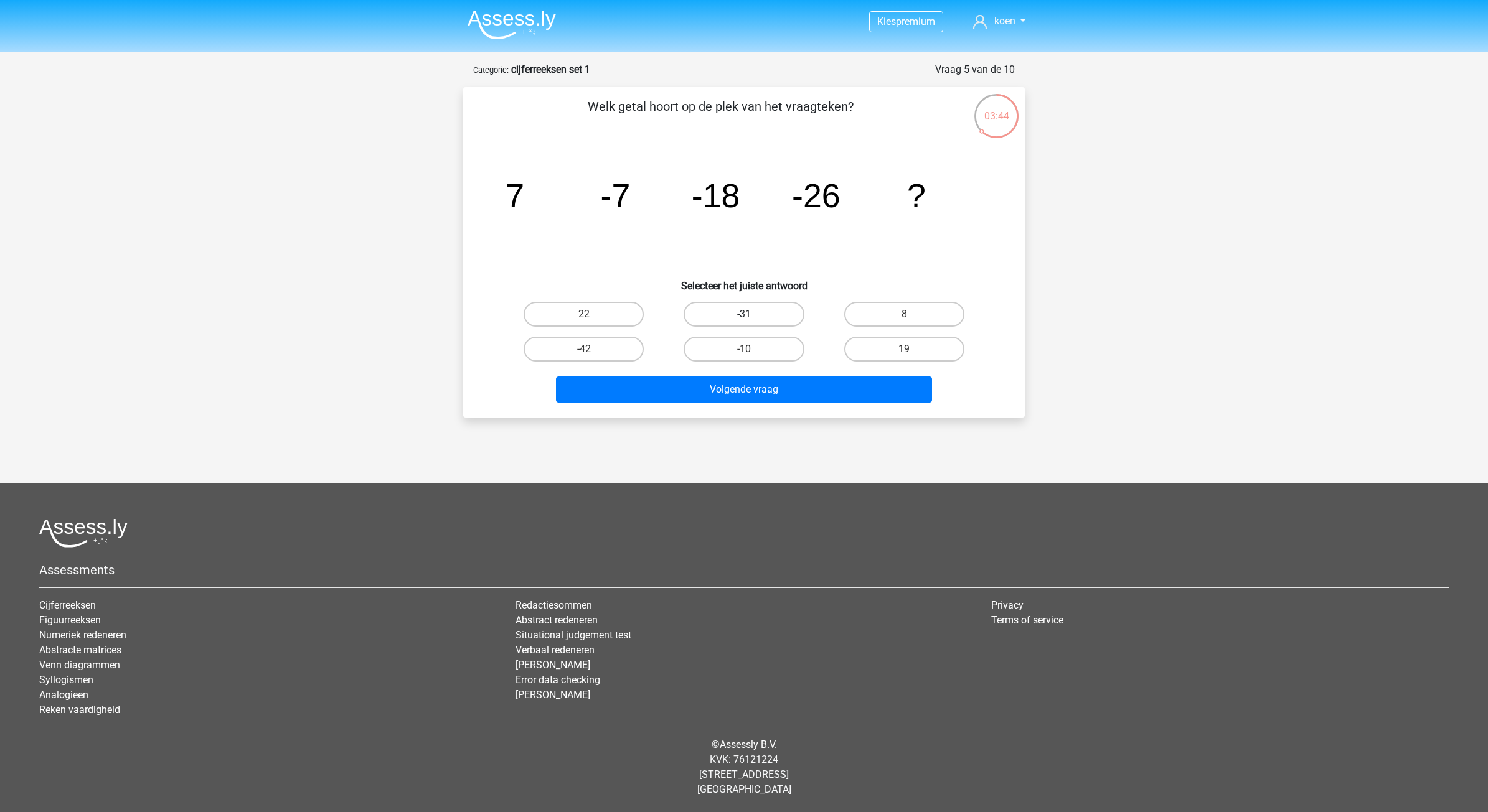
click at [745, 308] on label "-31" at bounding box center [744, 314] width 121 height 25
click at [745, 314] on input "-31" at bounding box center [748, 318] width 8 height 8
radio input "true"
click at [738, 389] on button "Volgende vraag" at bounding box center [744, 390] width 377 height 26
click at [898, 347] on label "-513/625" at bounding box center [905, 349] width 121 height 25
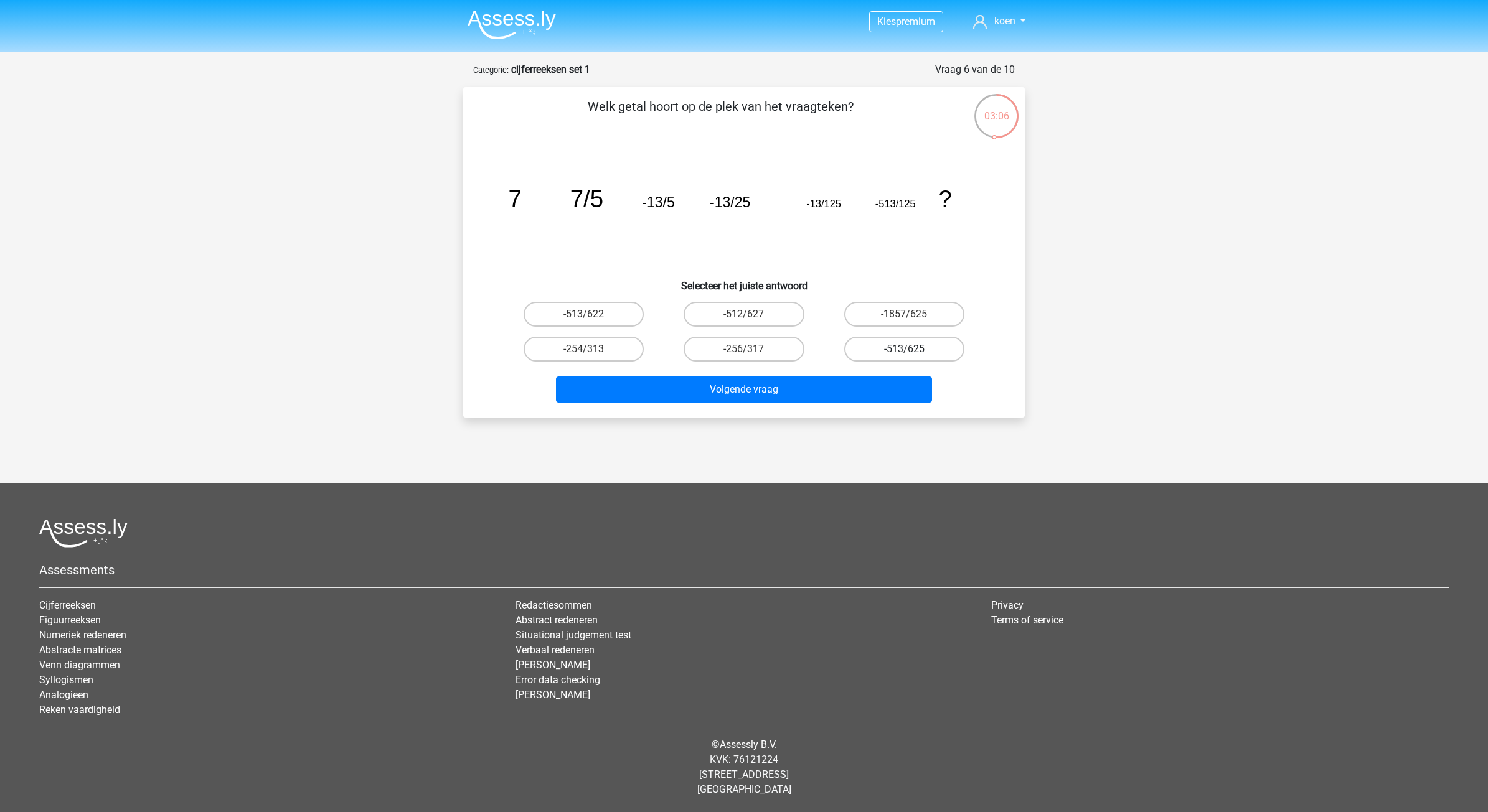
click at [904, 349] on input "-513/625" at bounding box center [907, 353] width 8 height 8
radio input "true"
click at [806, 395] on button "Volgende vraag" at bounding box center [744, 390] width 377 height 26
click at [610, 342] on label "-9/7" at bounding box center [584, 349] width 121 height 25
click at [592, 349] on input "-9/7" at bounding box center [588, 353] width 8 height 8
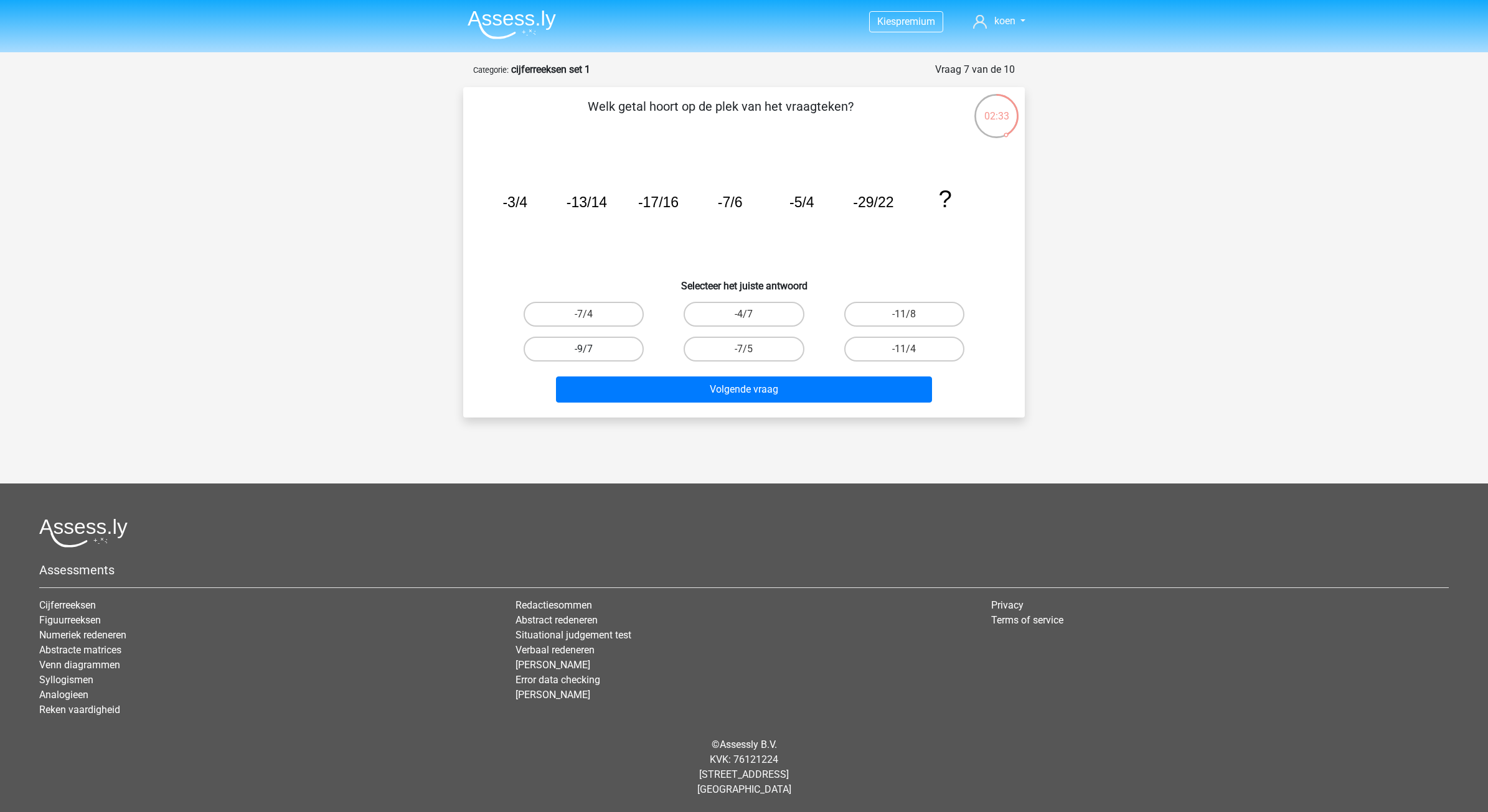
radio input "true"
click at [724, 383] on button "Volgende vraag" at bounding box center [744, 390] width 377 height 26
click at [720, 343] on label "10" at bounding box center [744, 349] width 121 height 25
click at [744, 349] on input "10" at bounding box center [748, 353] width 8 height 8
radio input "true"
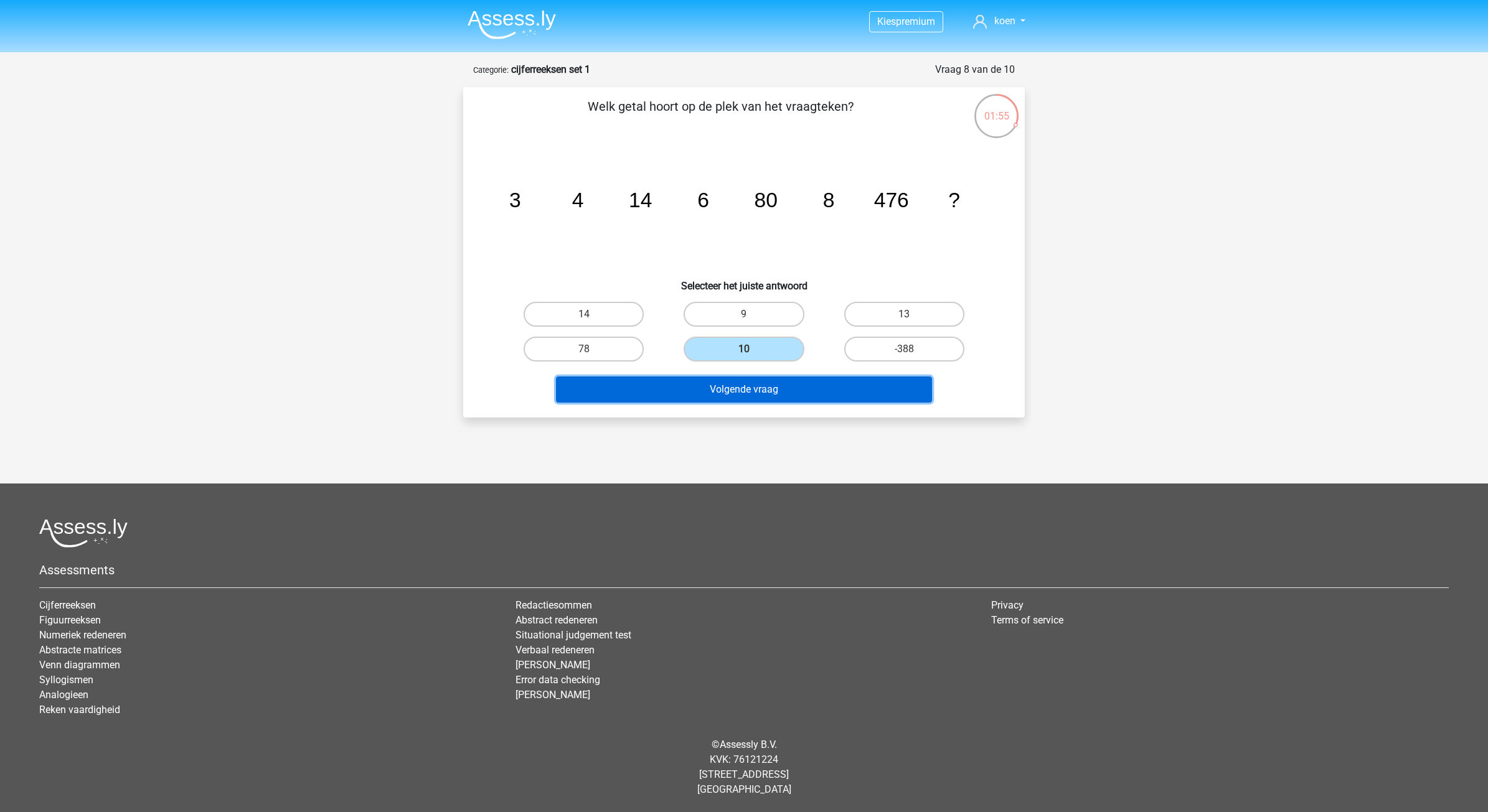
click at [779, 390] on button "Volgende vraag" at bounding box center [744, 390] width 377 height 26
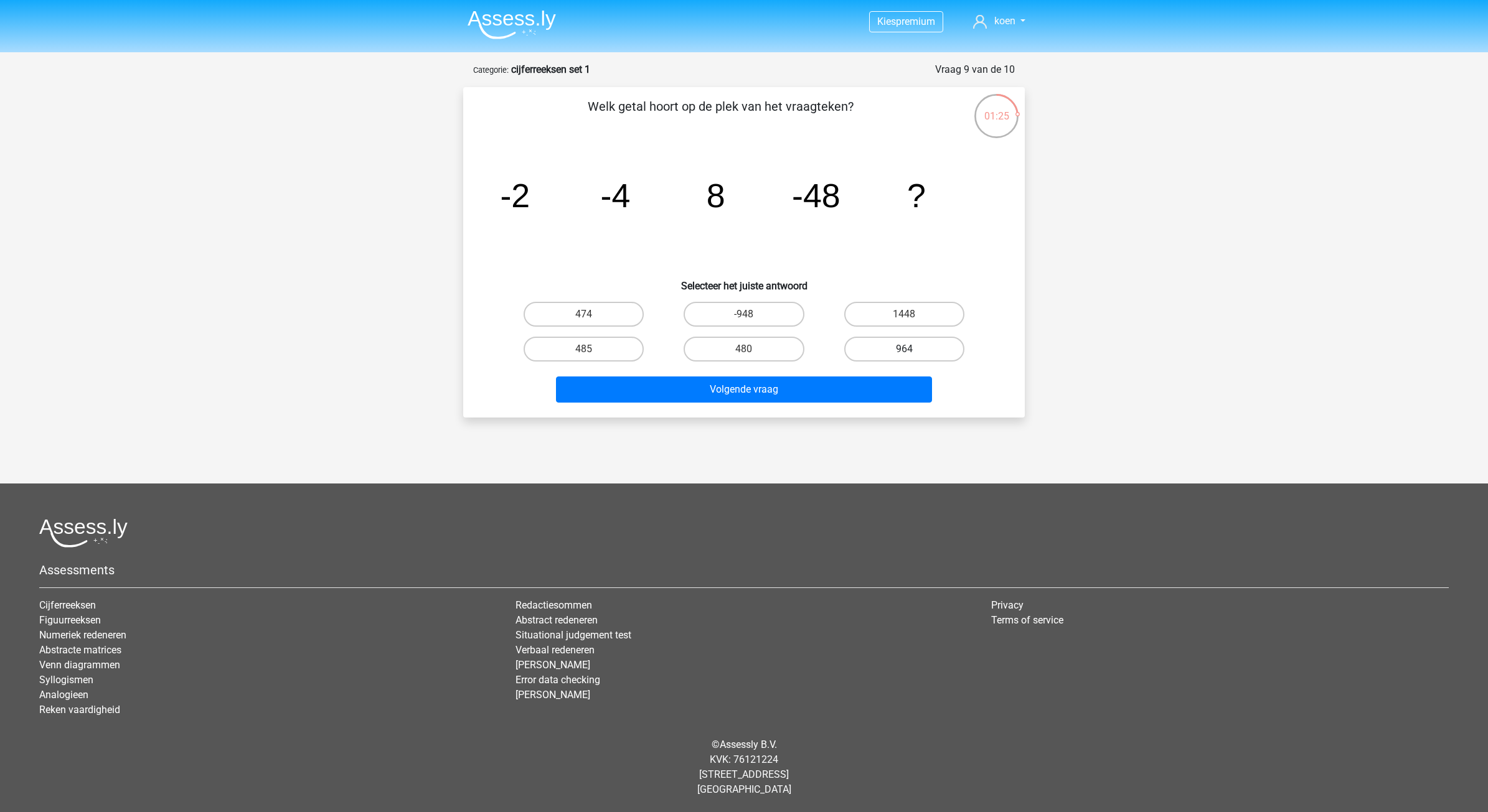
click at [894, 348] on label "964" at bounding box center [905, 349] width 121 height 25
click at [904, 349] on input "964" at bounding box center [907, 353] width 8 height 8
radio input "true"
click at [738, 387] on button "Volgende vraag" at bounding box center [744, 390] width 377 height 26
click at [749, 353] on input "365" at bounding box center [748, 353] width 8 height 8
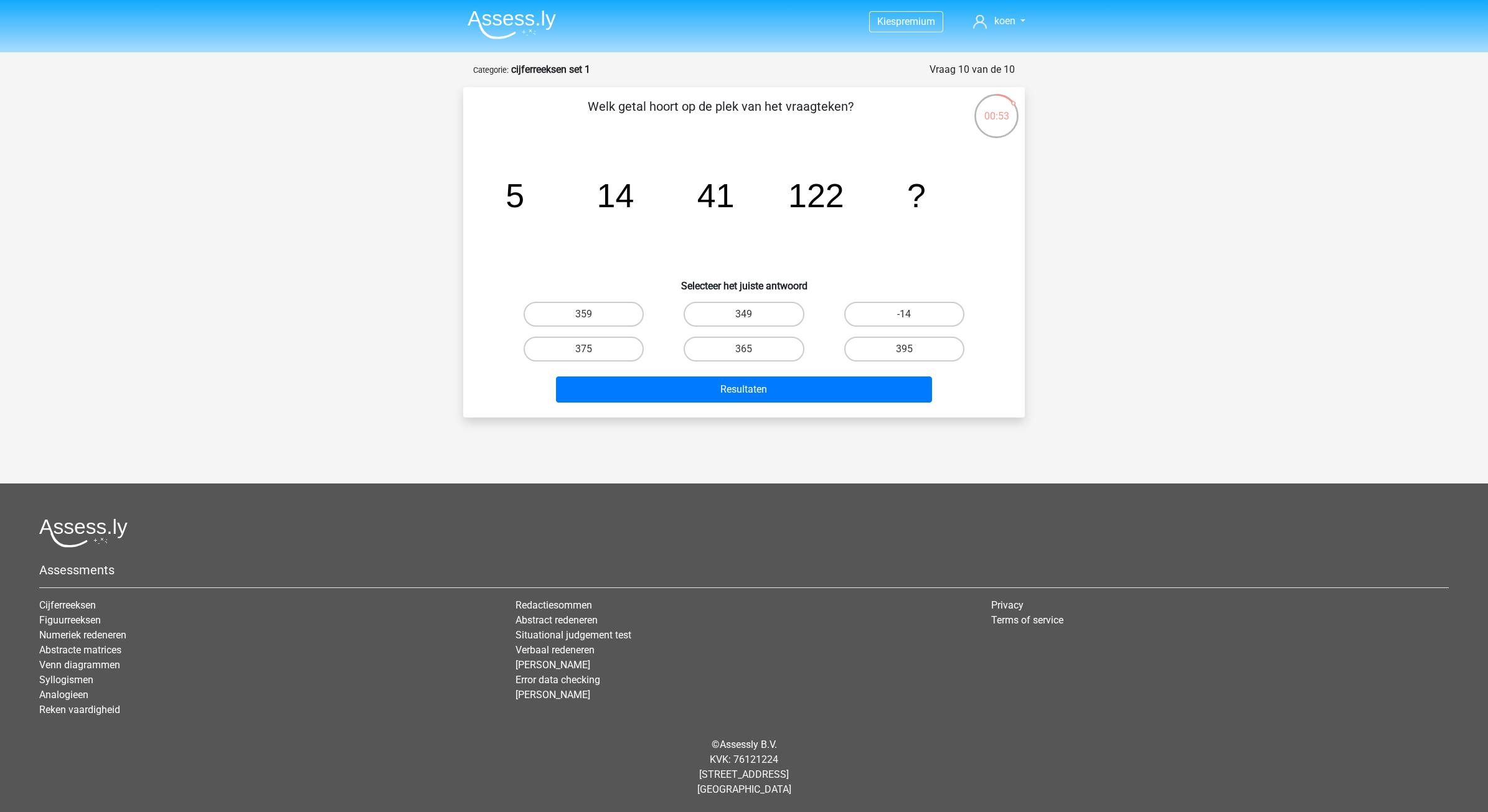
radio input "true"
click at [745, 380] on button "Resultaten" at bounding box center [744, 390] width 377 height 26
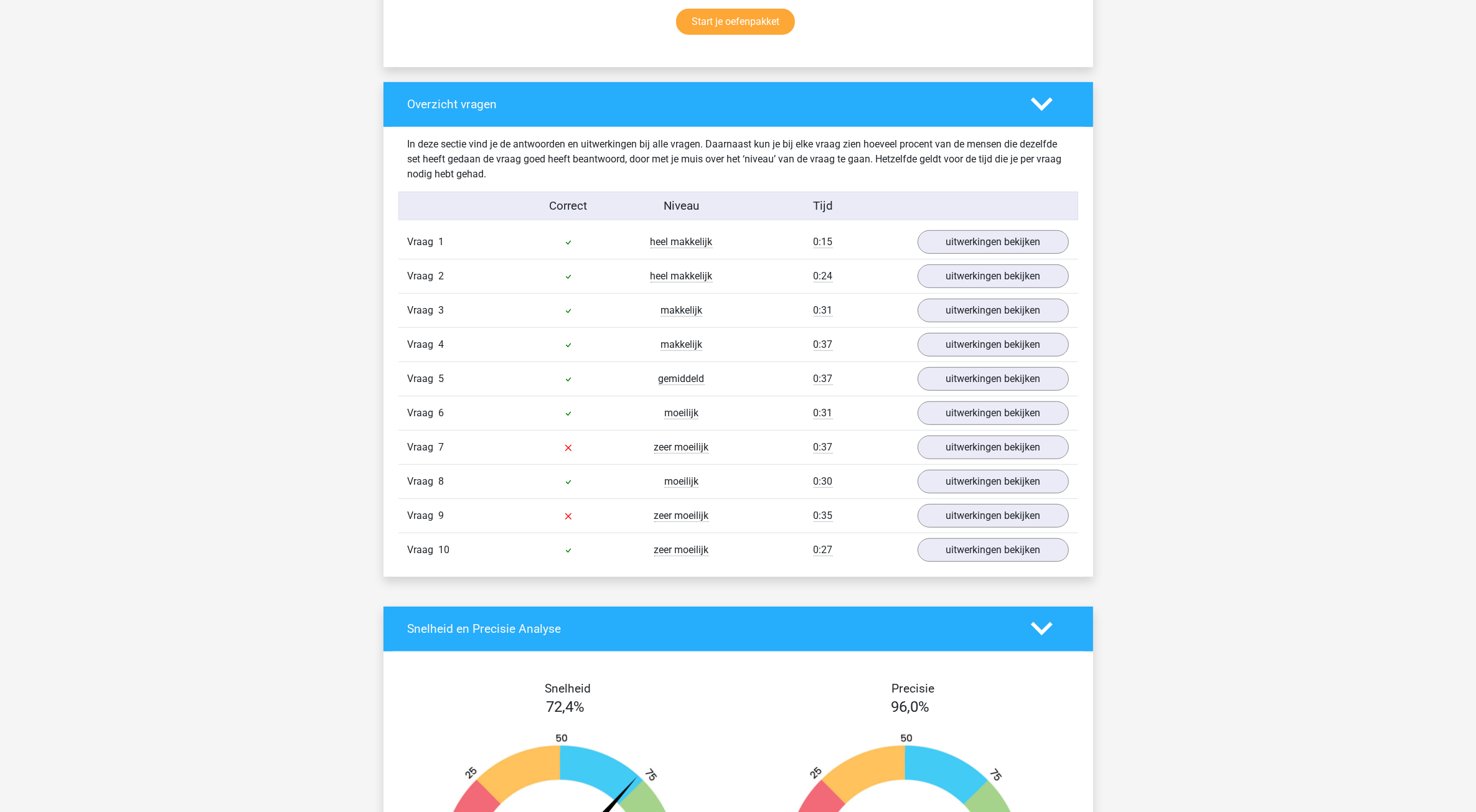
scroll to position [933, 0]
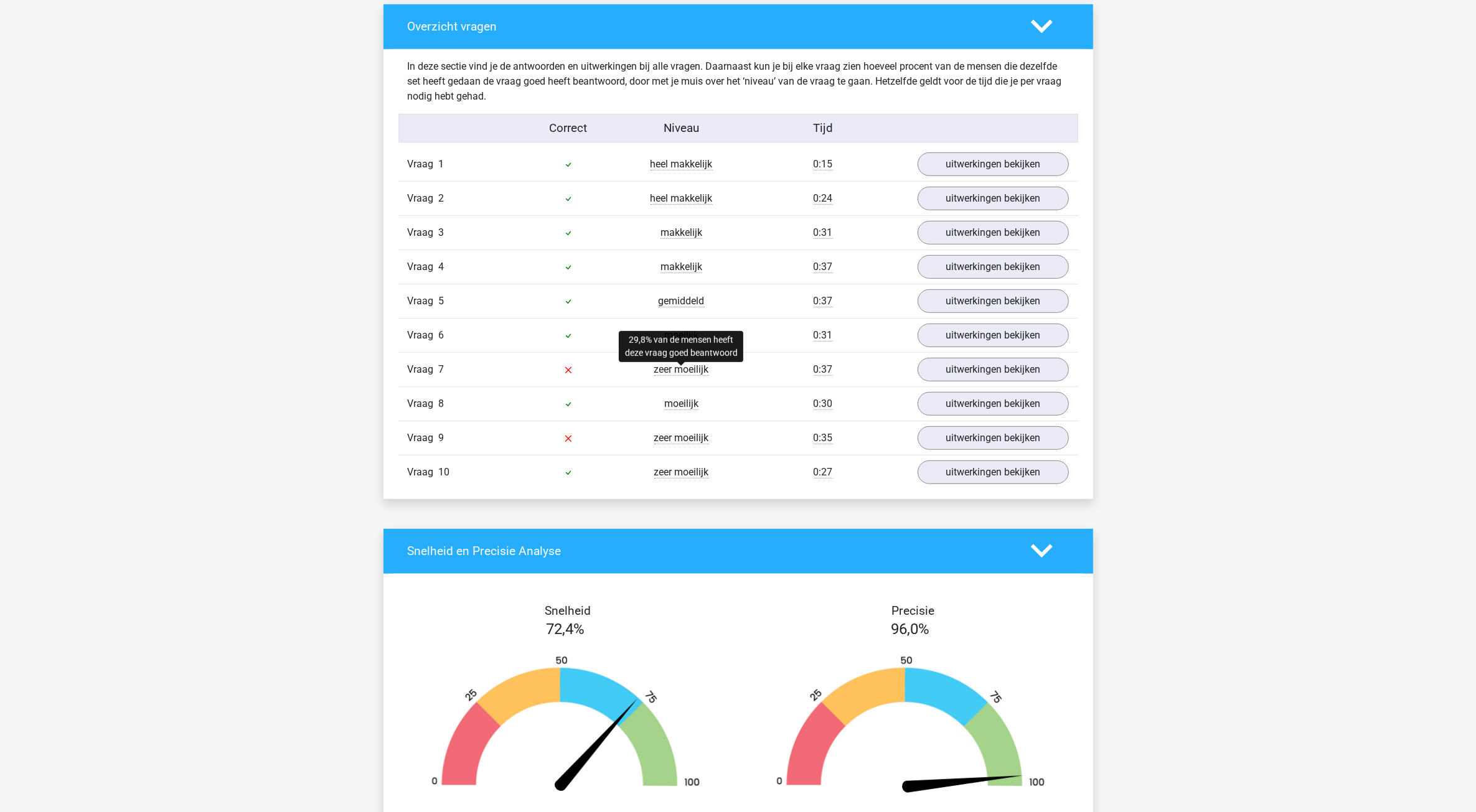
click at [676, 374] on span "zeer moeilijk" at bounding box center [682, 370] width 55 height 13
click at [957, 373] on link "uitwerkingen bekijken" at bounding box center [992, 370] width 173 height 27
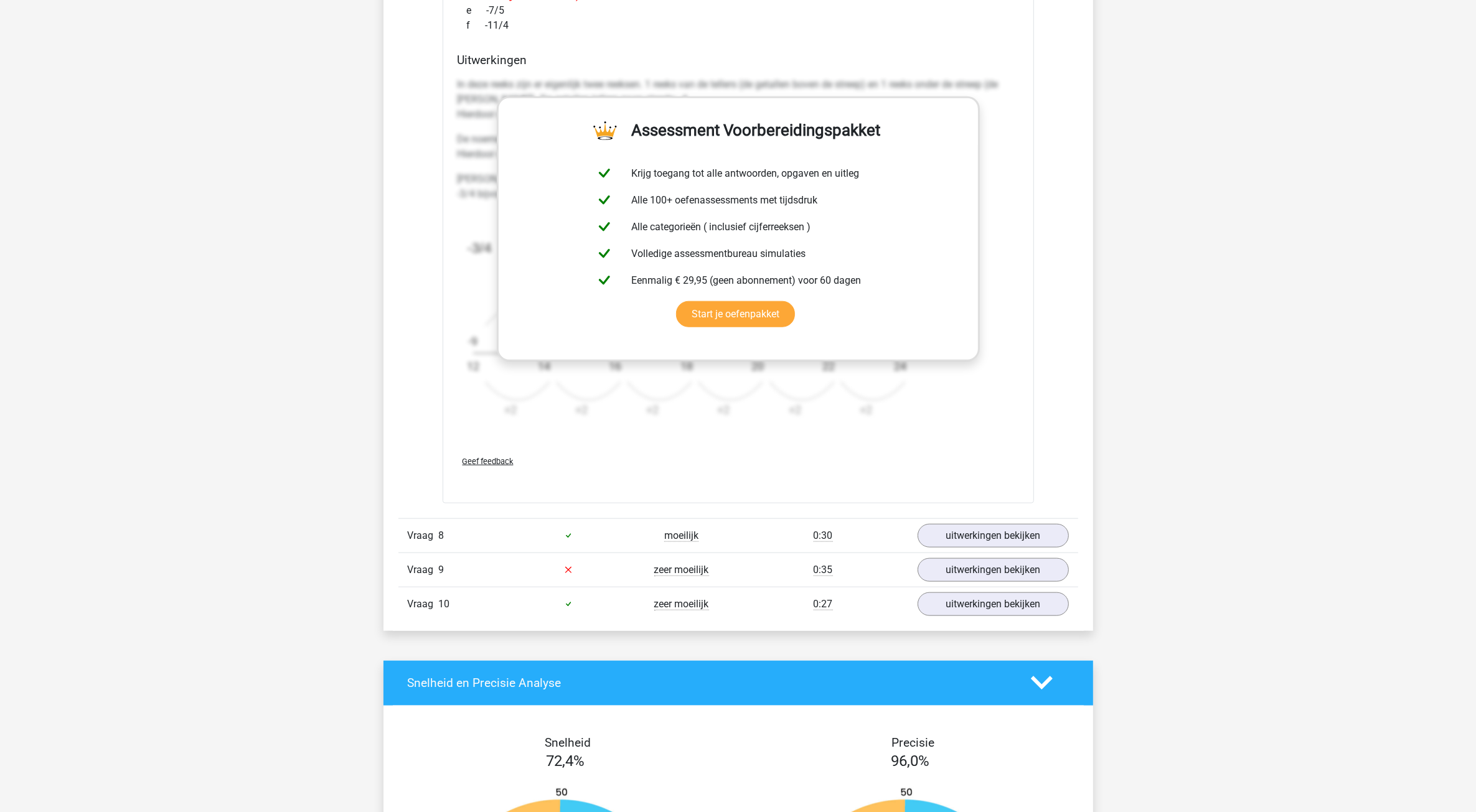
scroll to position [1712, 0]
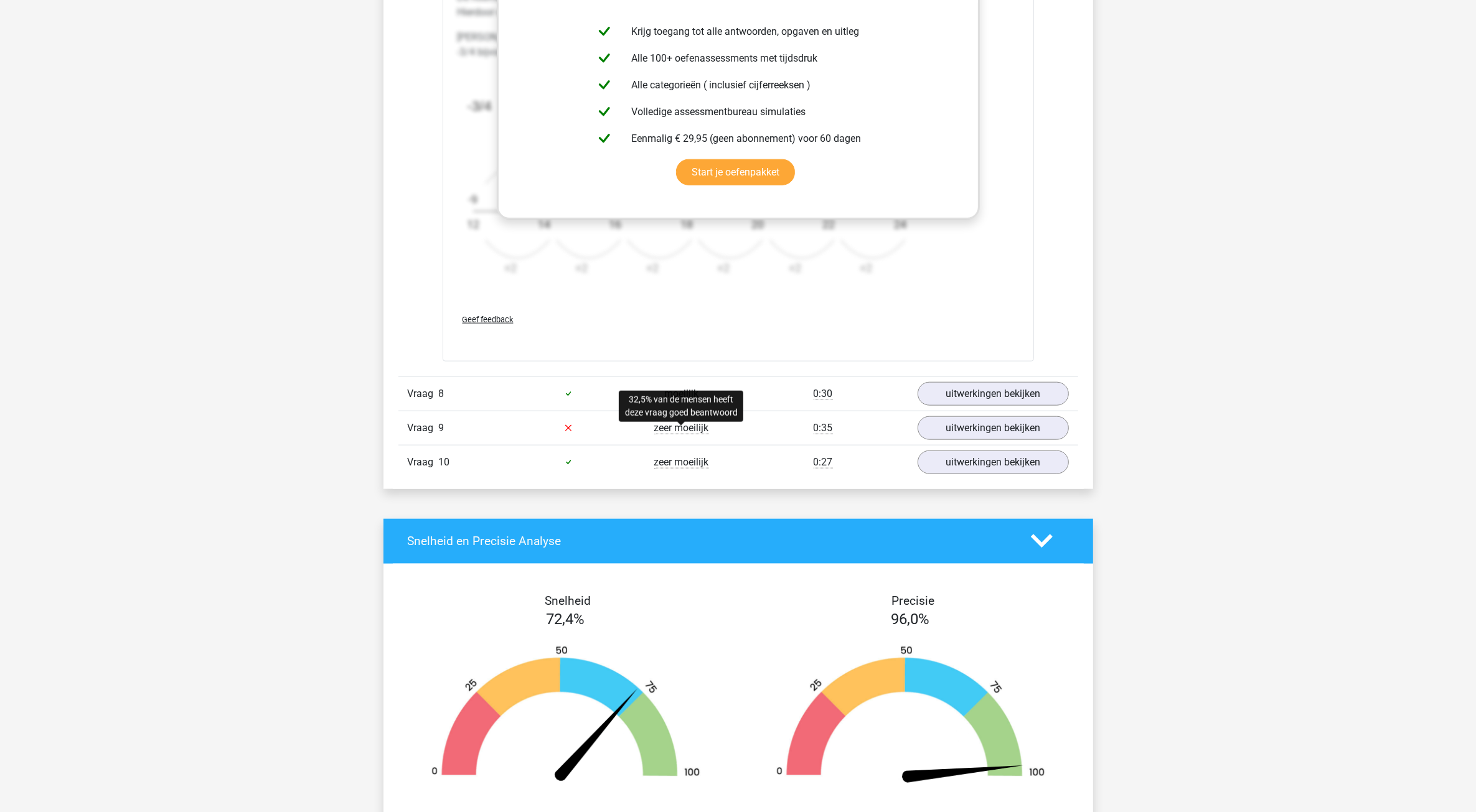
click at [671, 433] on span "zeer moeilijk" at bounding box center [682, 428] width 55 height 13
click at [947, 430] on link "uitwerkingen bekijken" at bounding box center [992, 428] width 173 height 27
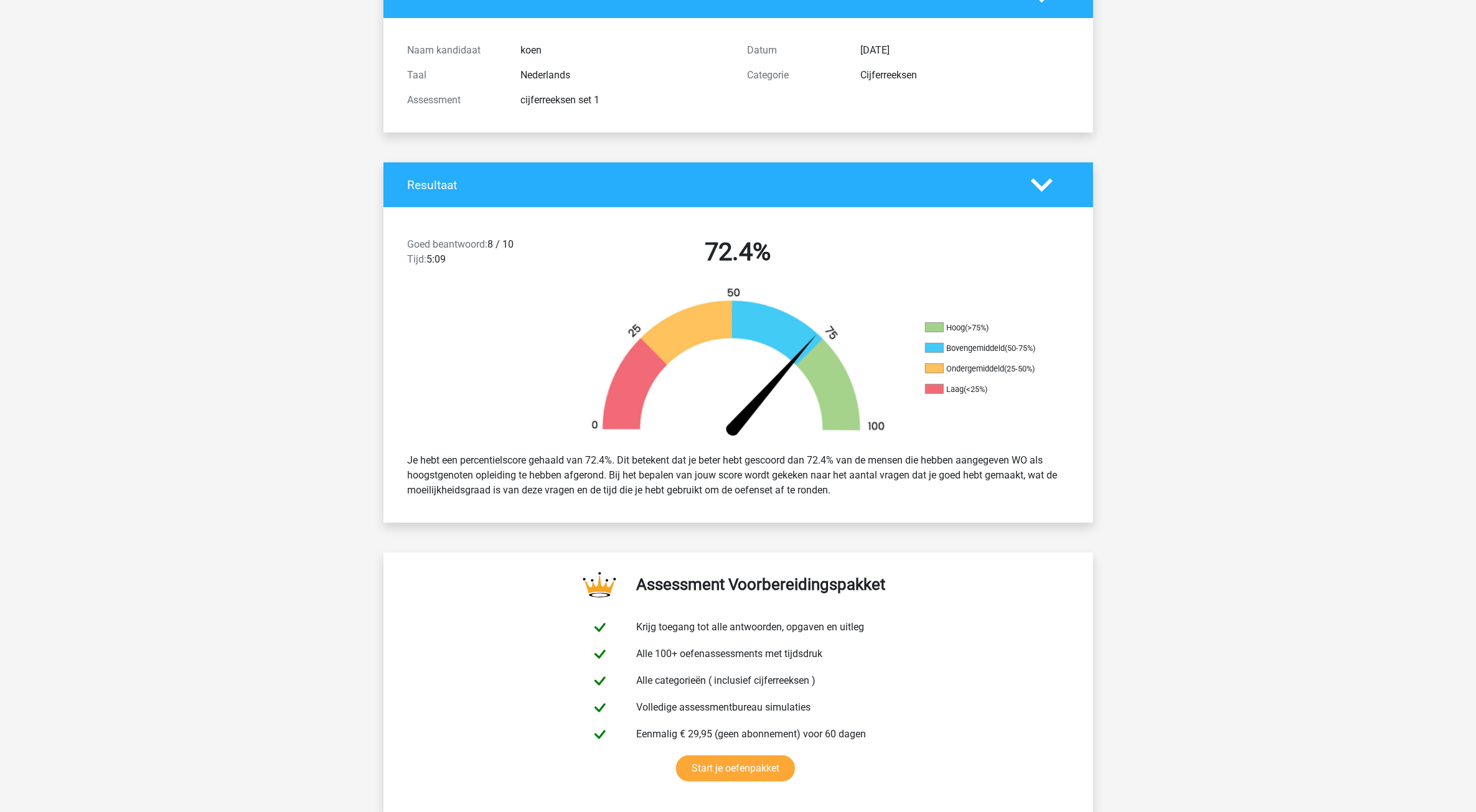
scroll to position [0, 0]
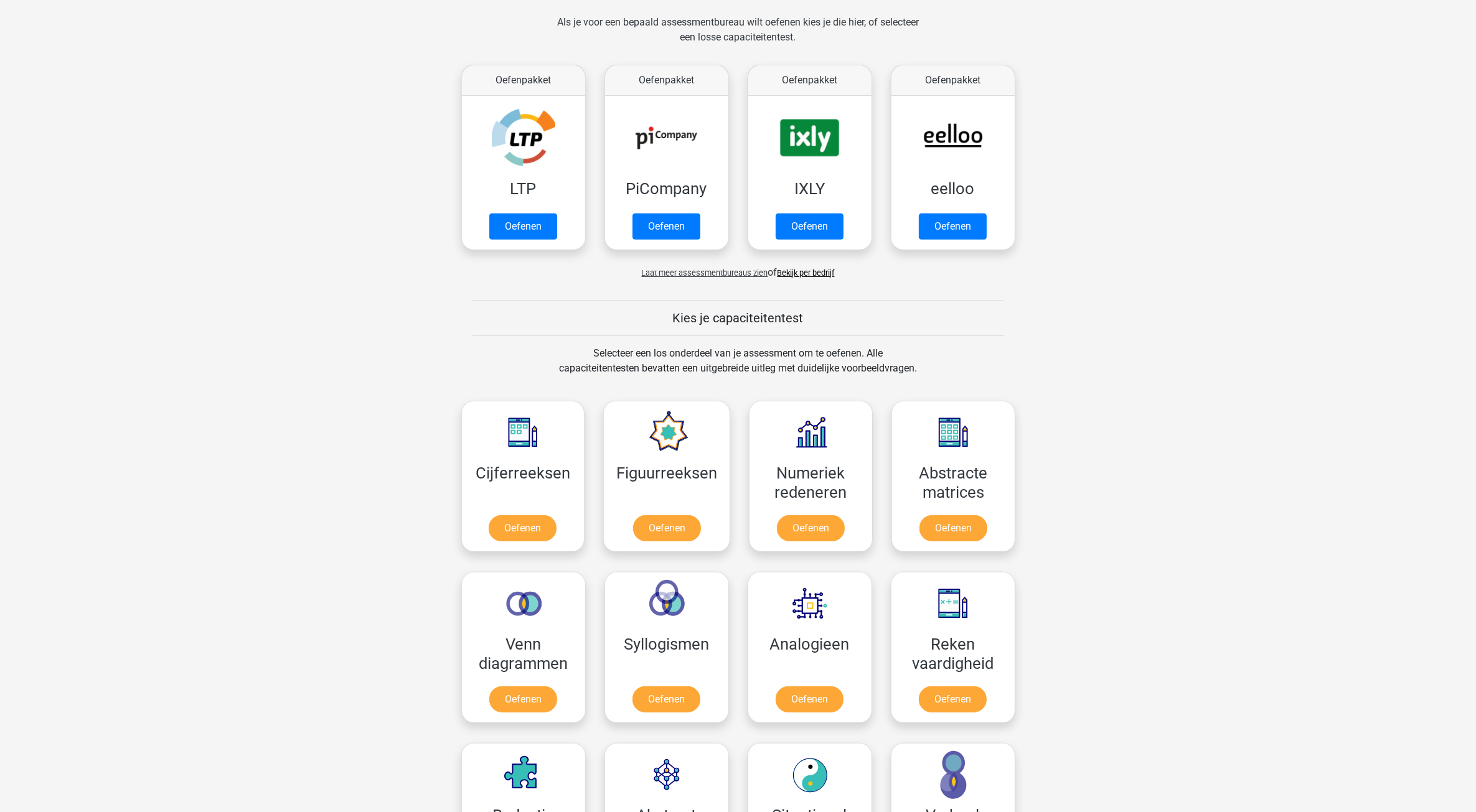
scroll to position [311, 0]
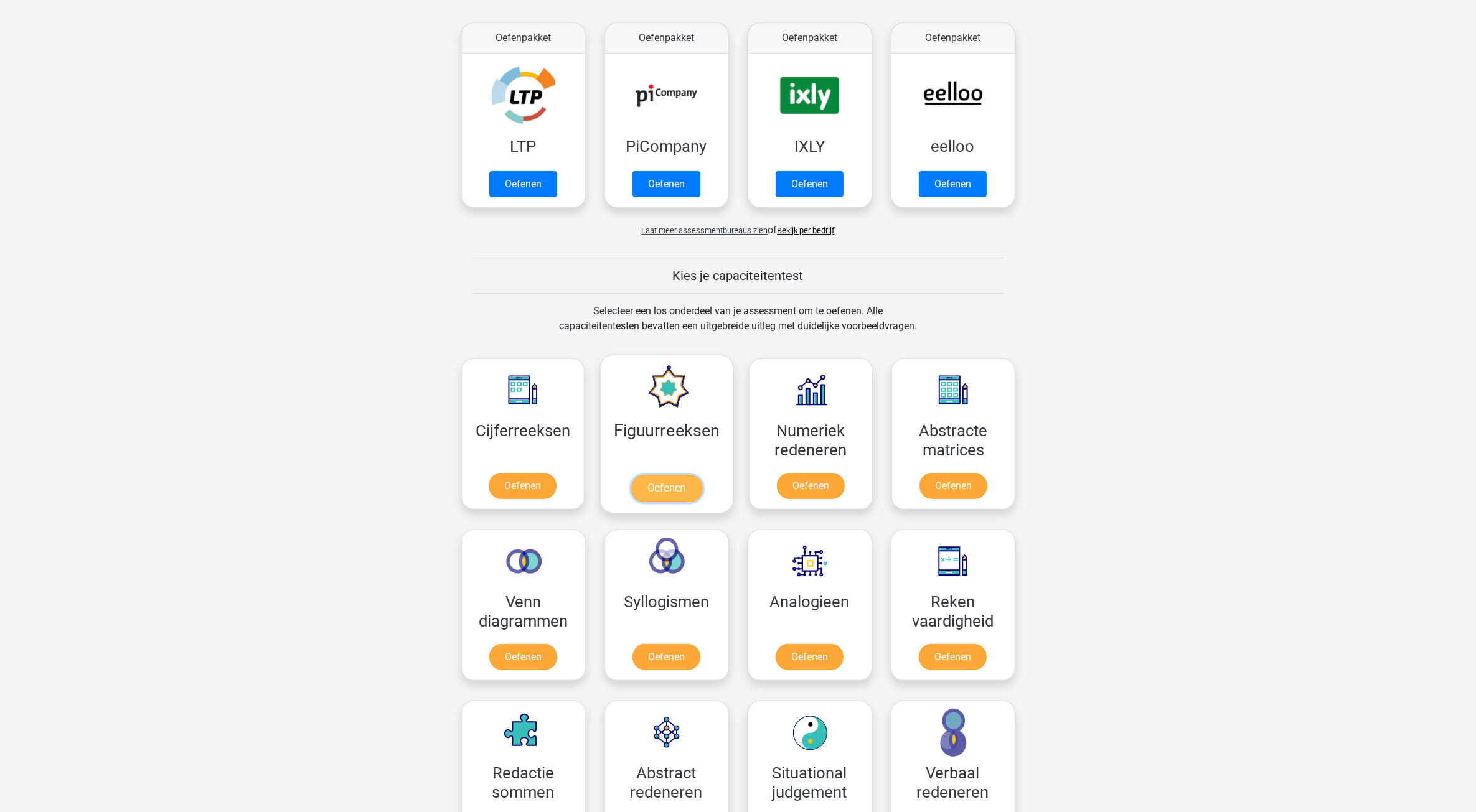
click at [659, 493] on link "Oefenen" at bounding box center [667, 488] width 71 height 27
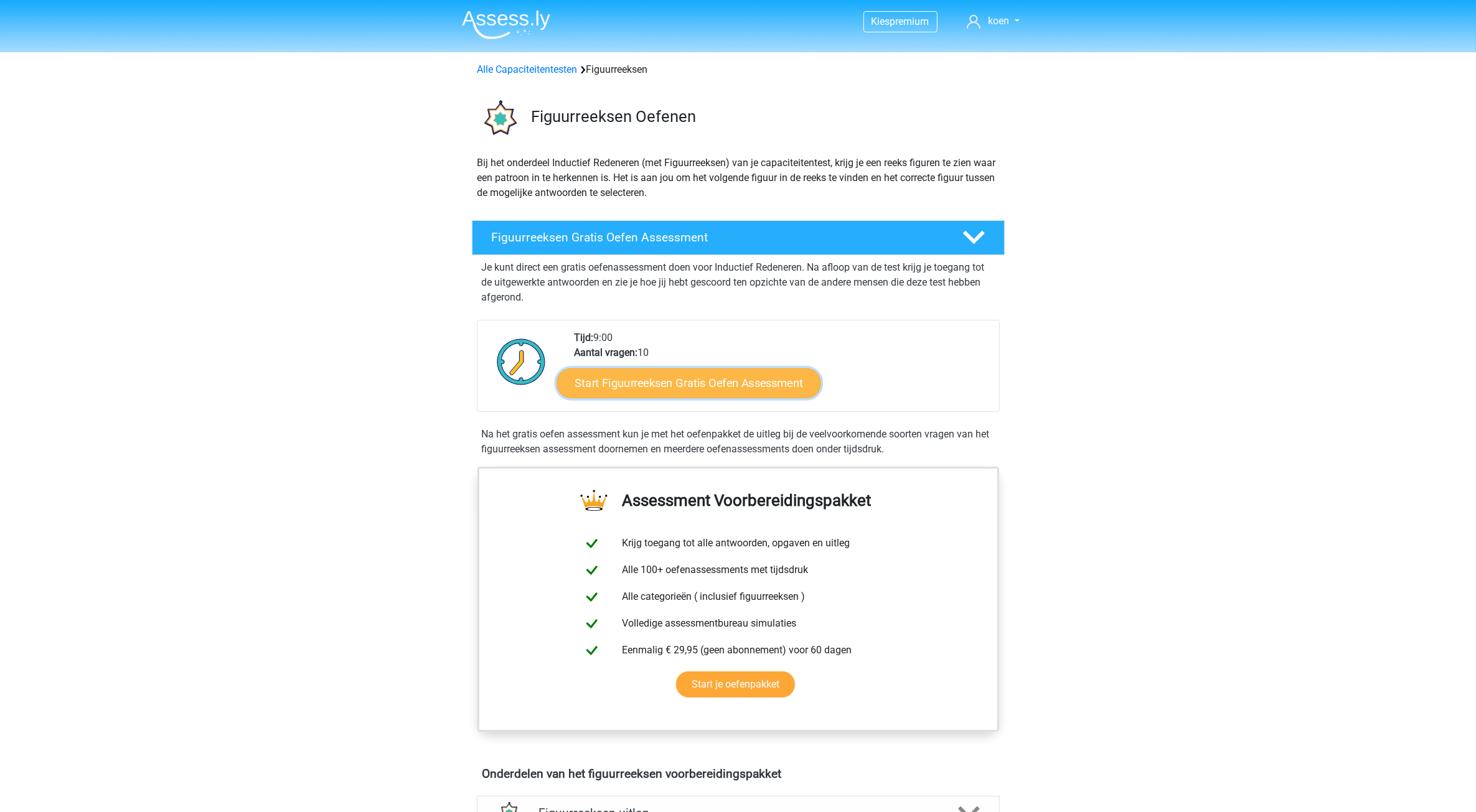
click at [643, 390] on link "Start Figuurreeksen Gratis Oefen Assessment" at bounding box center [688, 382] width 264 height 30
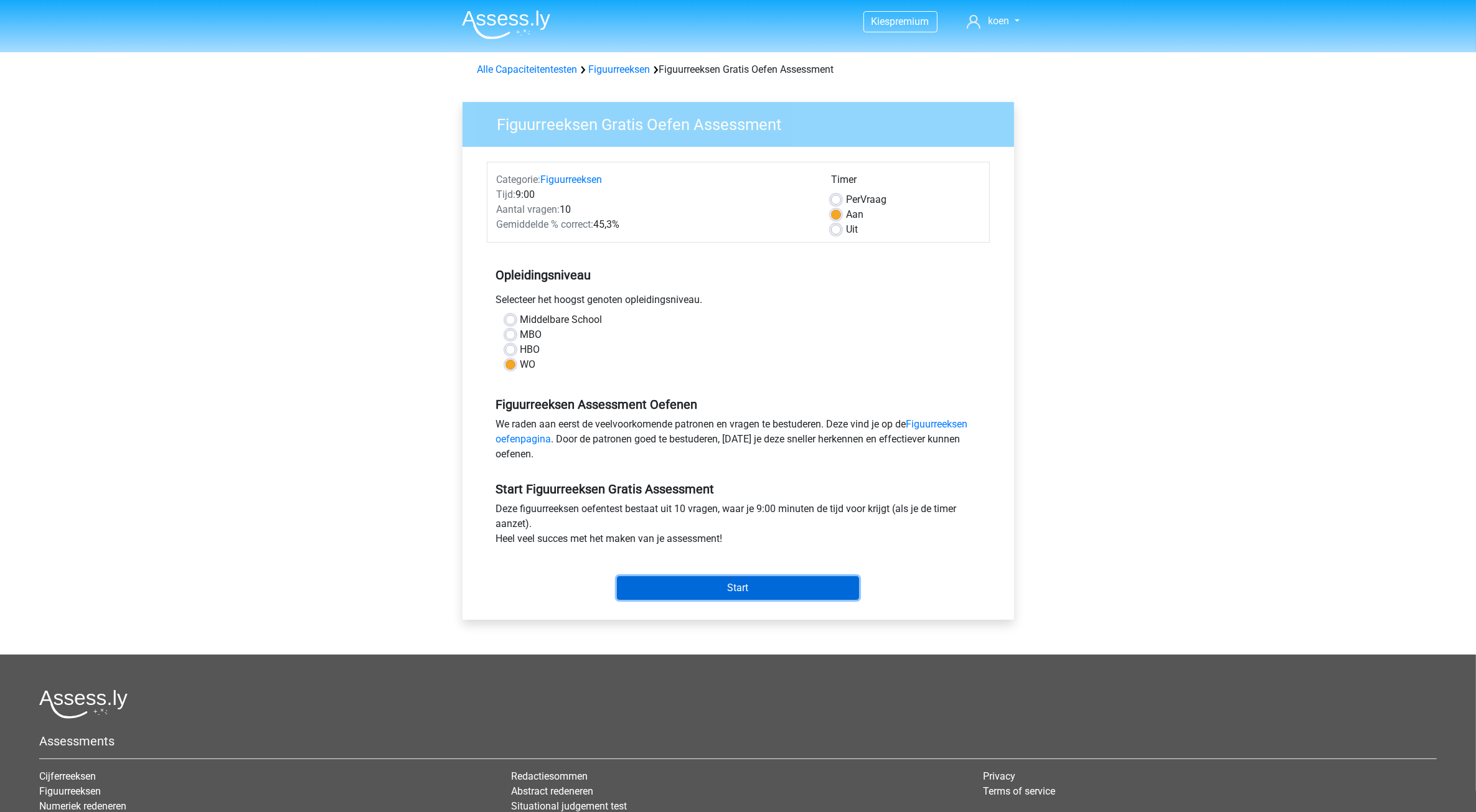
click at [673, 587] on input "Start" at bounding box center [738, 588] width 242 height 24
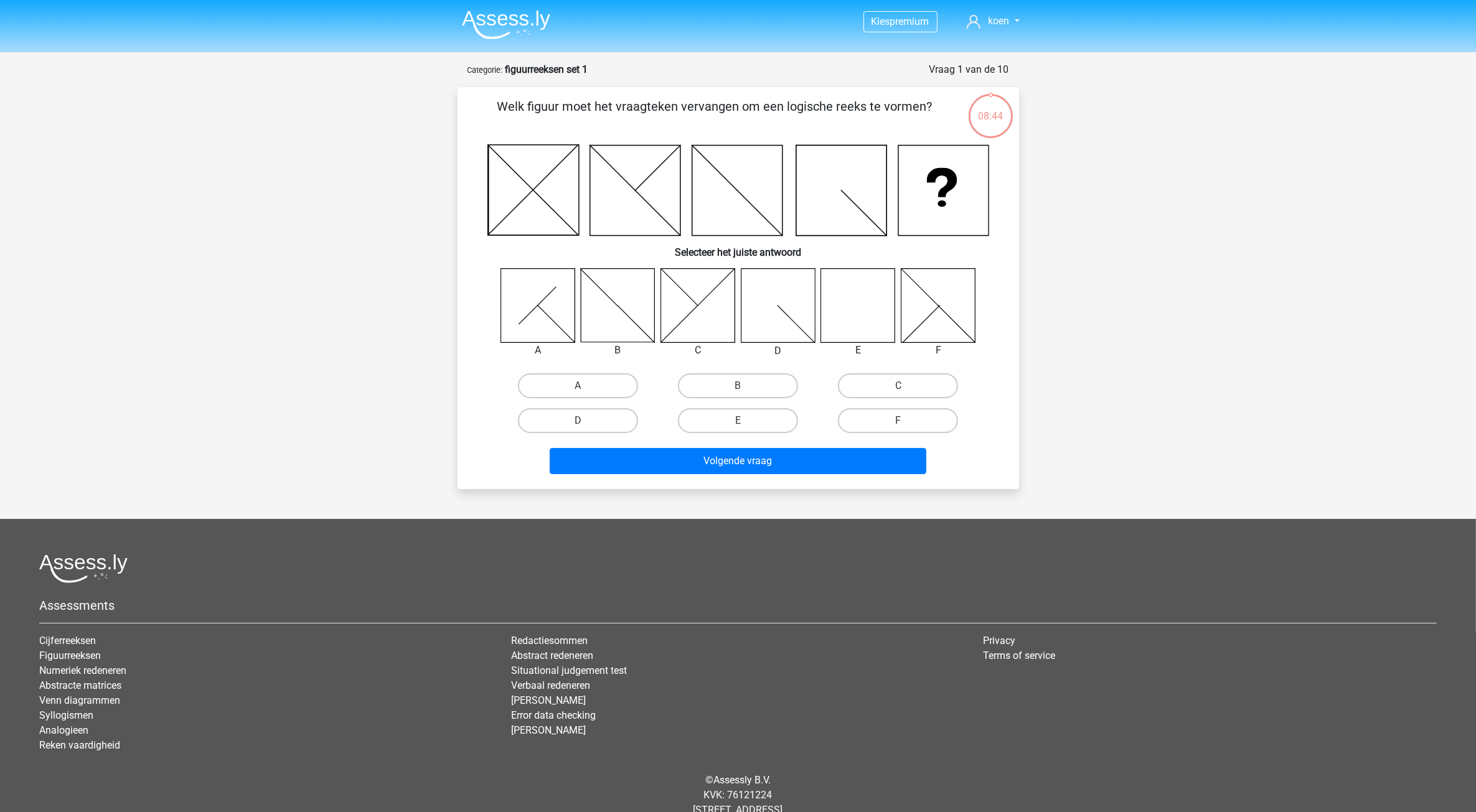
click at [873, 302] on icon at bounding box center [858, 305] width 74 height 74
click at [758, 416] on label "E" at bounding box center [738, 420] width 120 height 25
click at [746, 421] on input "E" at bounding box center [741, 424] width 8 height 8
radio input "true"
click at [757, 458] on button "Volgende vraag" at bounding box center [738, 461] width 377 height 26
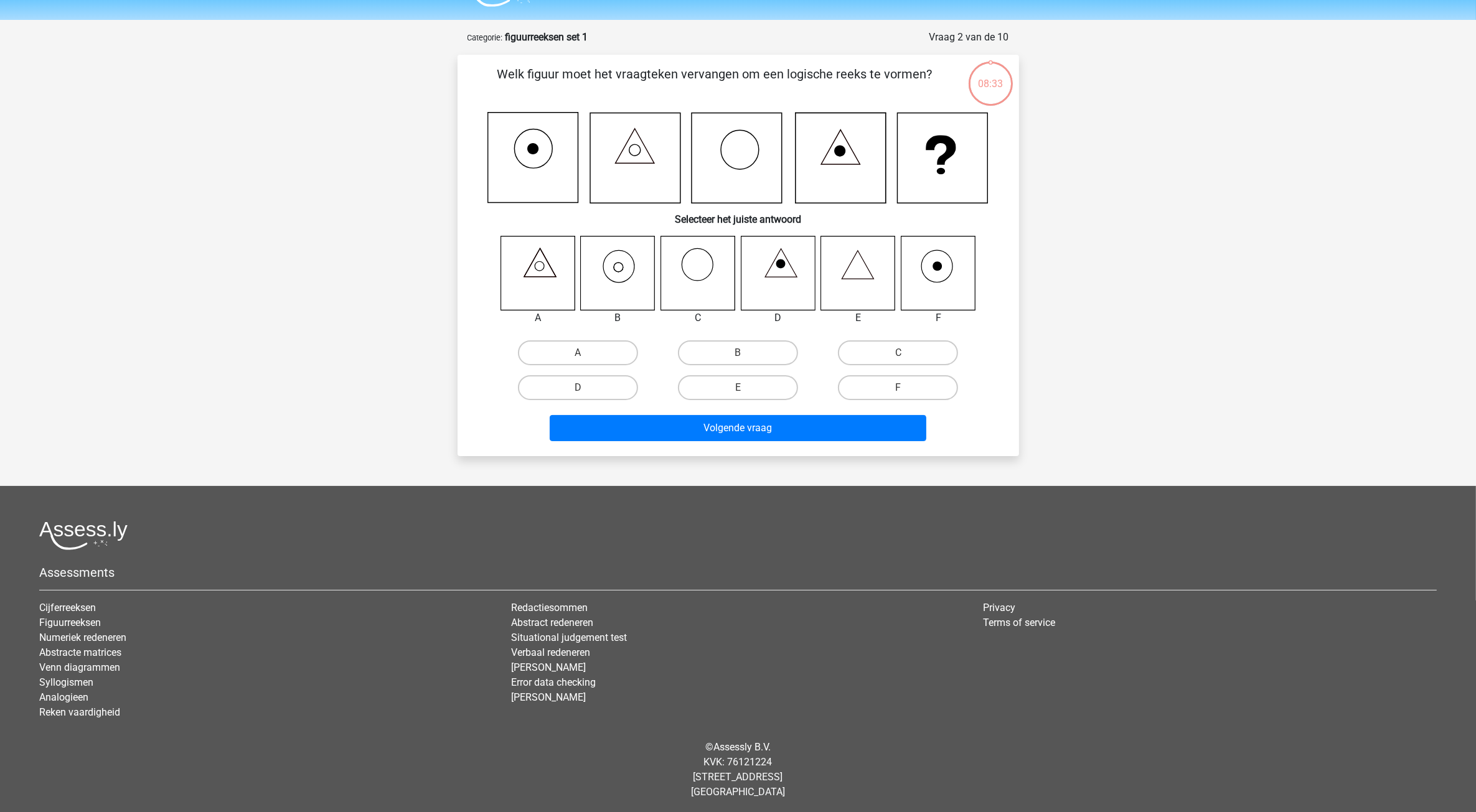
scroll to position [33, 0]
click at [717, 355] on label "B" at bounding box center [738, 351] width 120 height 25
click at [738, 355] on input "B" at bounding box center [741, 356] width 8 height 8
radio input "true"
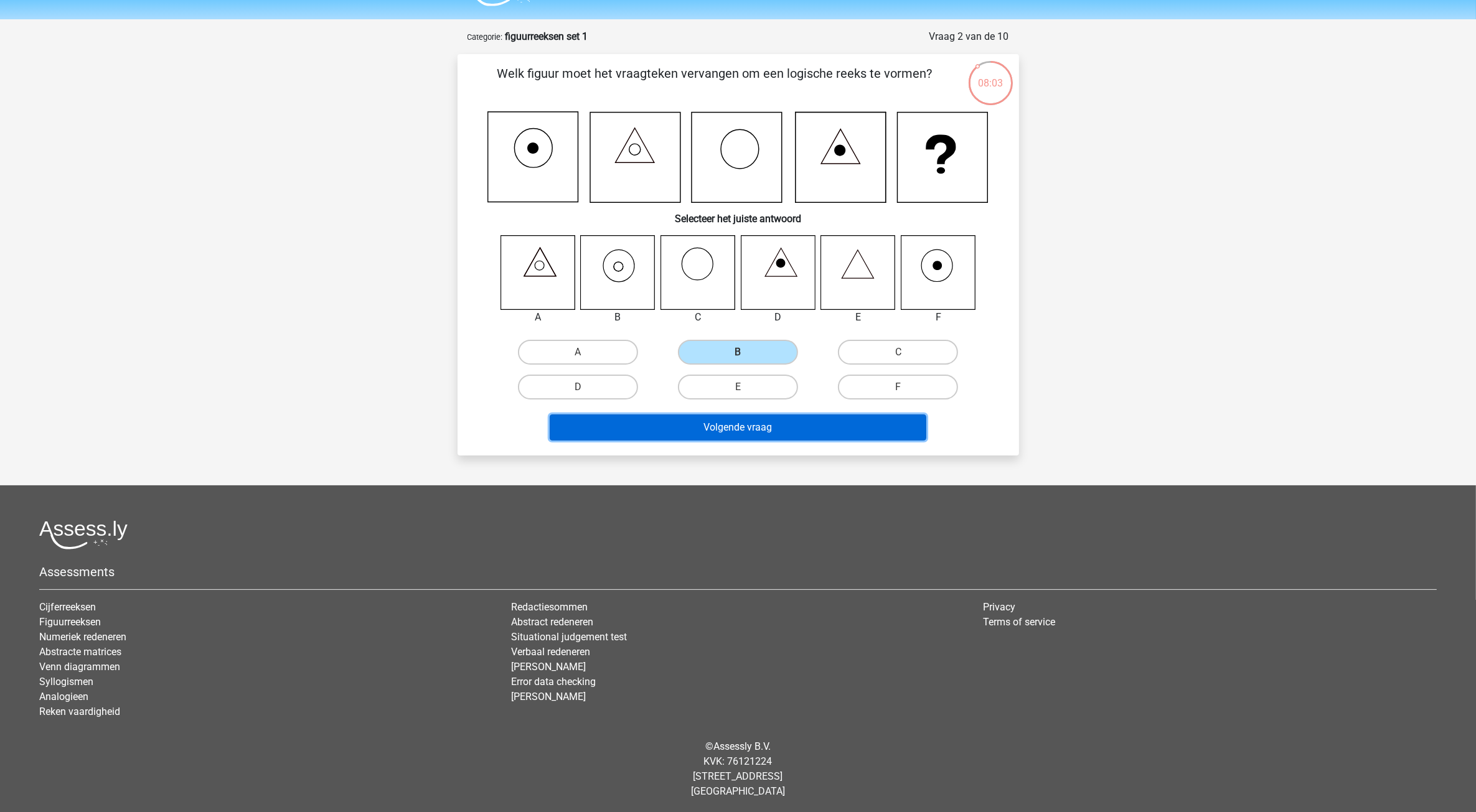
click at [728, 431] on button "Volgende vraag" at bounding box center [738, 427] width 377 height 26
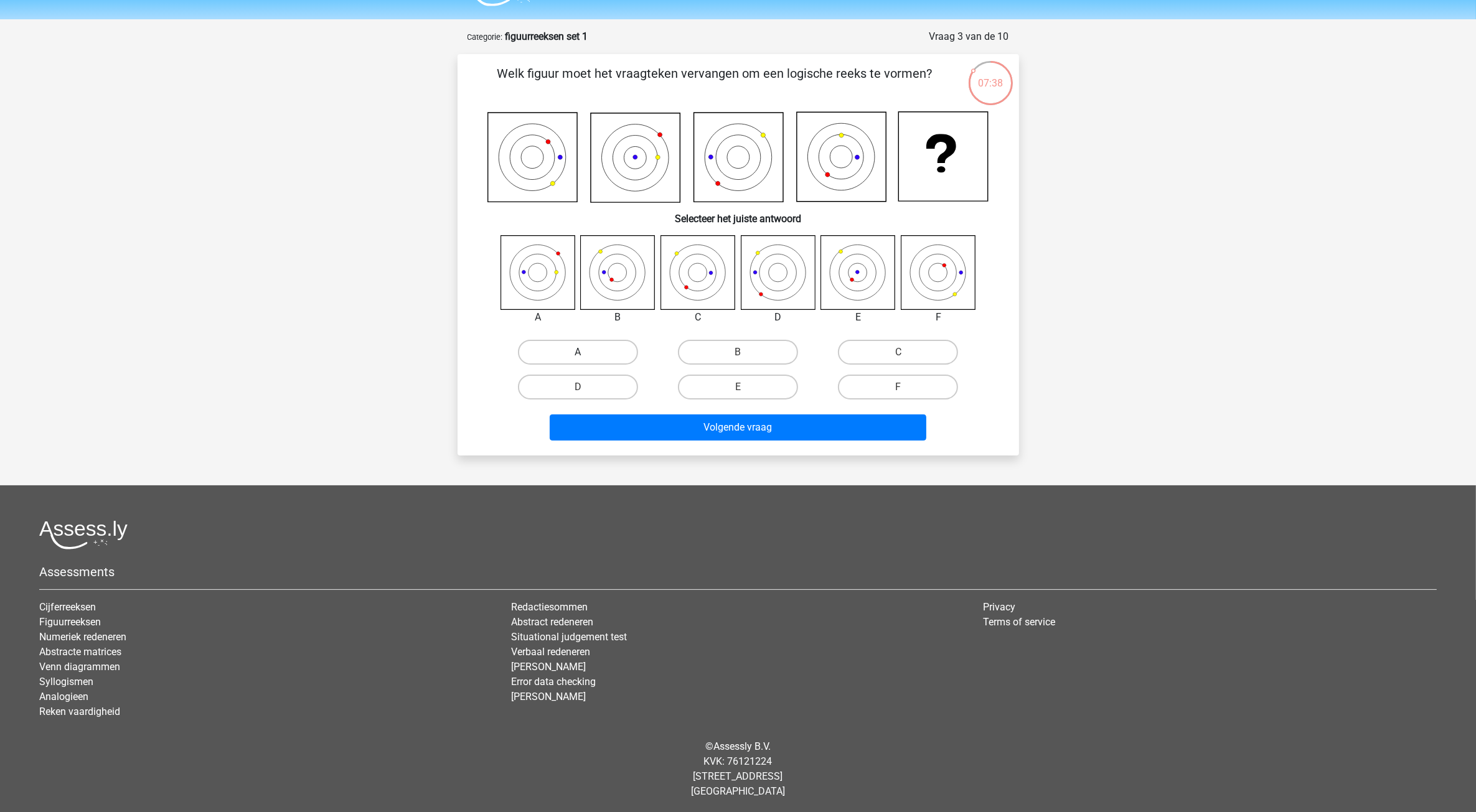
click at [589, 348] on label "A" at bounding box center [578, 351] width 120 height 25
click at [586, 352] on input "A" at bounding box center [581, 356] width 8 height 8
radio input "true"
click at [618, 380] on label "D" at bounding box center [578, 387] width 120 height 25
click at [586, 387] on input "D" at bounding box center [581, 390] width 8 height 8
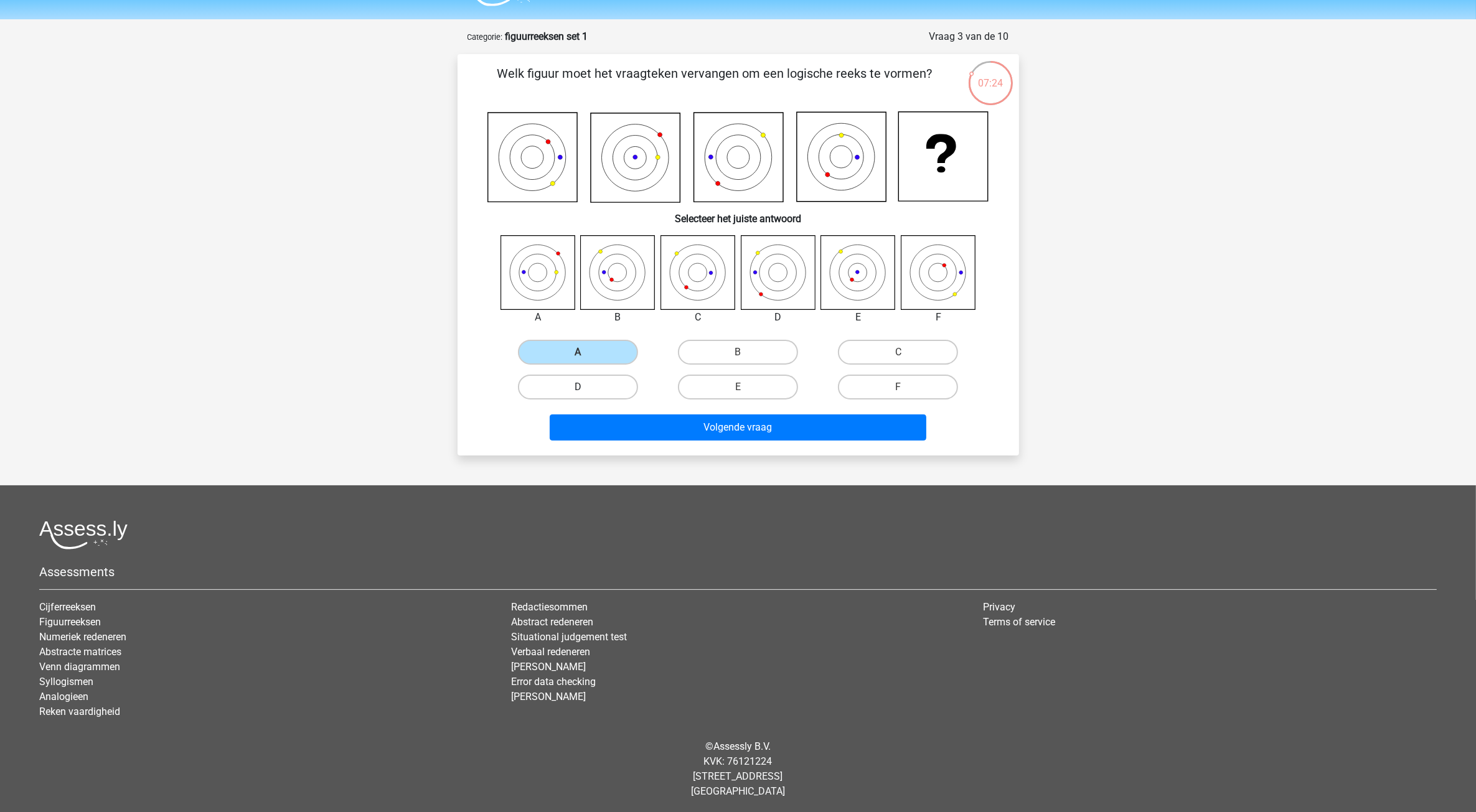
radio input "true"
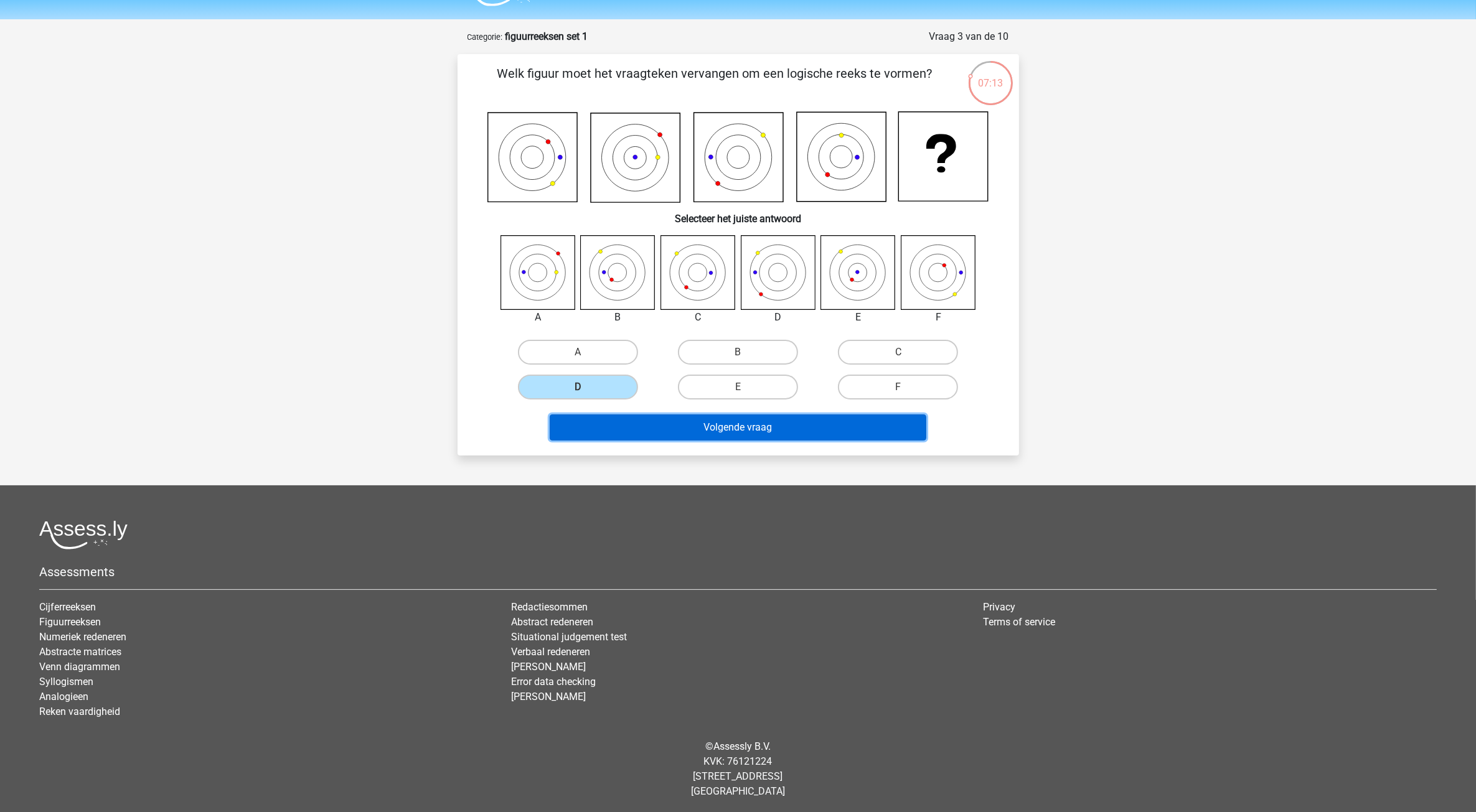
click at [765, 422] on button "Volgende vraag" at bounding box center [738, 427] width 377 height 26
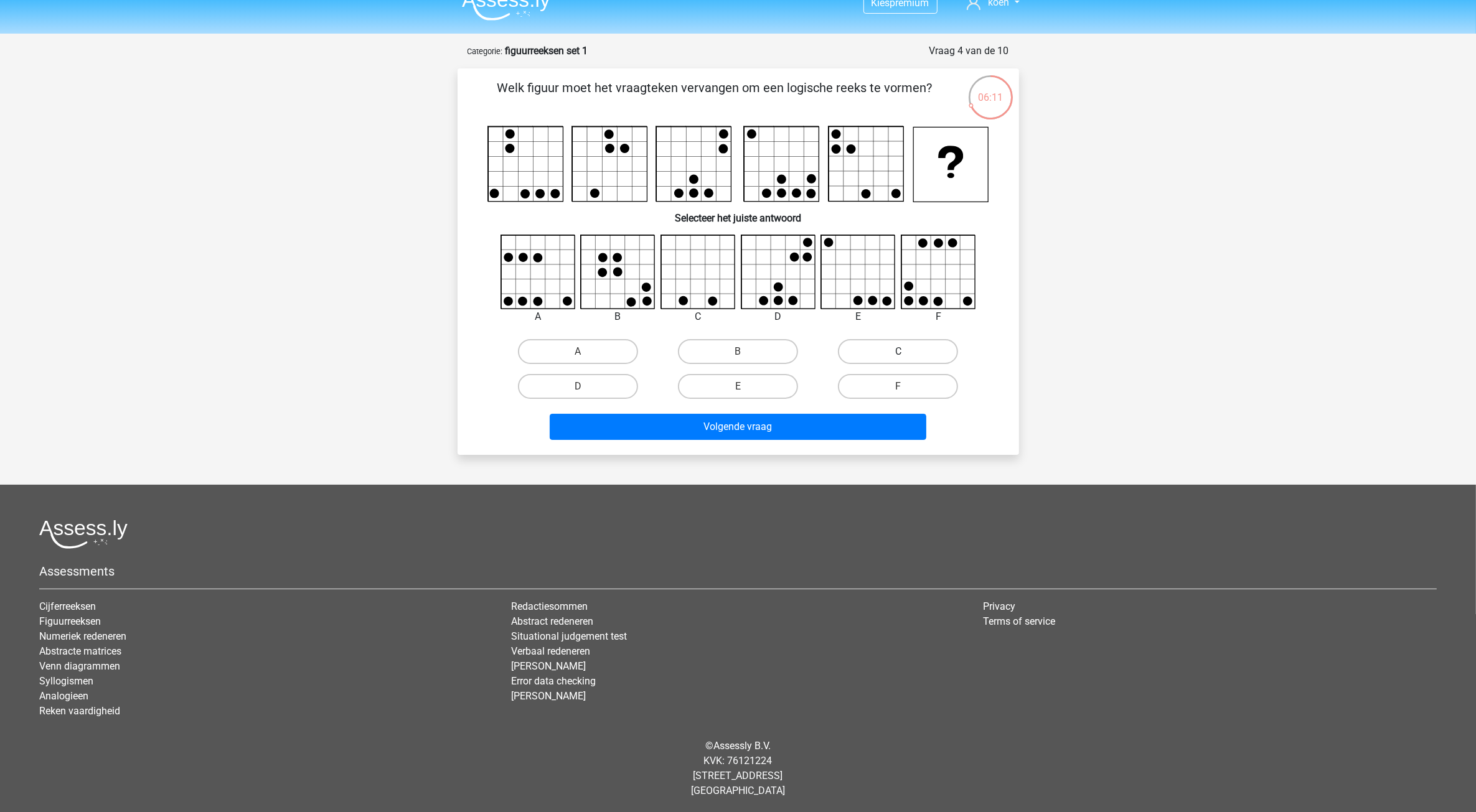
click at [907, 353] on label "C" at bounding box center [898, 351] width 120 height 25
click at [906, 353] on input "C" at bounding box center [902, 355] width 8 height 8
radio input "true"
click at [775, 419] on button "Volgende vraag" at bounding box center [738, 427] width 377 height 26
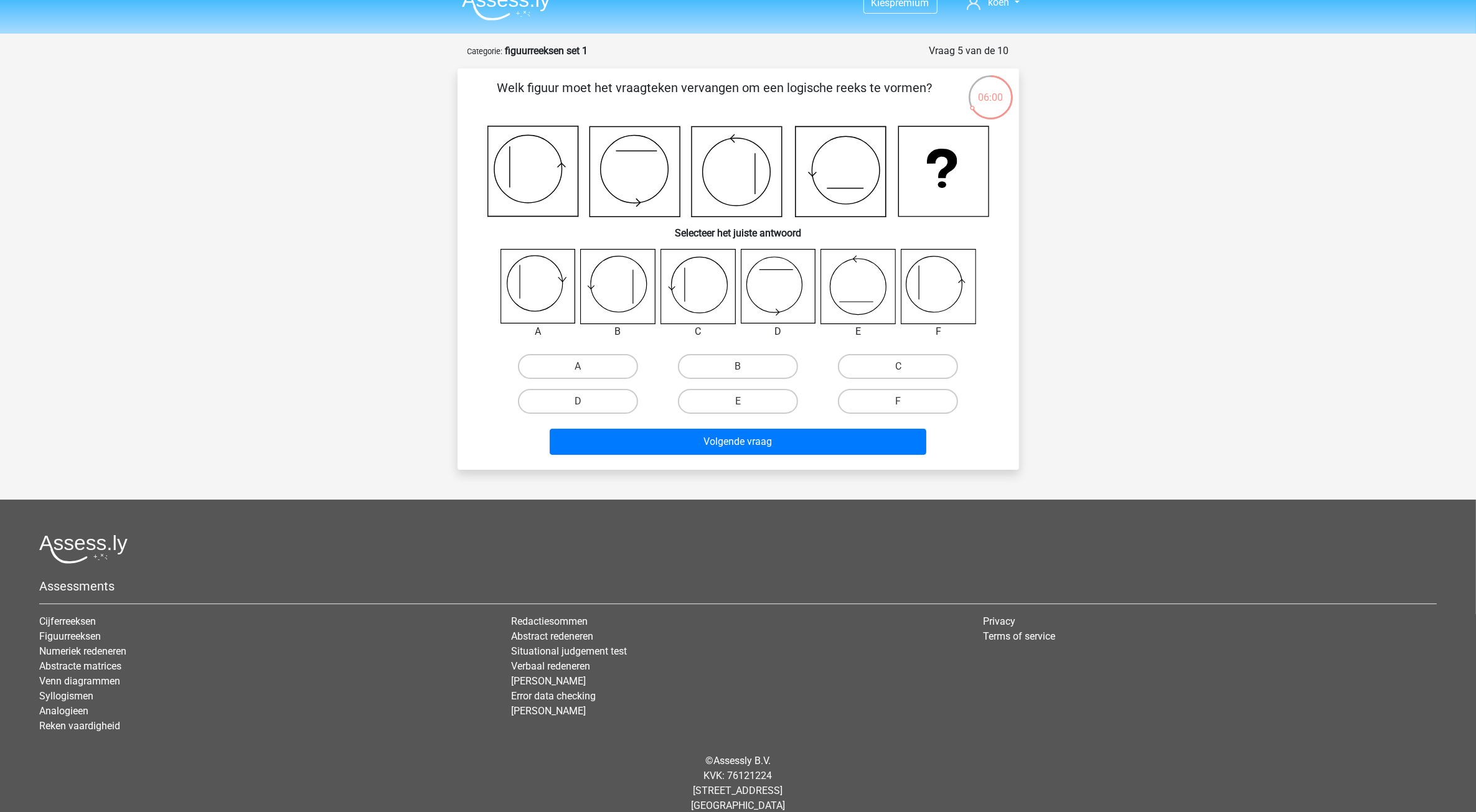
scroll to position [33, 0]
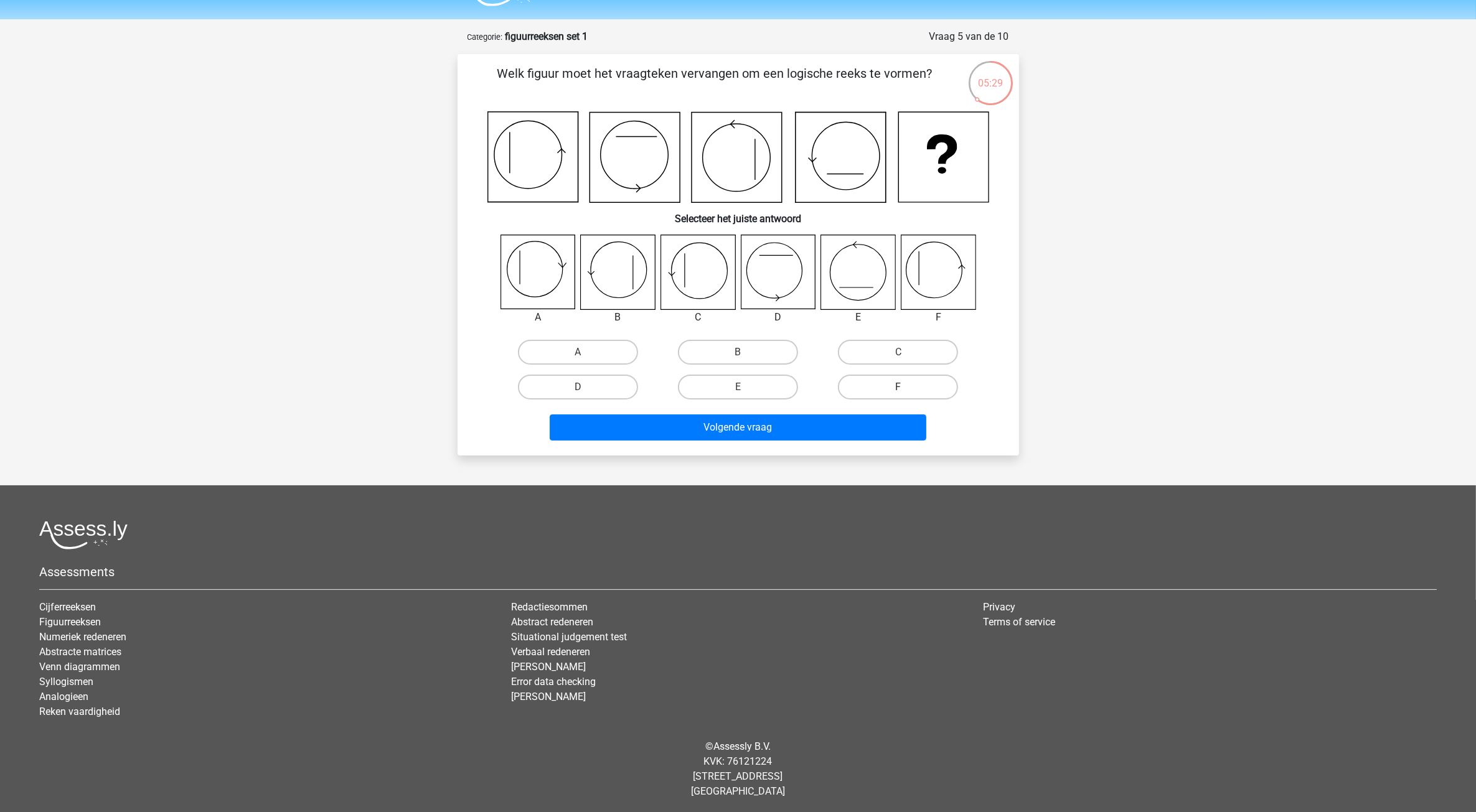
click at [895, 389] on label "F" at bounding box center [898, 387] width 120 height 25
click at [898, 389] on input "F" at bounding box center [902, 390] width 8 height 8
radio input "true"
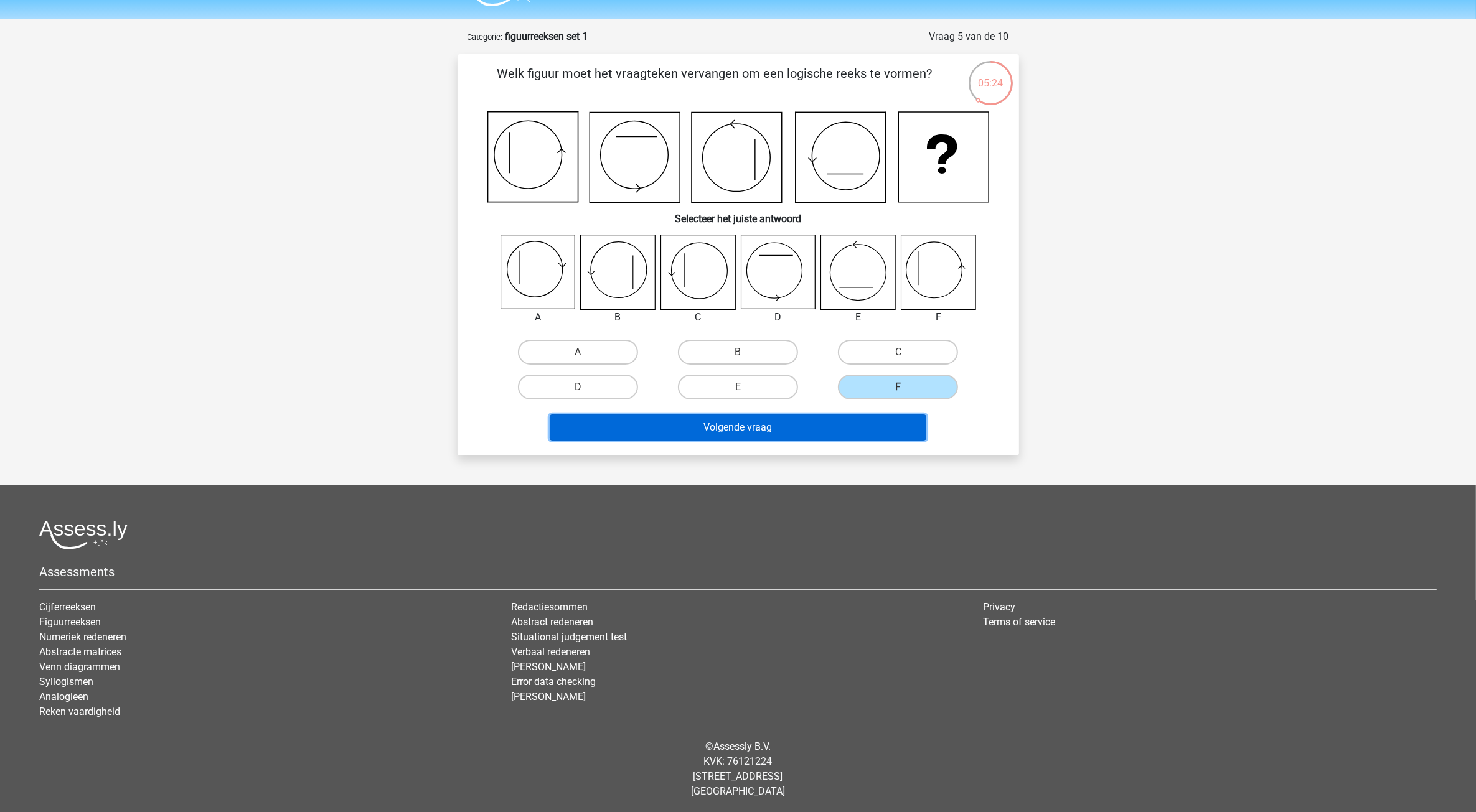
click at [754, 428] on button "Volgende vraag" at bounding box center [738, 427] width 377 height 26
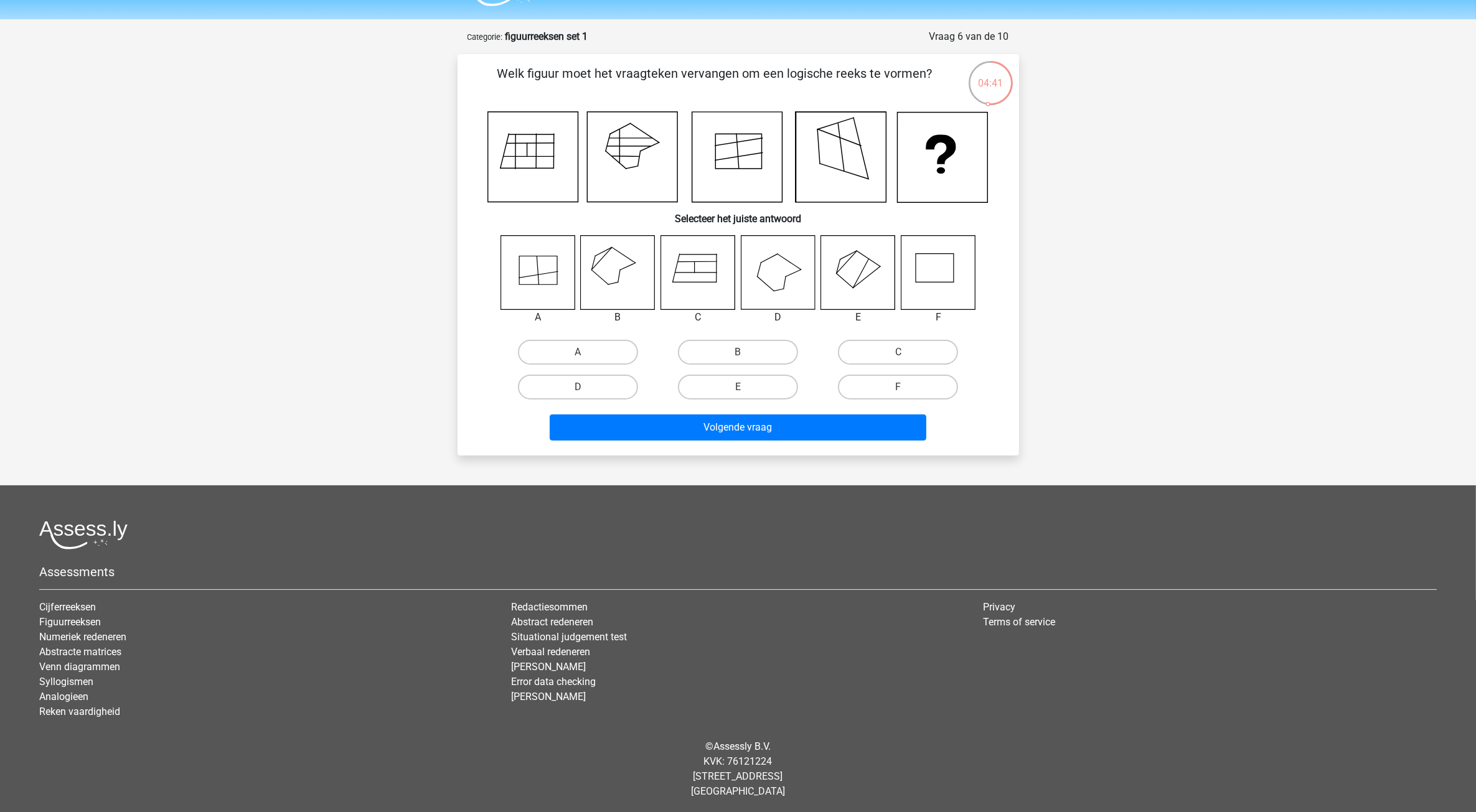
click at [928, 265] on icon at bounding box center [937, 272] width 74 height 74
click at [886, 382] on label "F" at bounding box center [898, 387] width 120 height 25
click at [898, 387] on input "F" at bounding box center [902, 390] width 8 height 8
radio input "true"
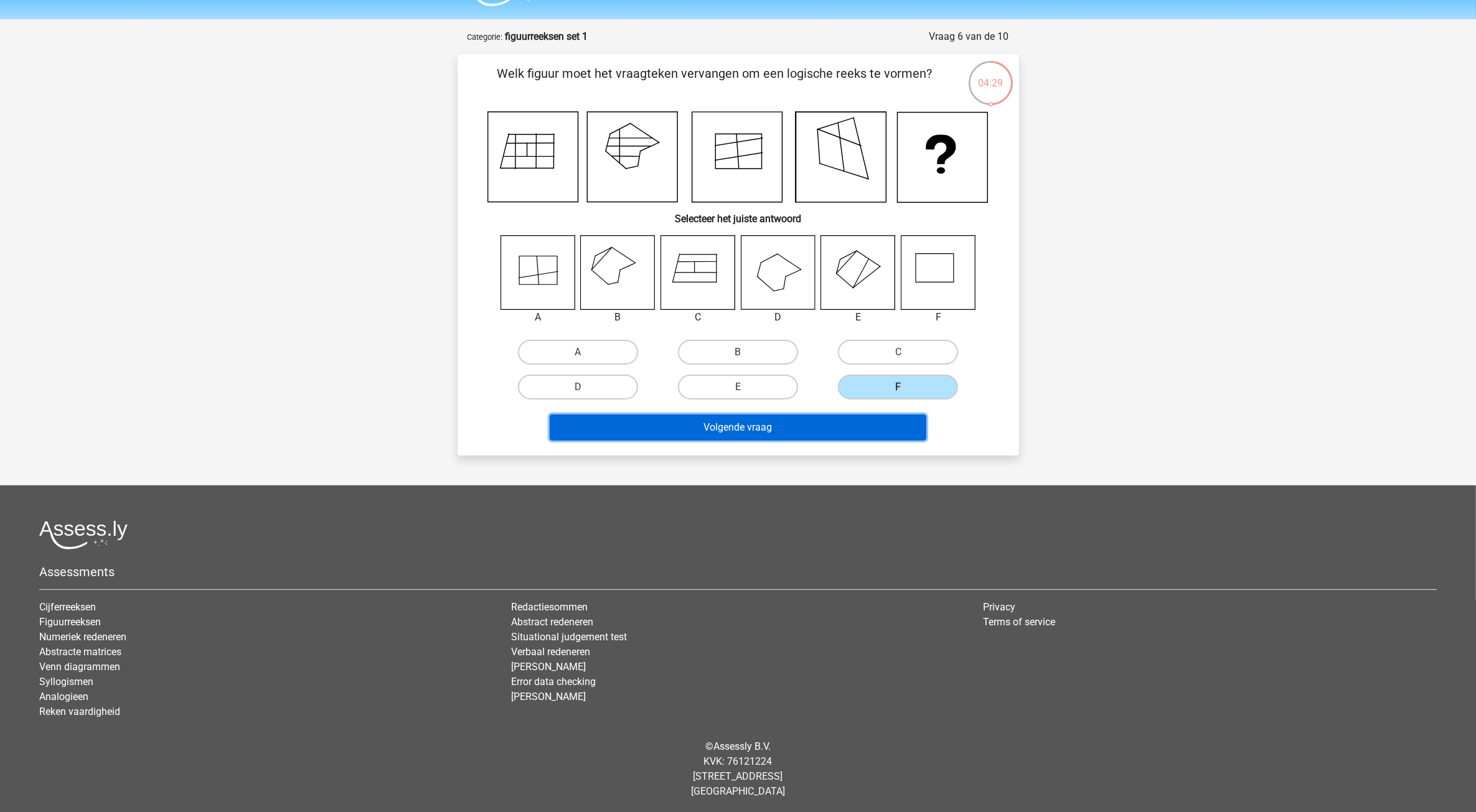
click at [739, 430] on button "Volgende vraag" at bounding box center [738, 427] width 377 height 26
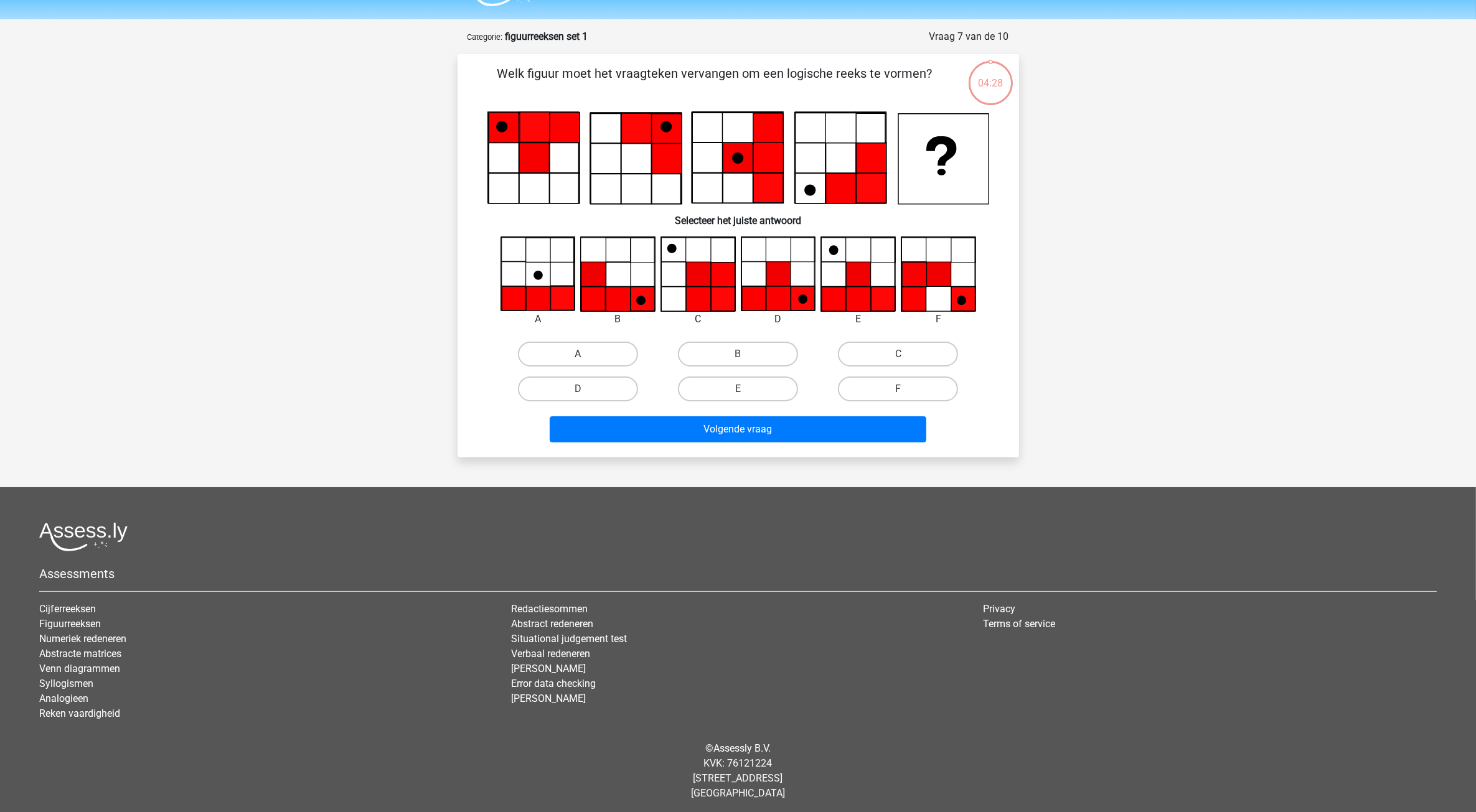
scroll to position [35, 0]
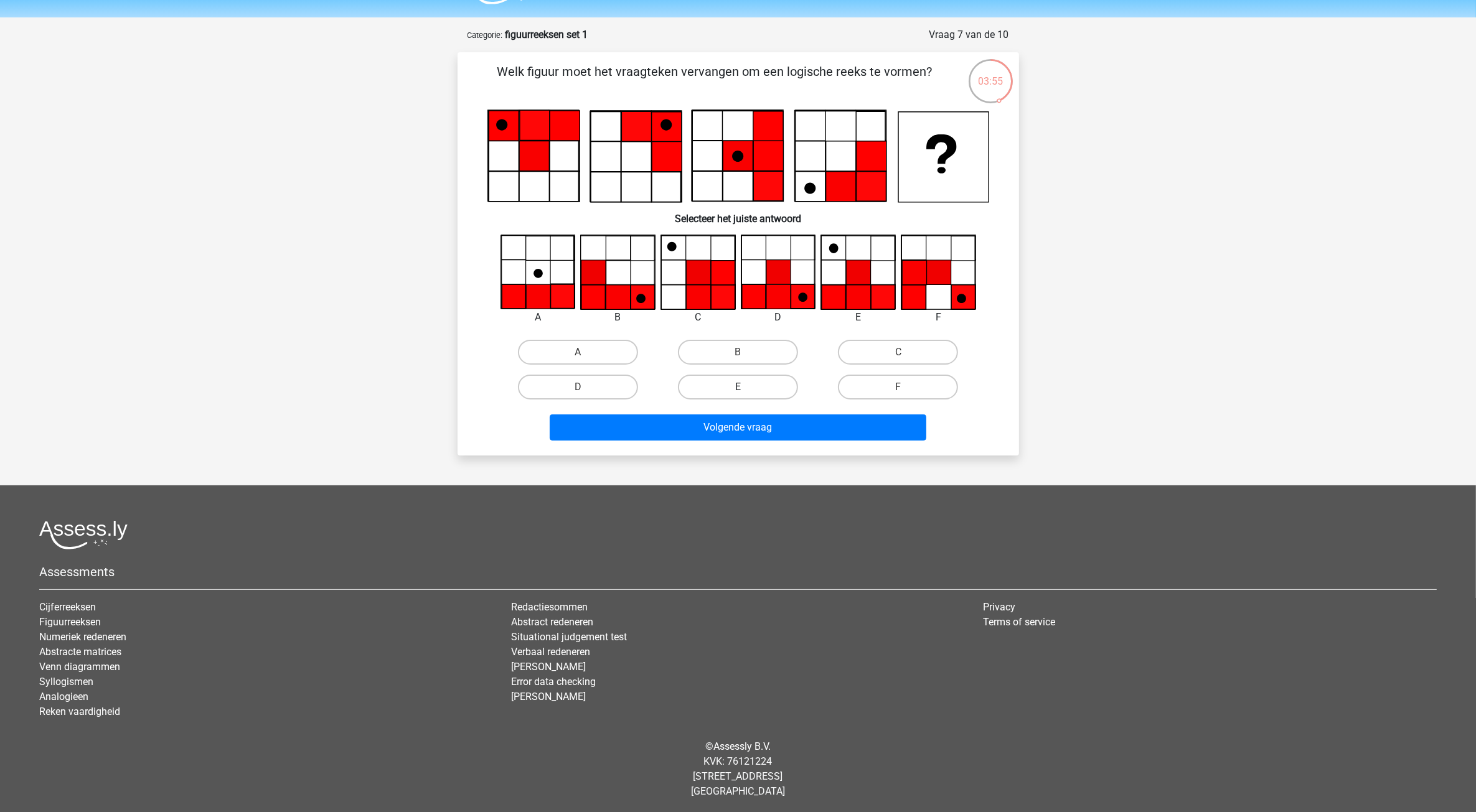
click at [755, 392] on label "E" at bounding box center [738, 387] width 120 height 25
click at [746, 392] on input "E" at bounding box center [741, 390] width 8 height 8
radio input "true"
click at [727, 425] on button "Volgende vraag" at bounding box center [738, 427] width 377 height 26
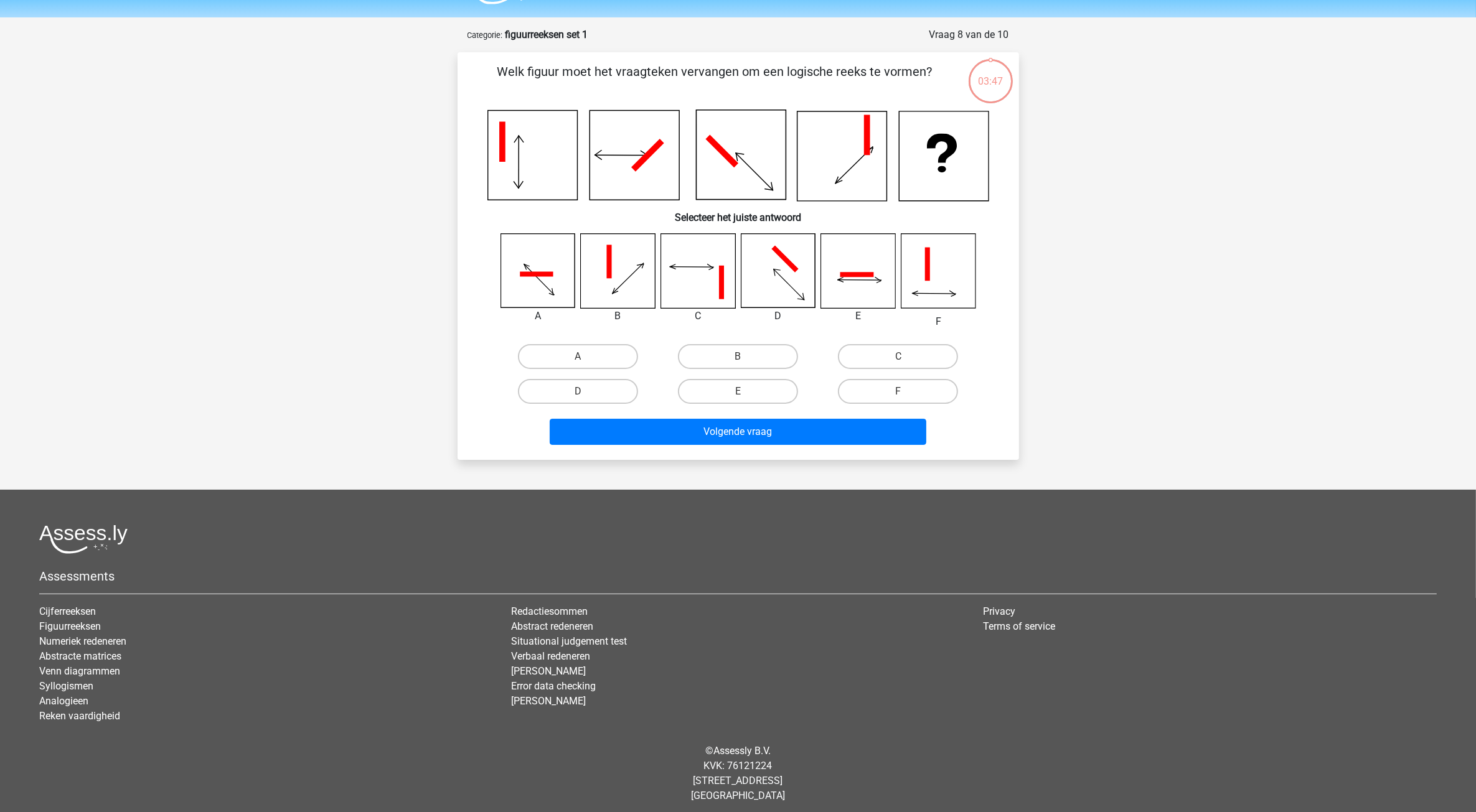
scroll to position [39, 0]
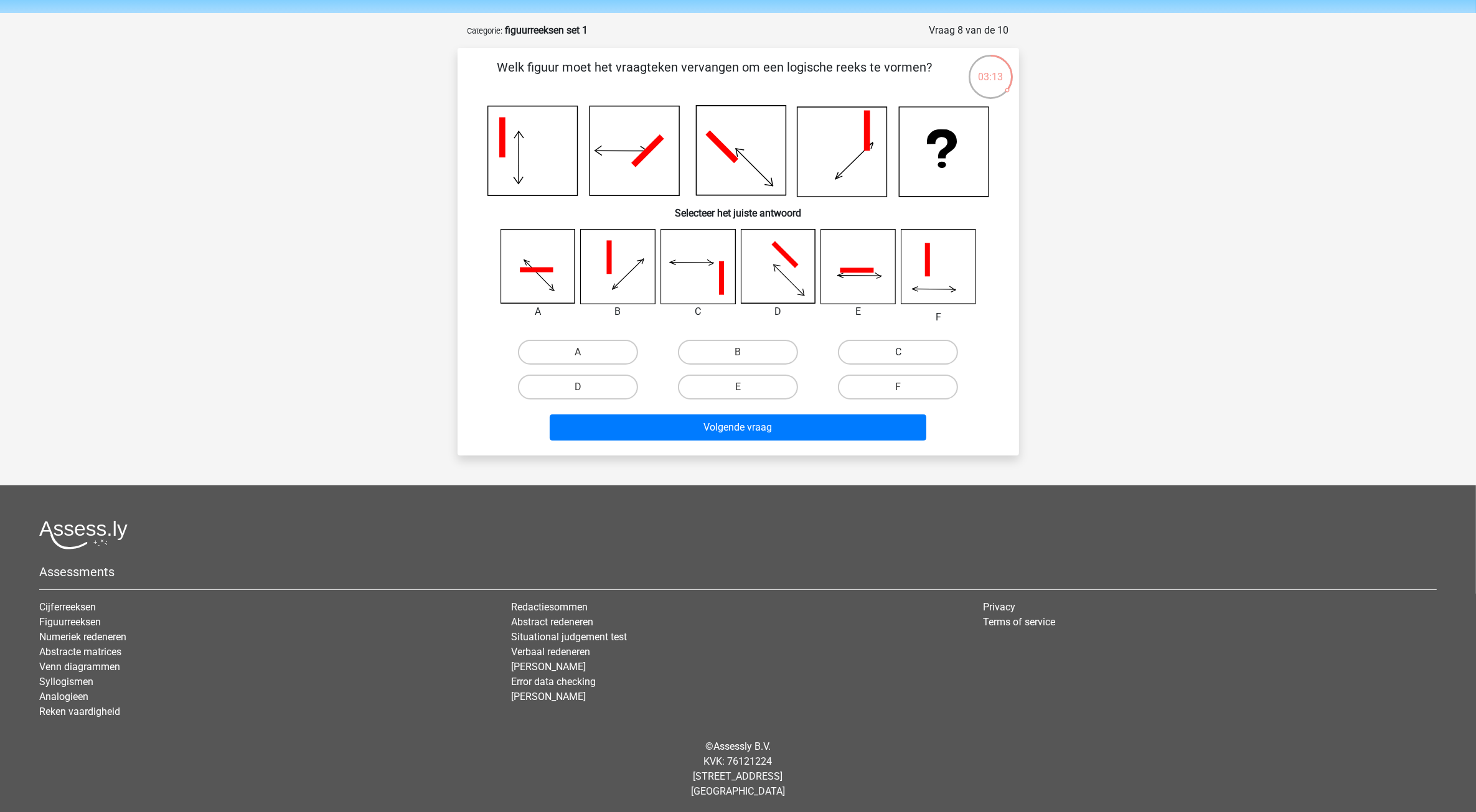
click at [873, 349] on label "C" at bounding box center [898, 351] width 120 height 25
click at [898, 352] on input "C" at bounding box center [902, 356] width 8 height 8
radio input "true"
click at [794, 420] on button "Volgende vraag" at bounding box center [738, 427] width 377 height 26
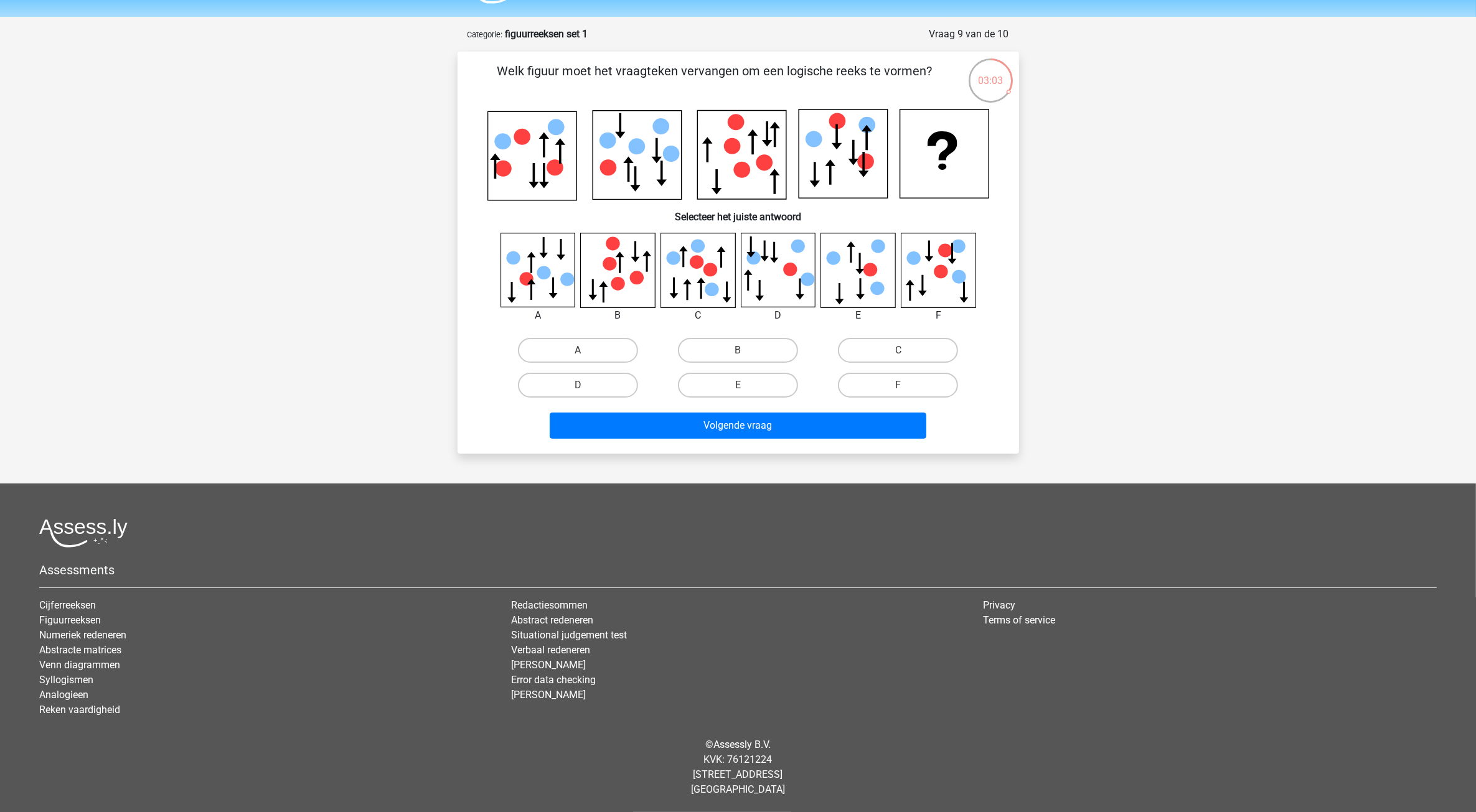
scroll to position [33, 0]
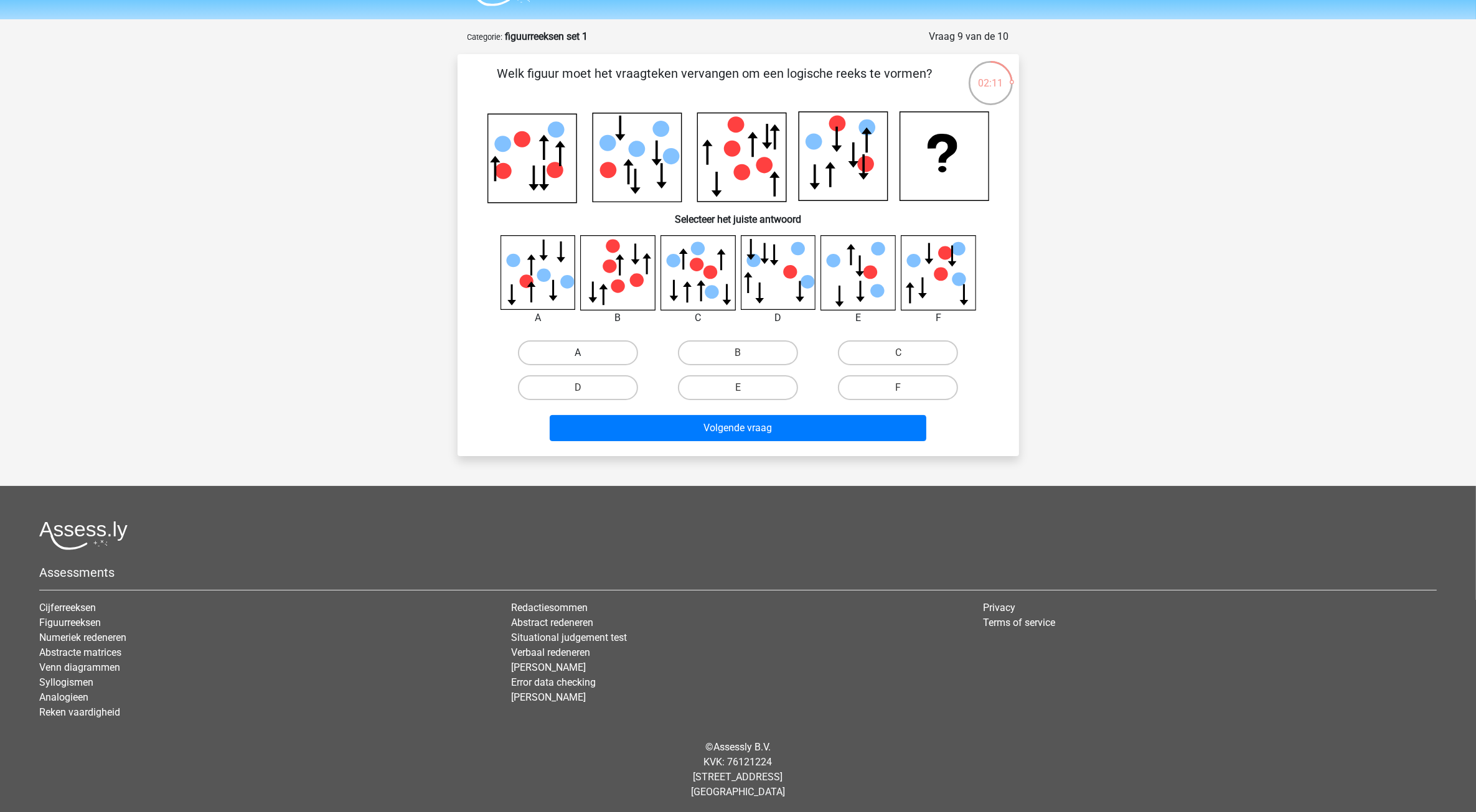
click at [592, 344] on label "A" at bounding box center [578, 352] width 120 height 25
click at [586, 353] on input "A" at bounding box center [581, 357] width 8 height 8
radio input "true"
click at [757, 432] on button "Volgende vraag" at bounding box center [738, 428] width 377 height 26
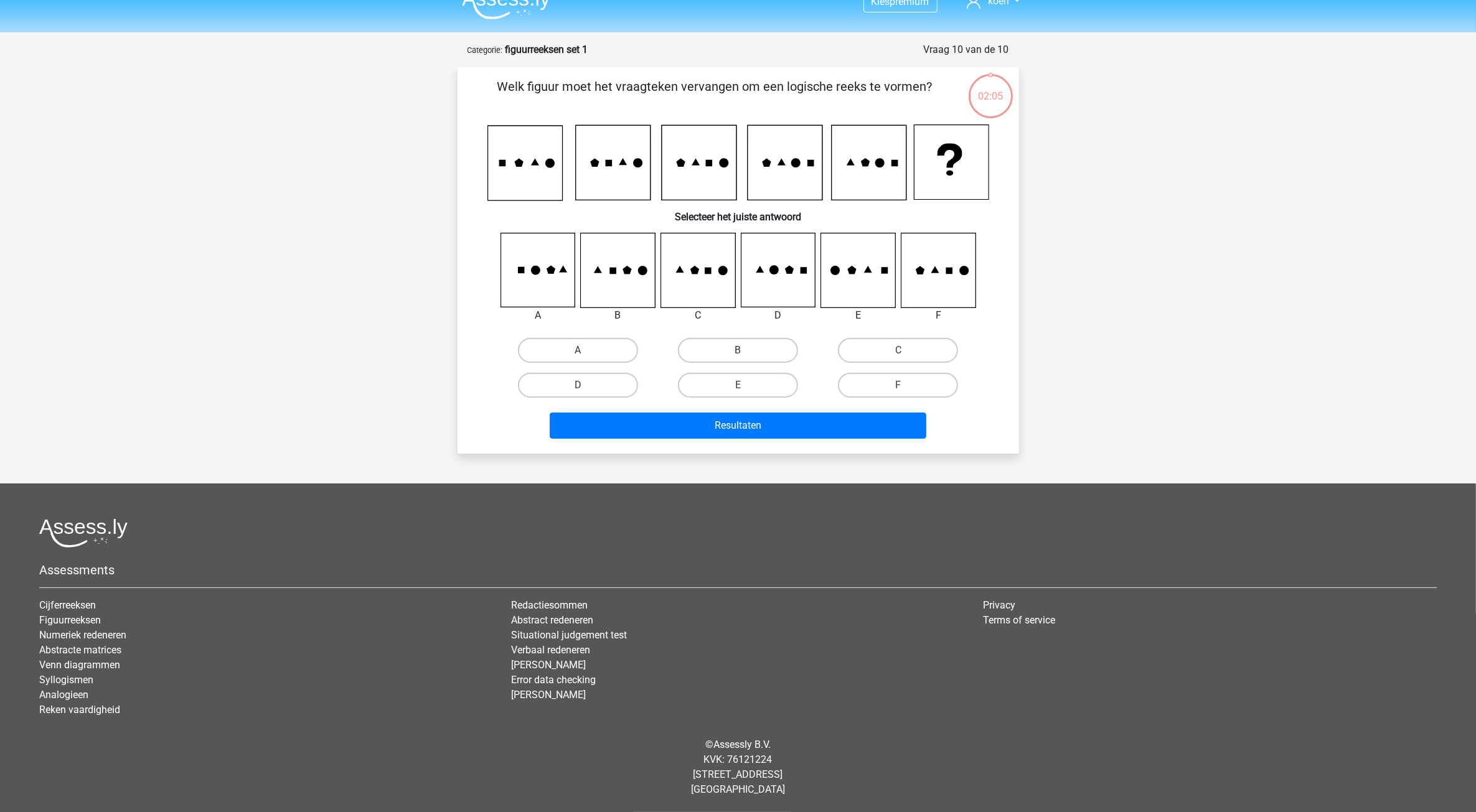
scroll to position [17, 0]
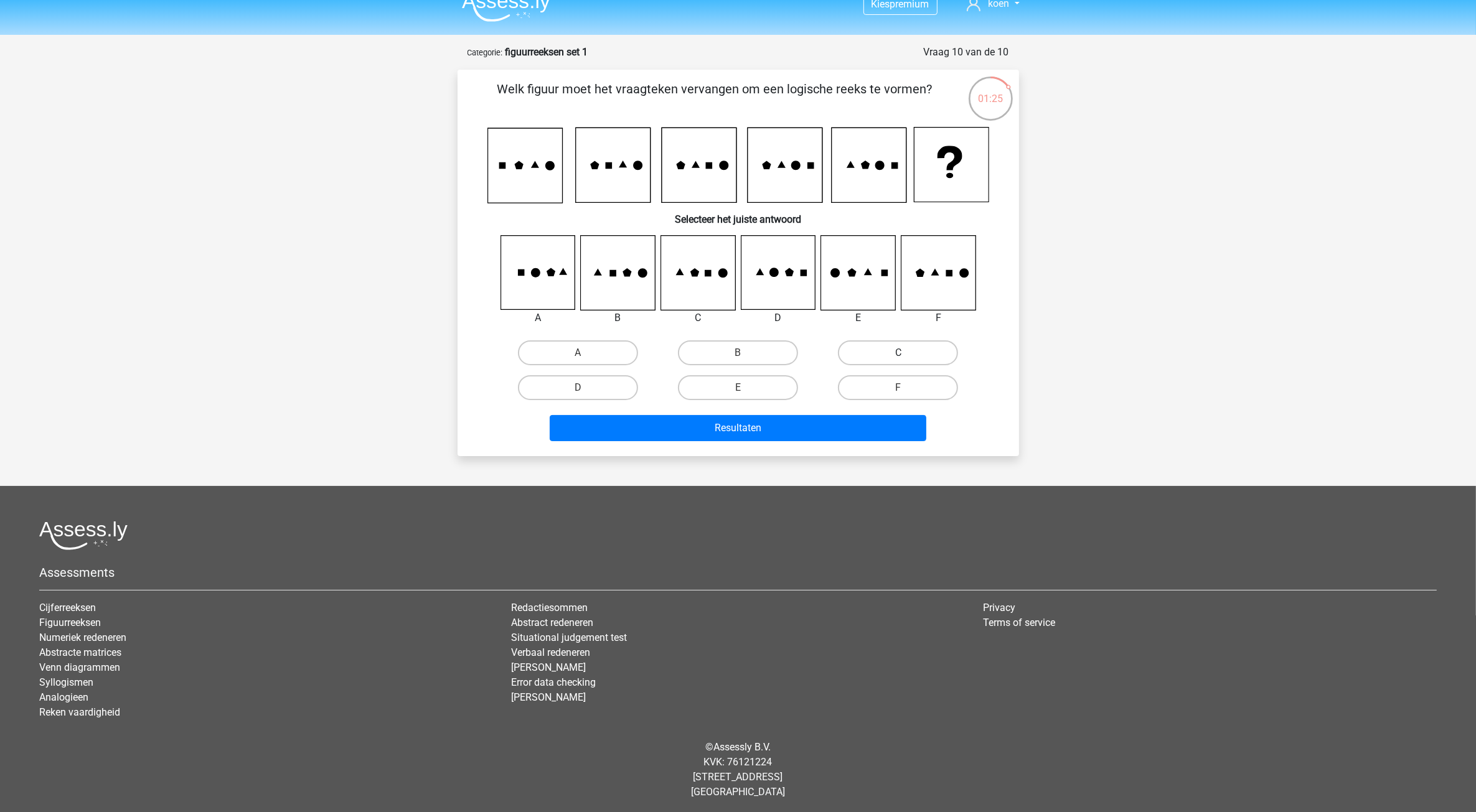
click at [872, 346] on label "C" at bounding box center [898, 352] width 120 height 25
click at [898, 353] on input "C" at bounding box center [902, 357] width 8 height 8
radio input "true"
click at [729, 422] on button "Resultaten" at bounding box center [738, 428] width 377 height 26
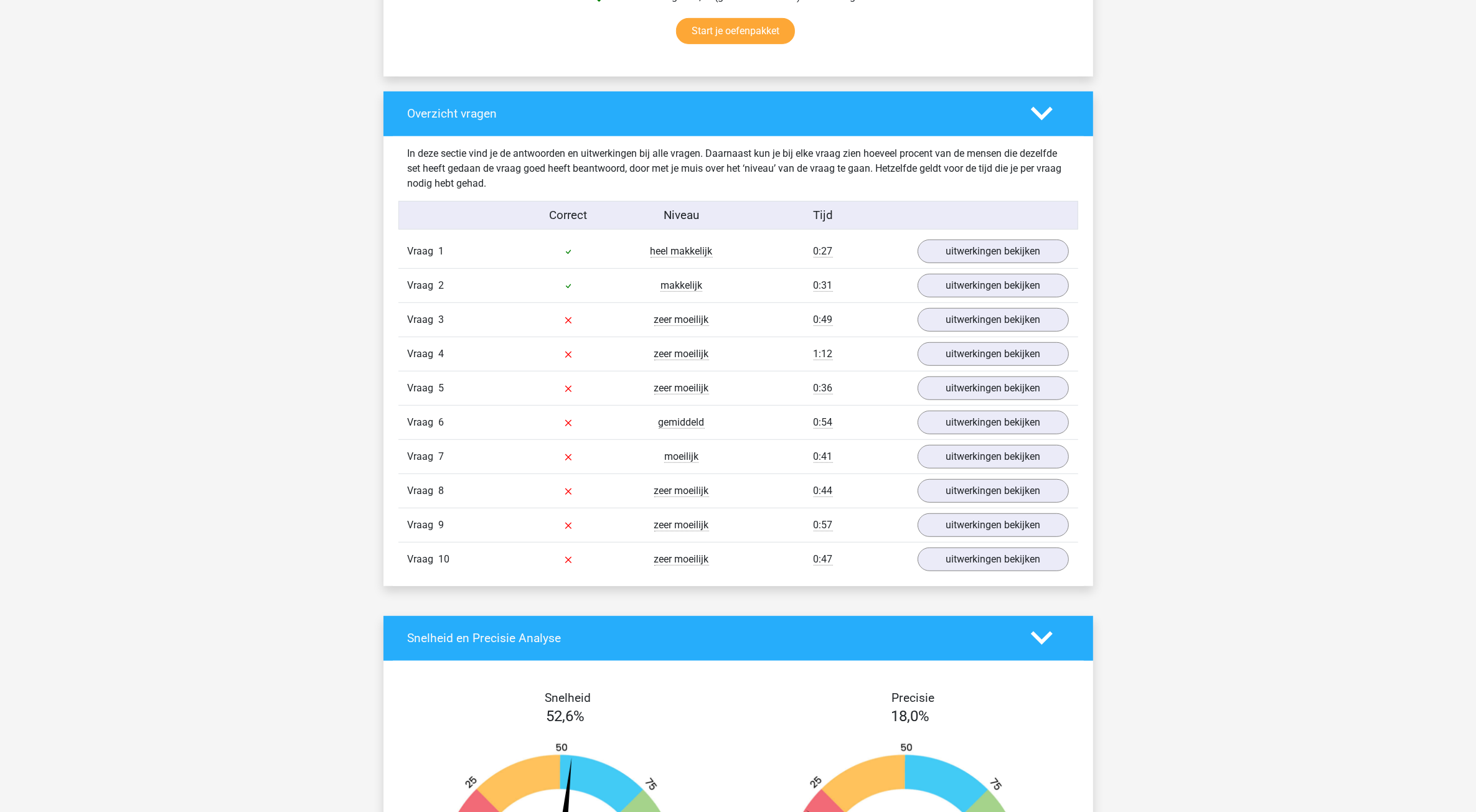
scroll to position [856, 0]
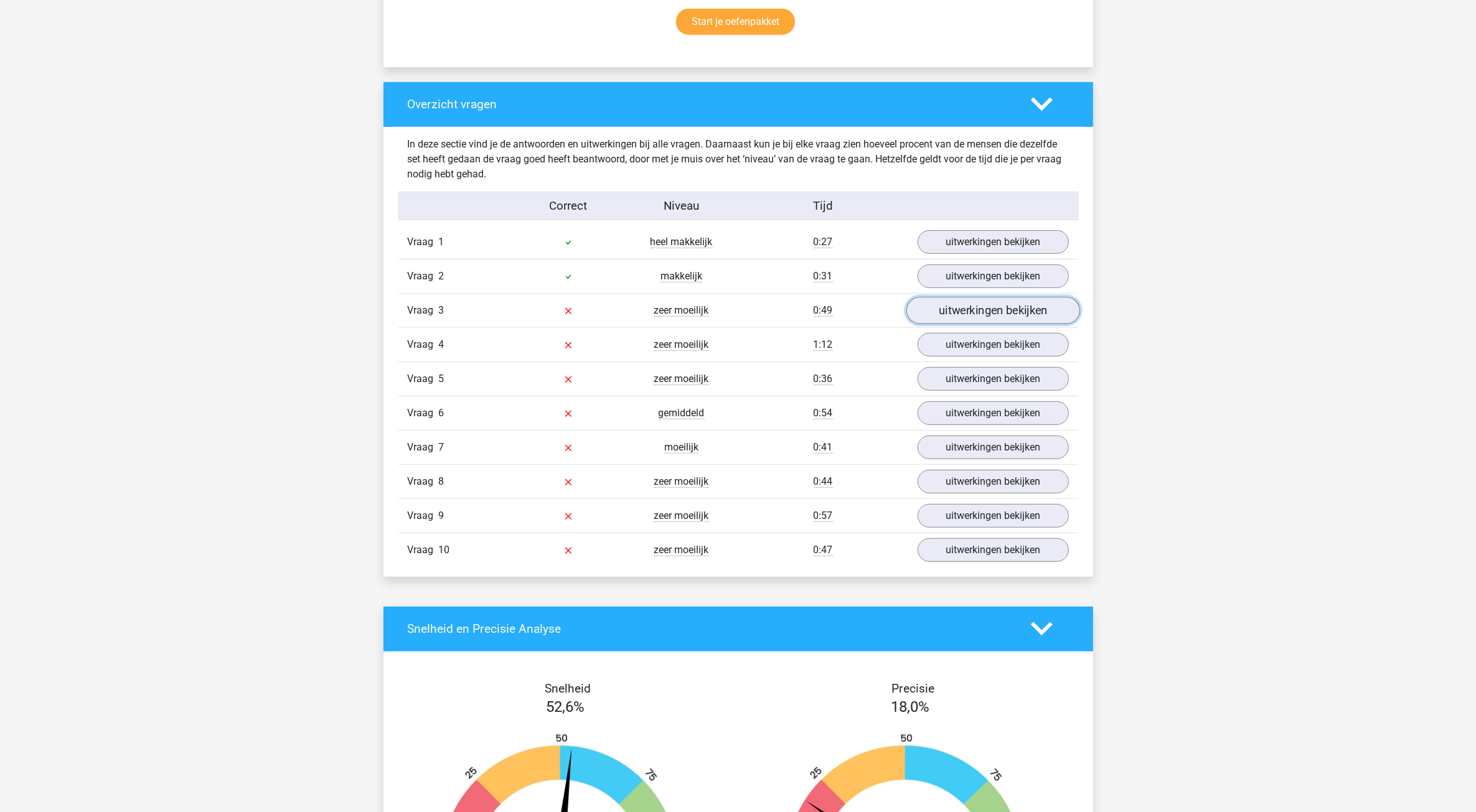
click at [941, 312] on link "uitwerkingen bekijken" at bounding box center [992, 310] width 173 height 27
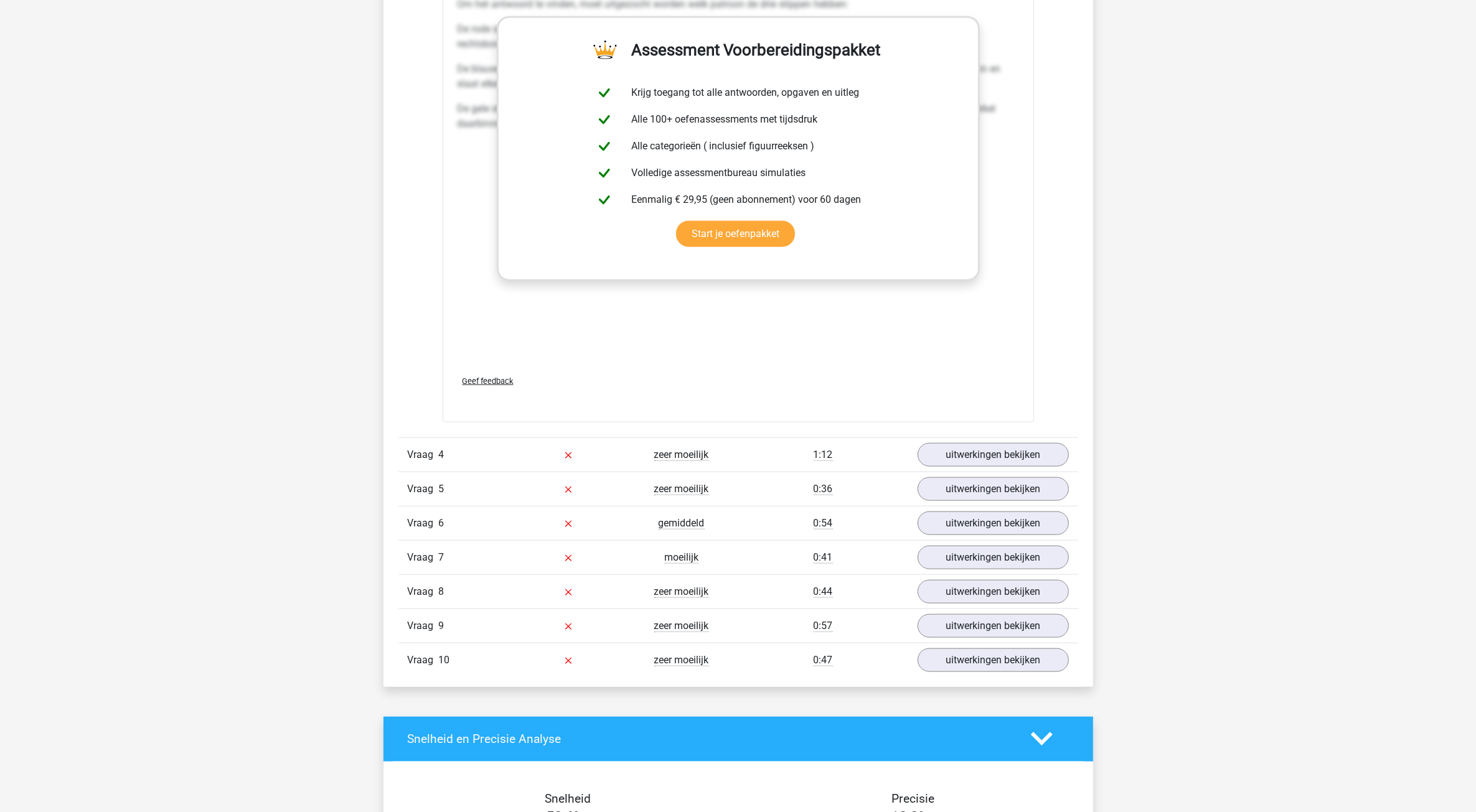
scroll to position [1789, 0]
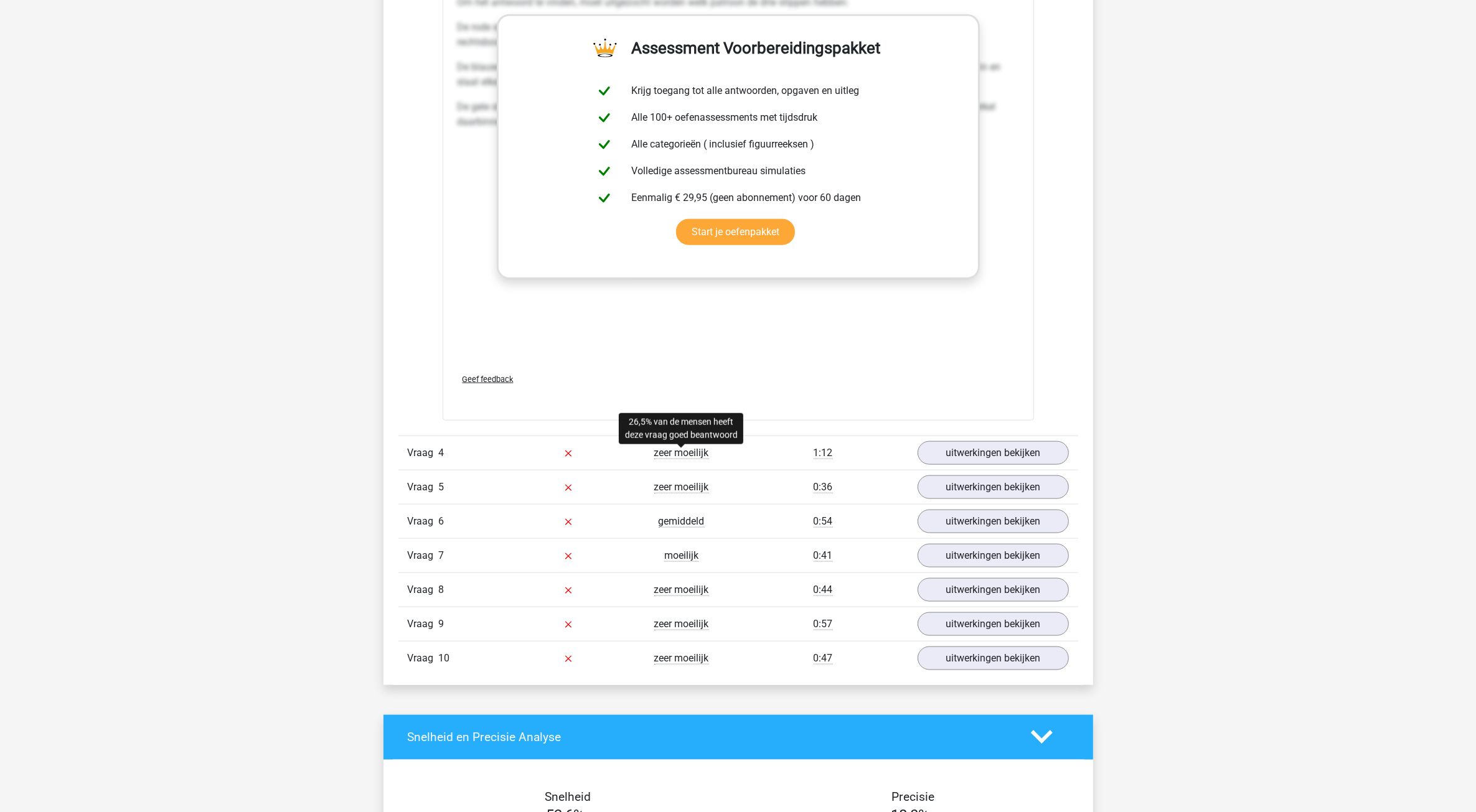
click at [690, 456] on span "zeer moeilijk" at bounding box center [682, 453] width 55 height 13
click at [947, 457] on link "uitwerkingen bekijken" at bounding box center [992, 453] width 173 height 27
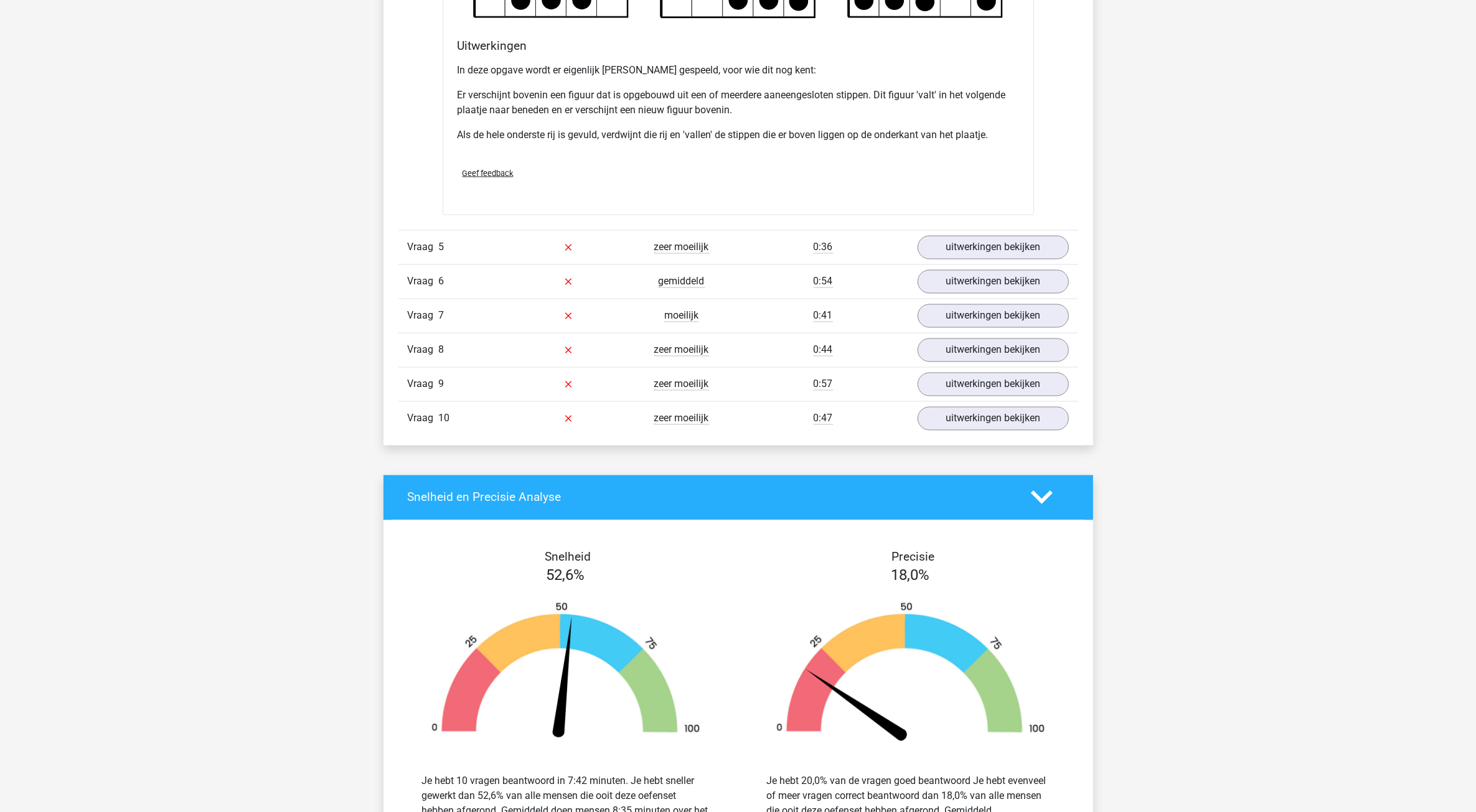
scroll to position [2800, 0]
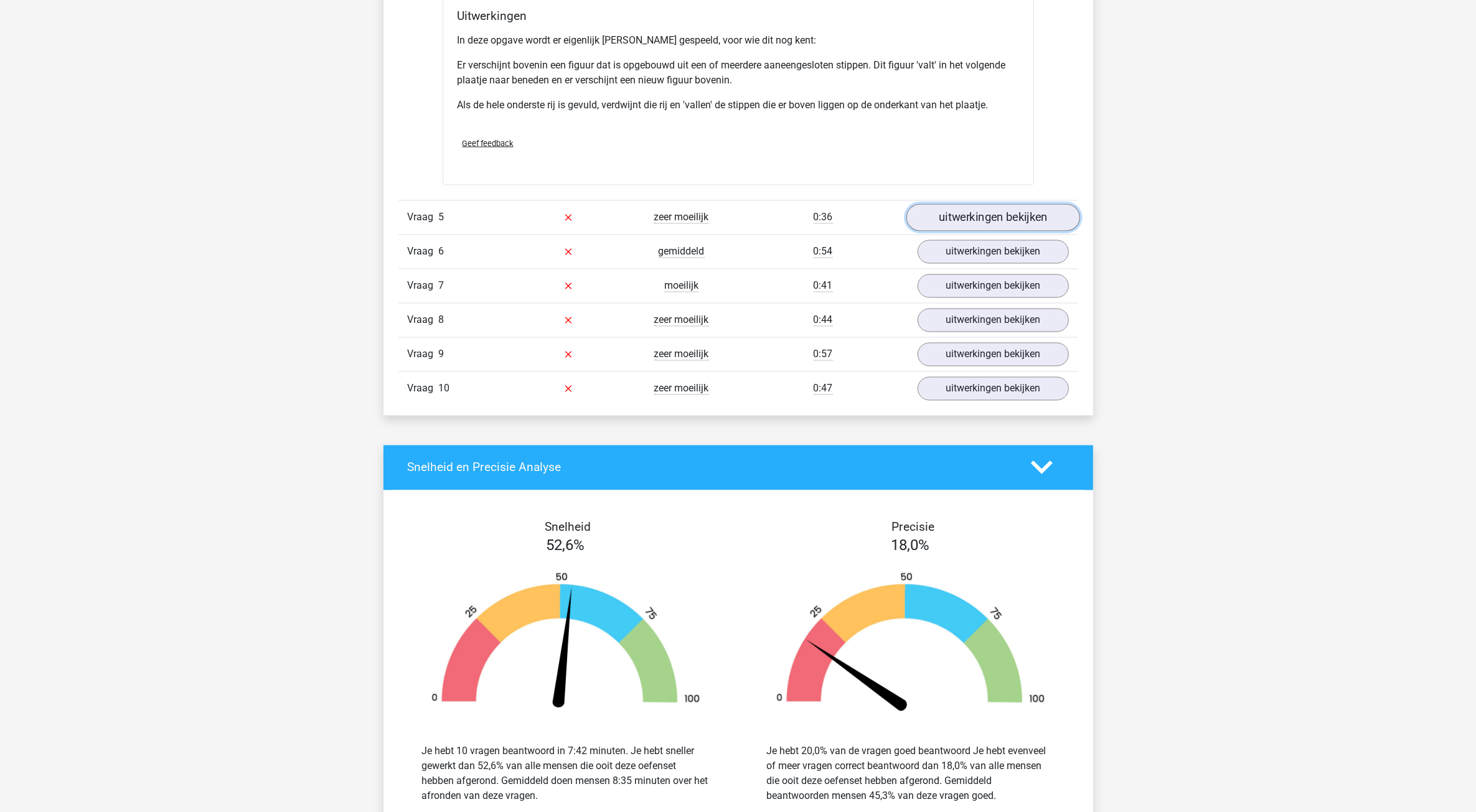
click at [941, 218] on link "uitwerkingen bekijken" at bounding box center [992, 218] width 173 height 27
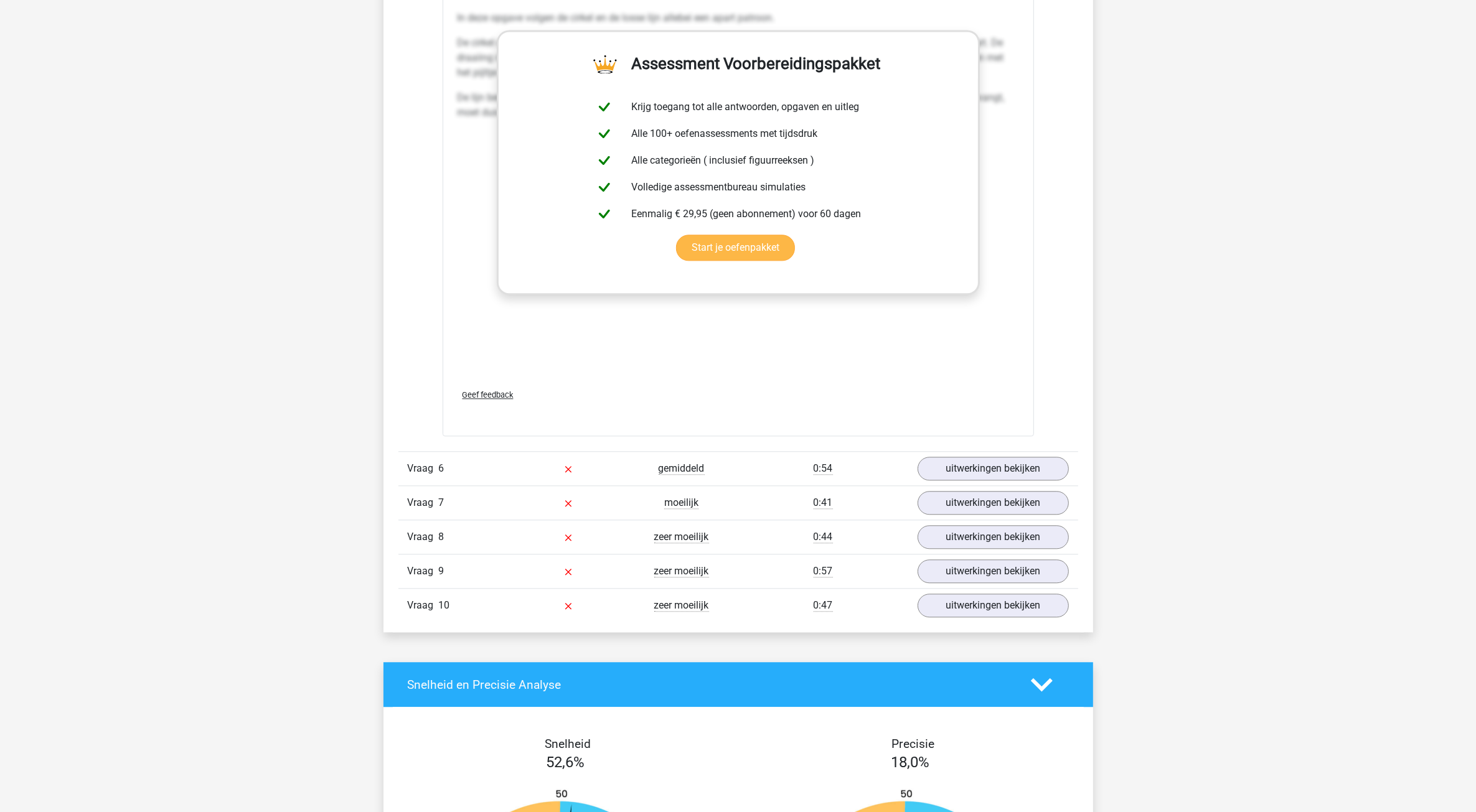
scroll to position [3656, 0]
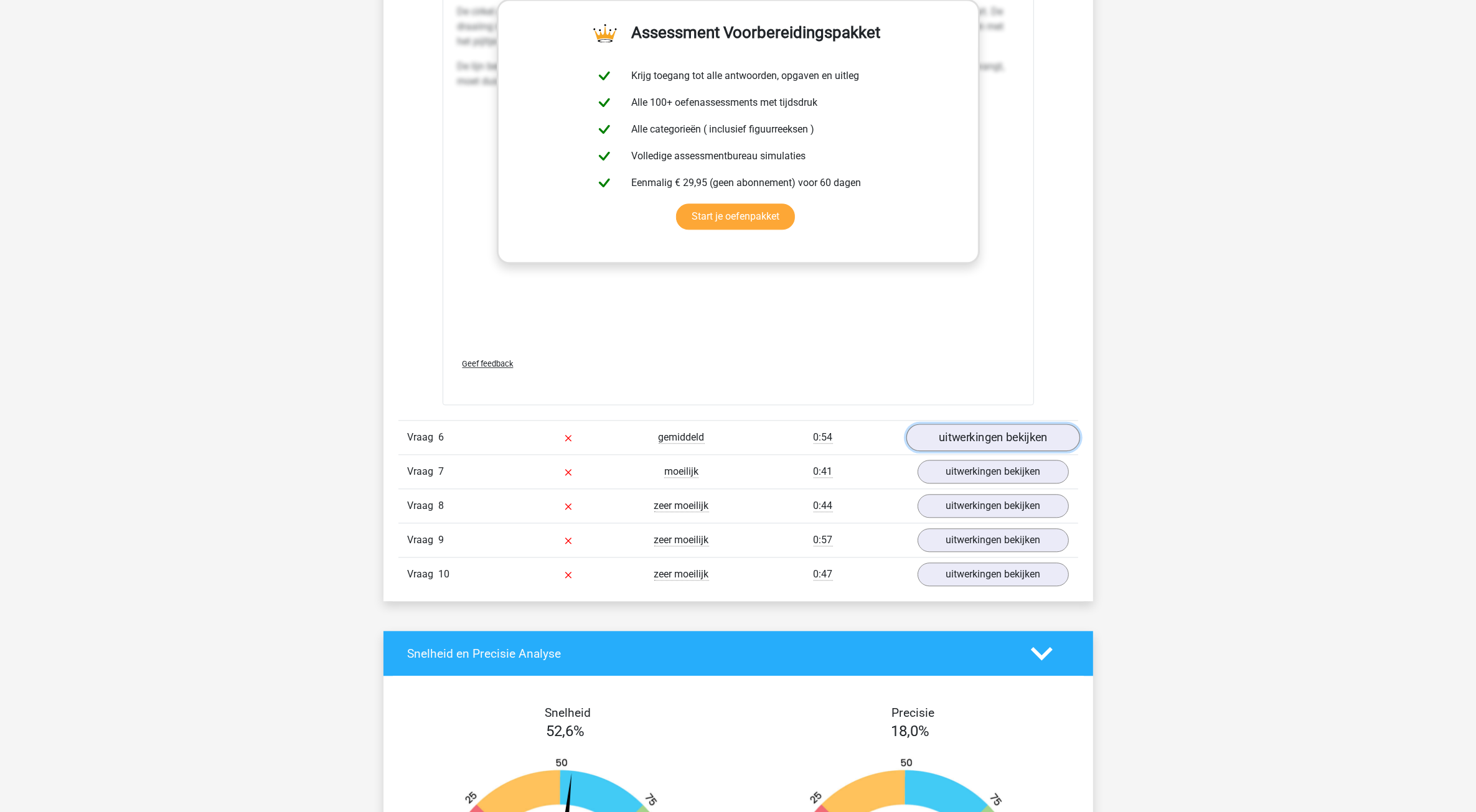
click at [950, 443] on link "uitwerkingen bekijken" at bounding box center [992, 438] width 173 height 27
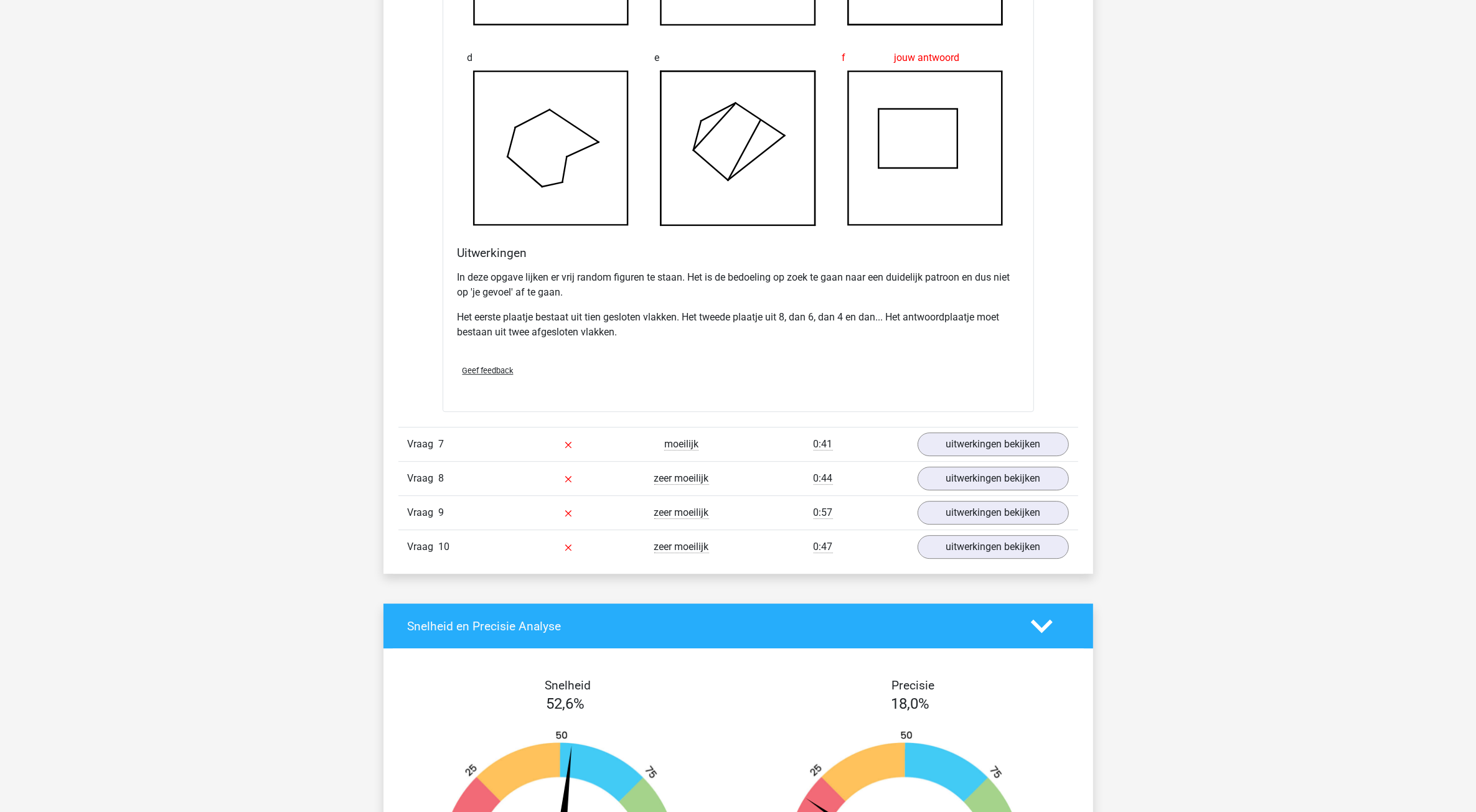
scroll to position [4434, 0]
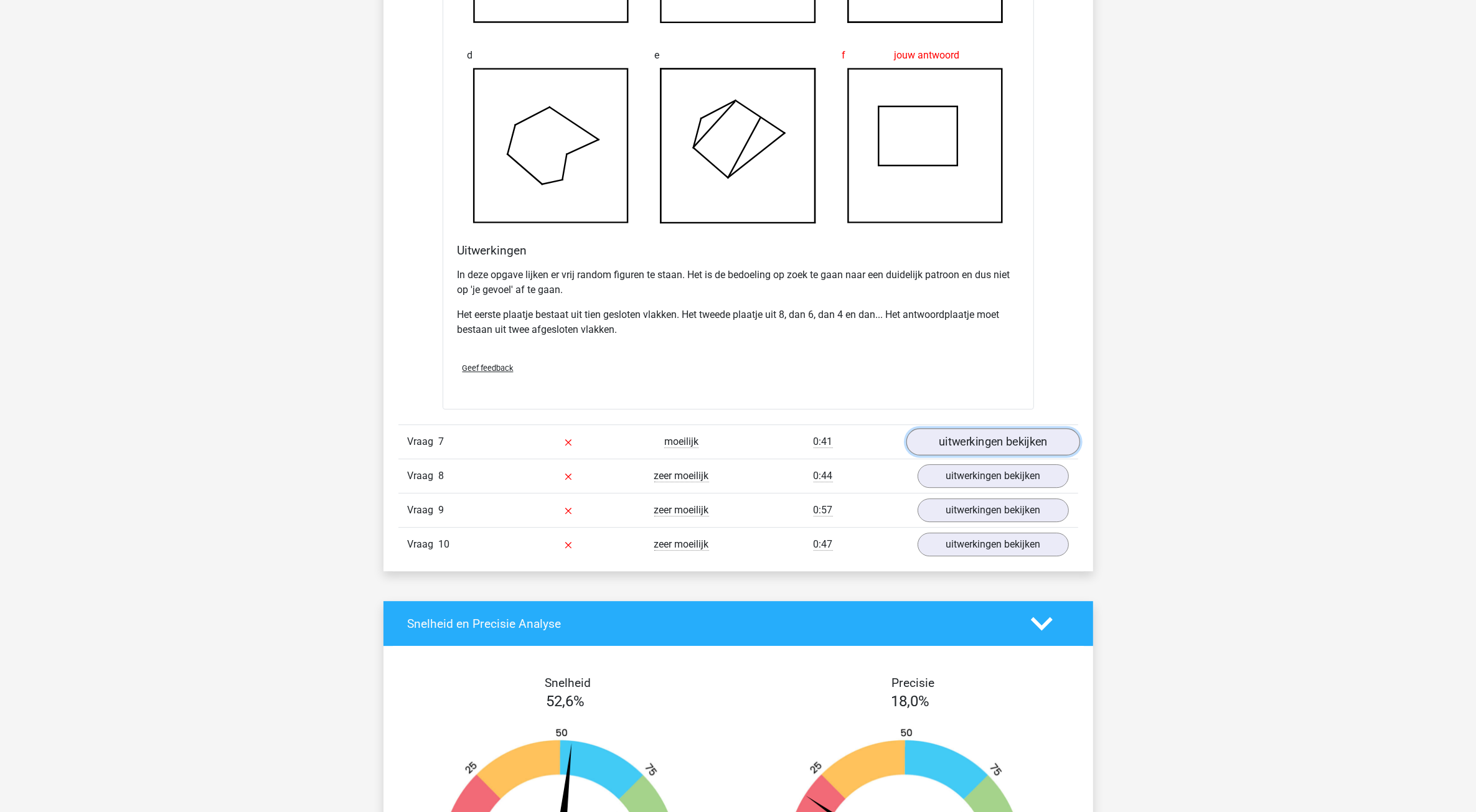
click at [941, 443] on link "uitwerkingen bekijken" at bounding box center [992, 442] width 173 height 27
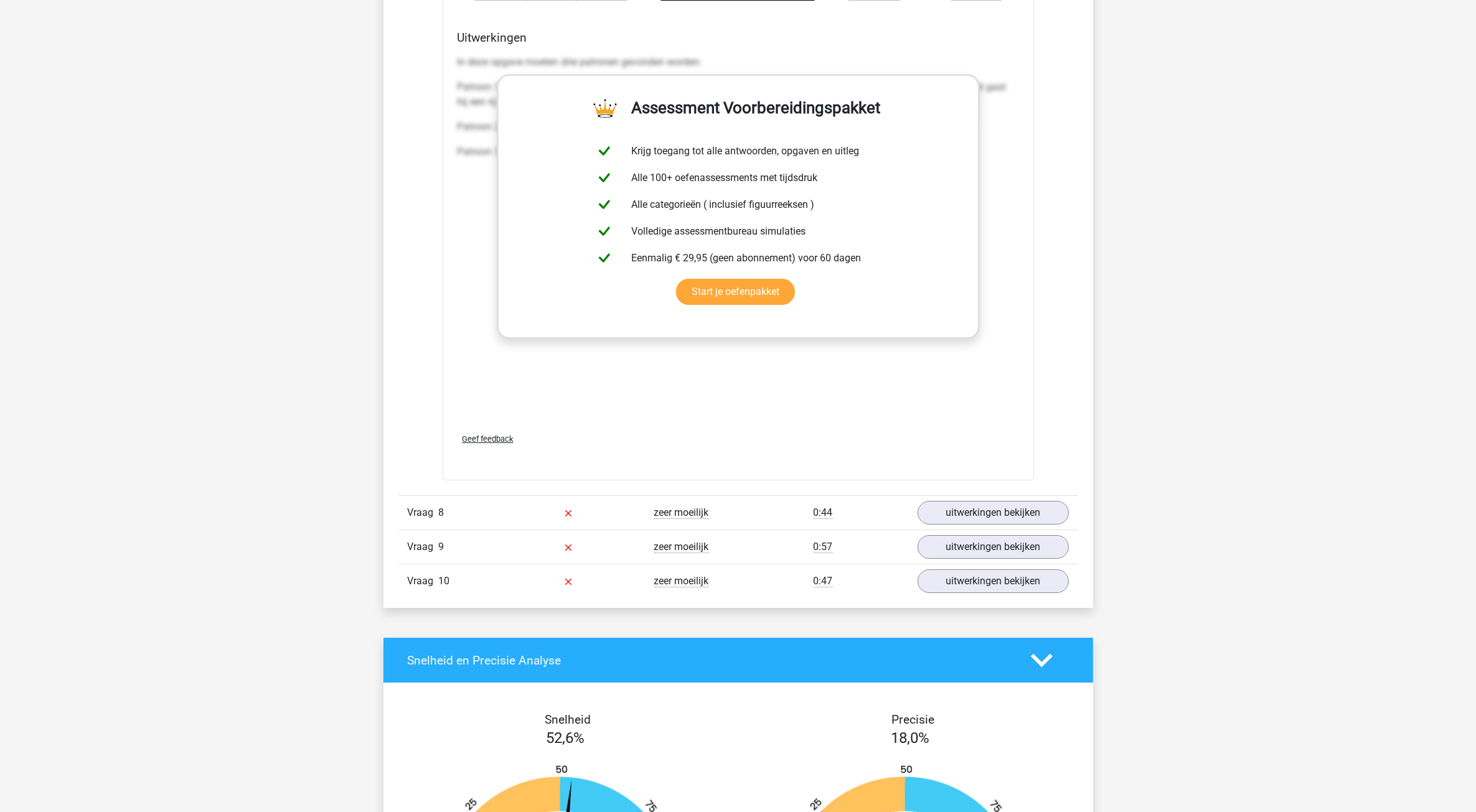
scroll to position [5445, 0]
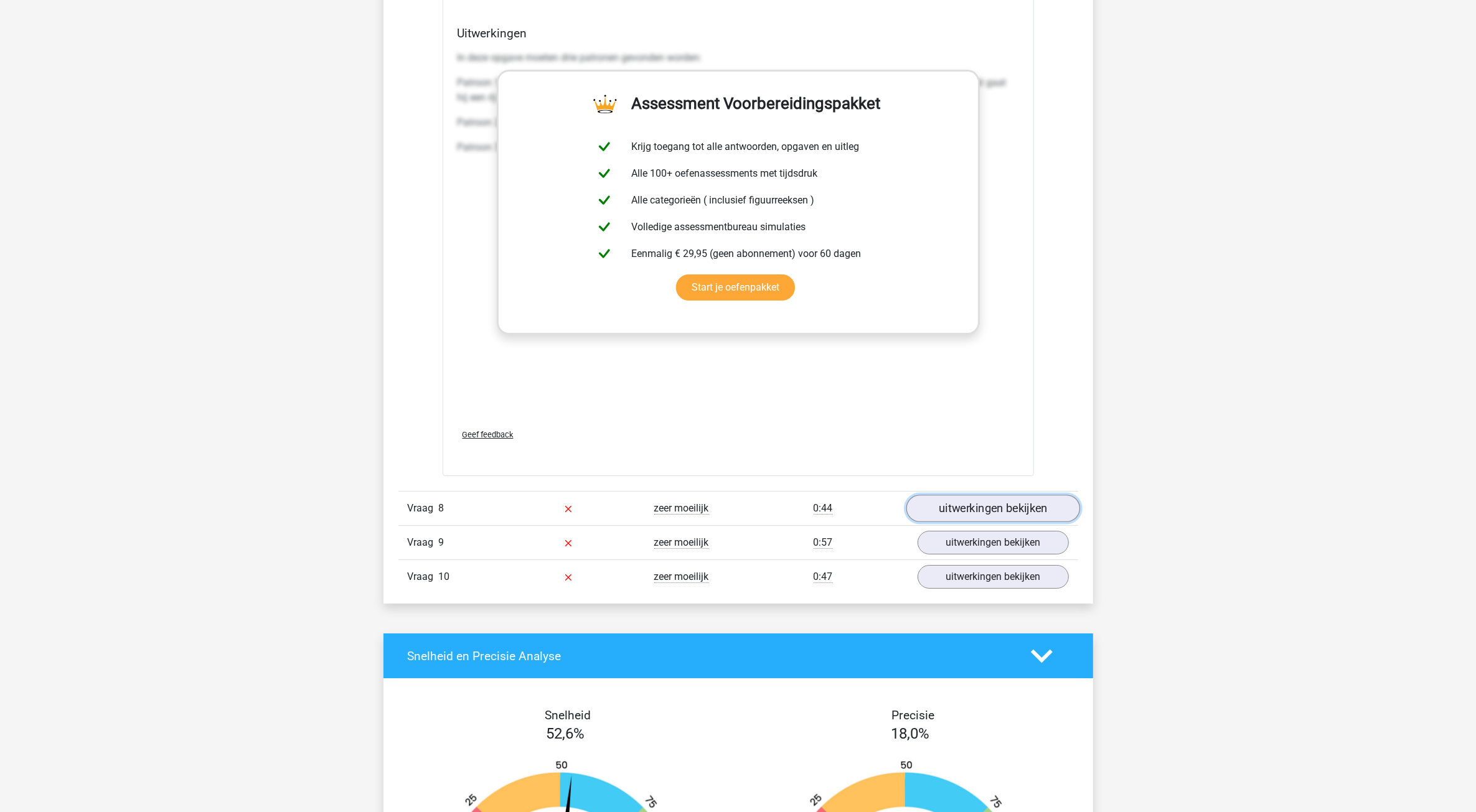
click at [932, 508] on link "uitwerkingen bekijken" at bounding box center [992, 508] width 173 height 27
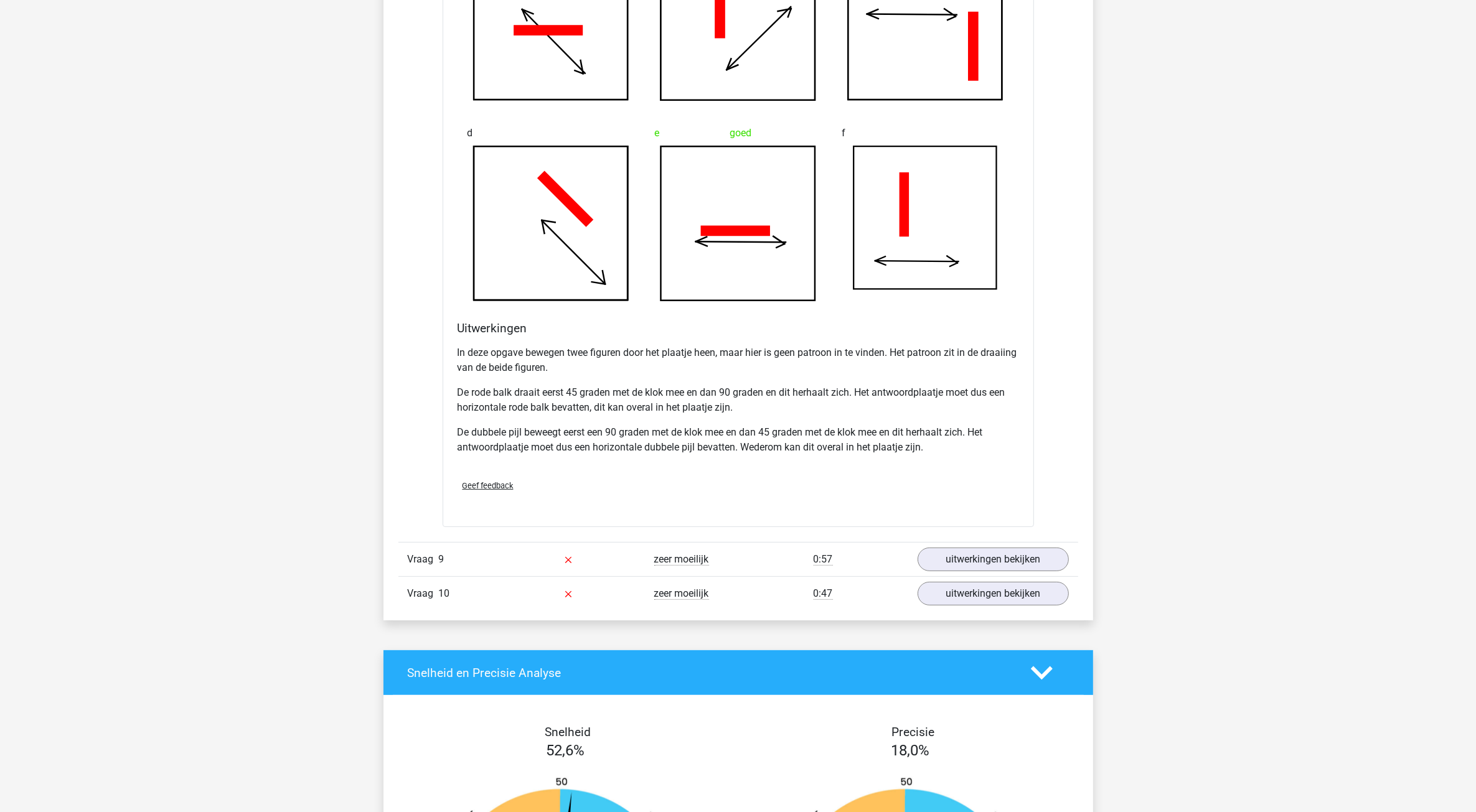
scroll to position [6223, 0]
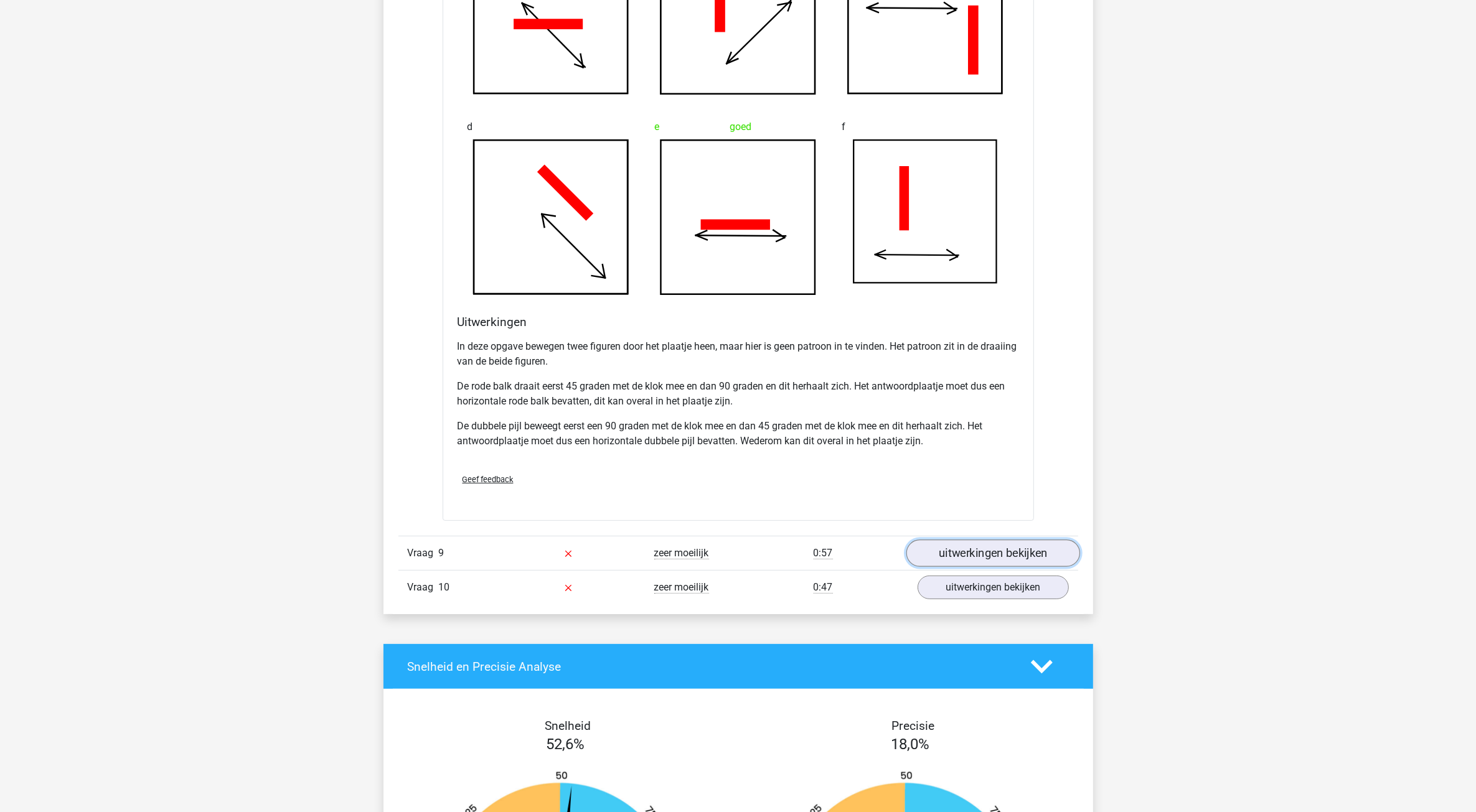
click at [973, 557] on link "uitwerkingen bekijken" at bounding box center [992, 553] width 173 height 27
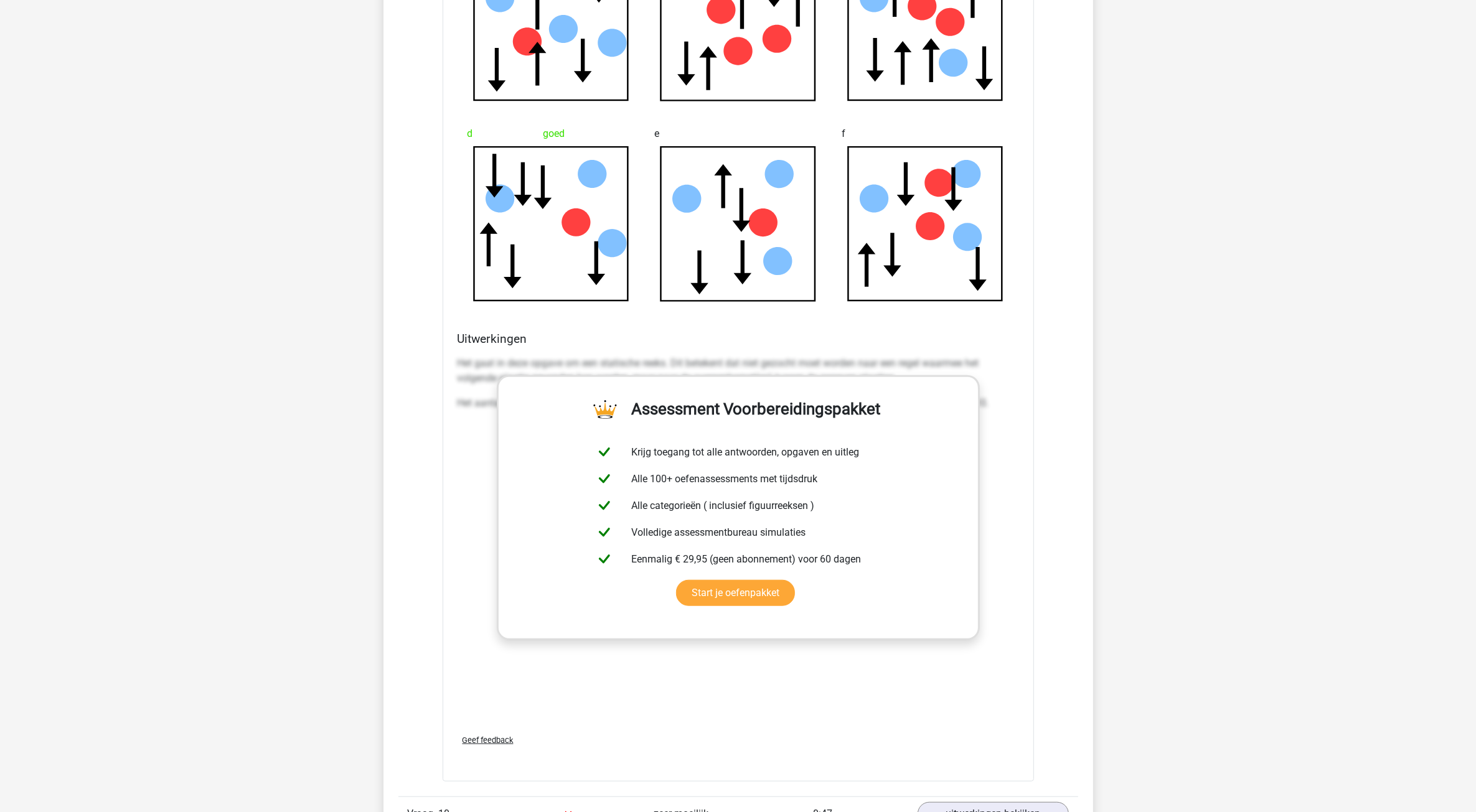
scroll to position [7234, 0]
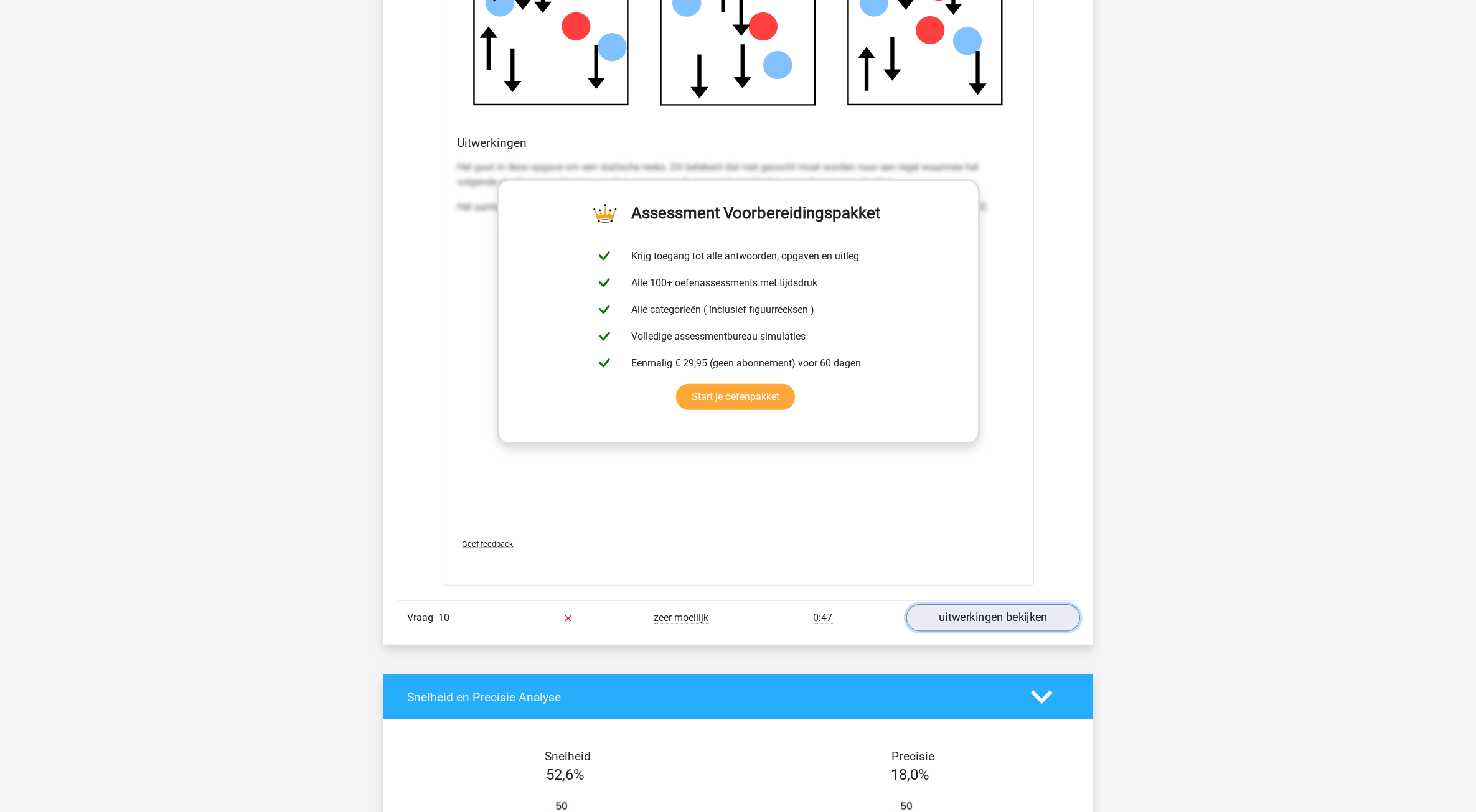
drag, startPoint x: 988, startPoint y: 623, endPoint x: 973, endPoint y: 619, distance: 15.5
click at [988, 623] on link "uitwerkingen bekijken" at bounding box center [992, 619] width 173 height 27
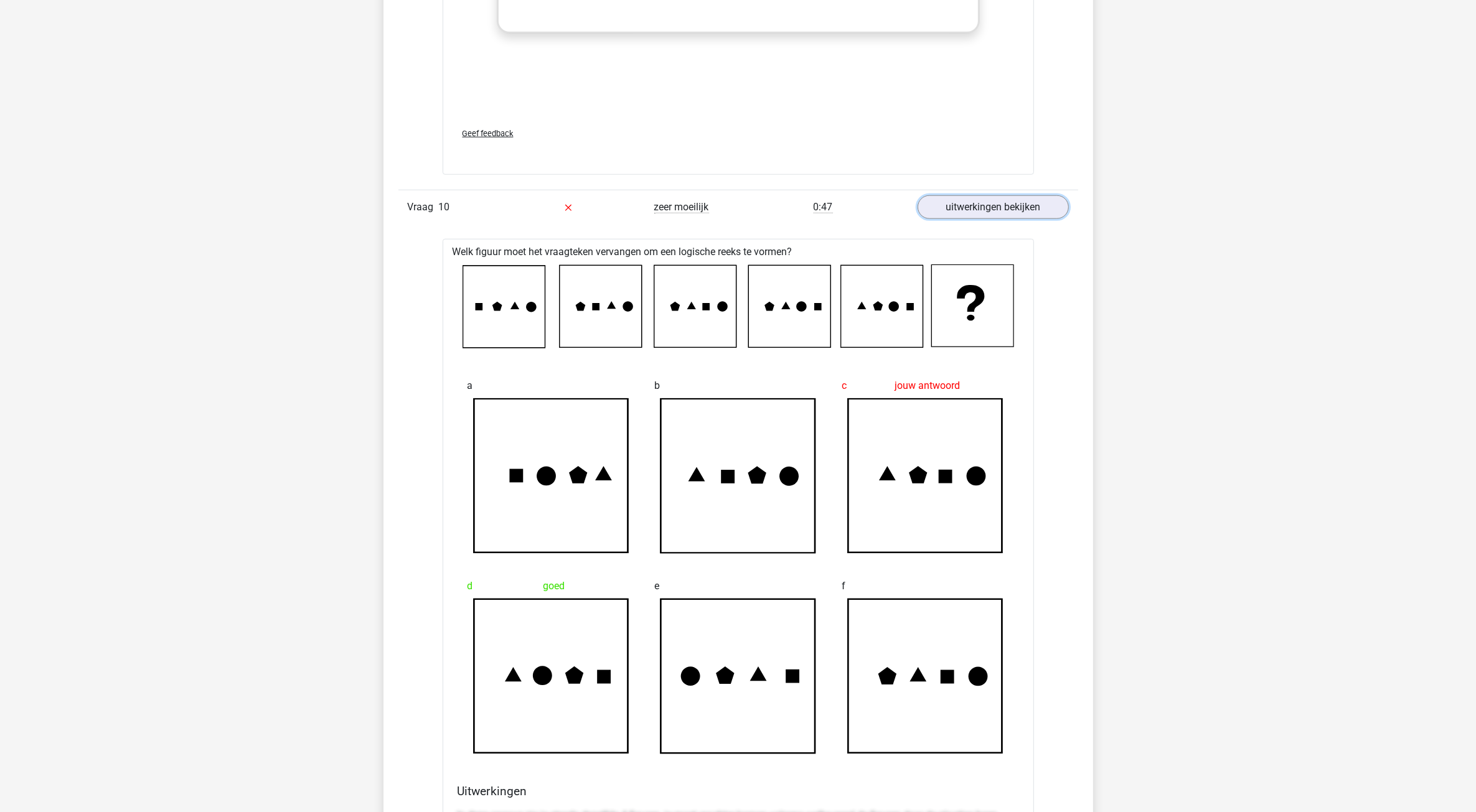
scroll to position [7623, 0]
